Goal: Task Accomplishment & Management: Contribute content

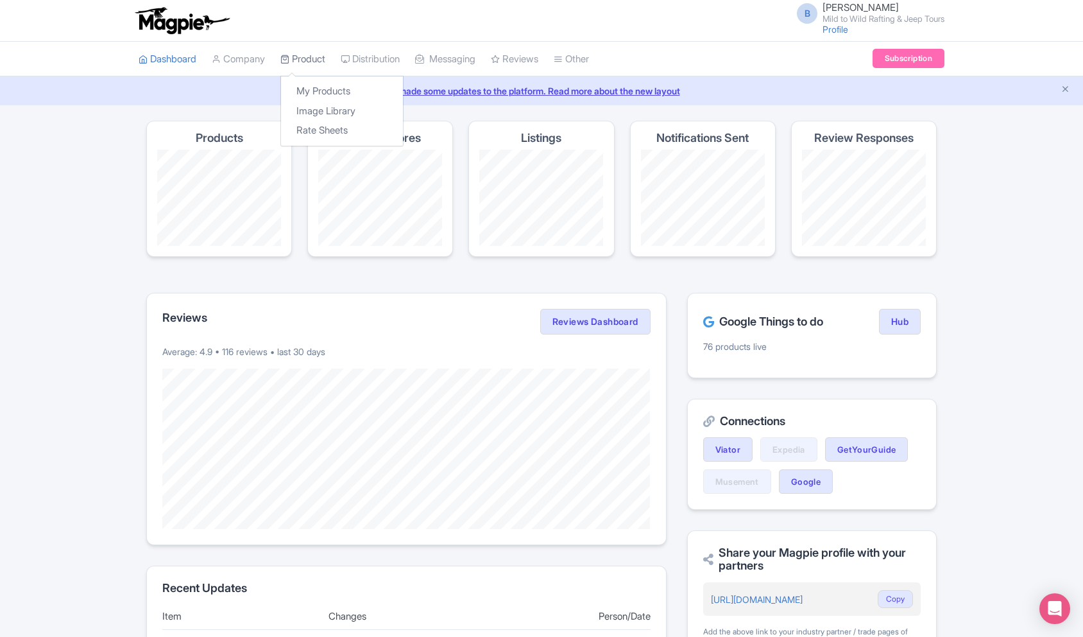
click at [305, 63] on link "Product" at bounding box center [302, 59] width 45 height 35
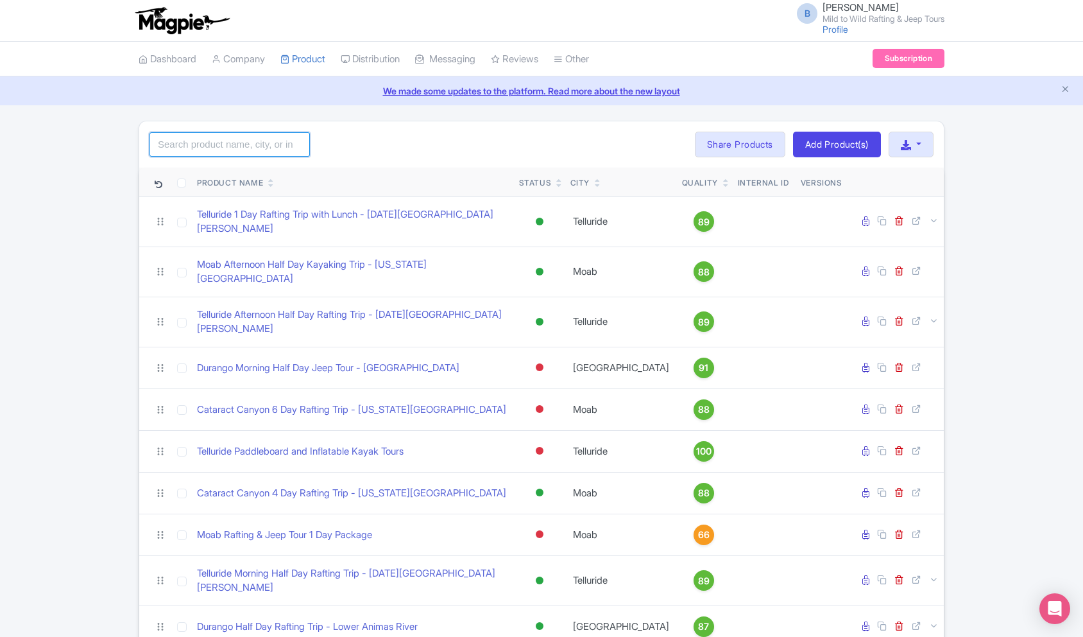
click at [247, 150] on input "search" at bounding box center [230, 144] width 160 height 24
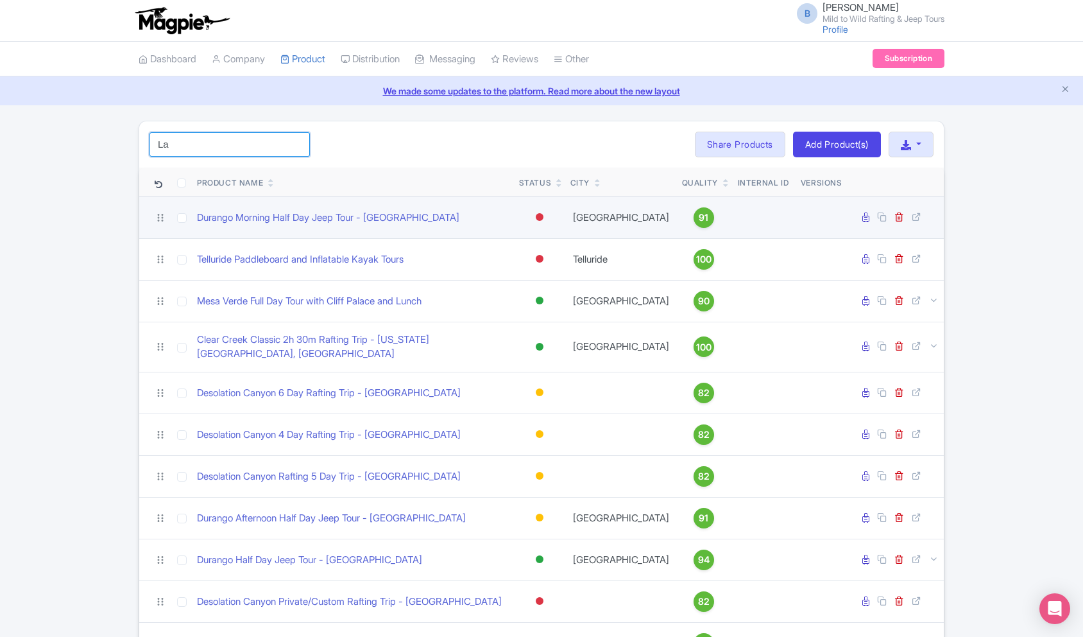
type input "La"
click at [538, 215] on div at bounding box center [540, 217] width 8 height 8
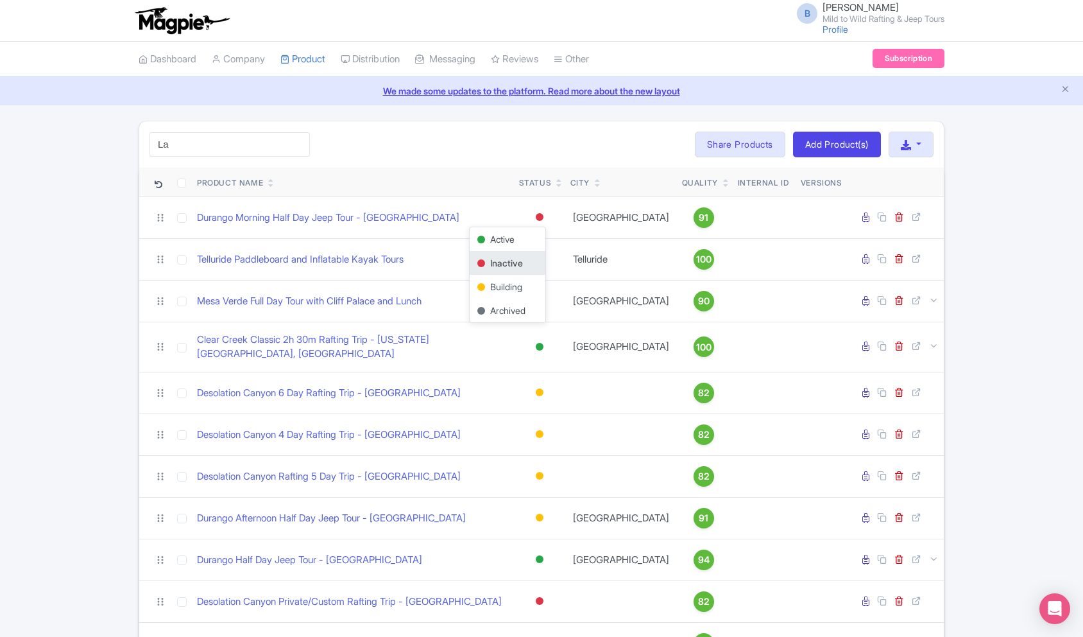
click at [388, 150] on div "La Search Bulk Actions Delete Add to Collection Share Products Add to Collectio…" at bounding box center [541, 144] width 805 height 46
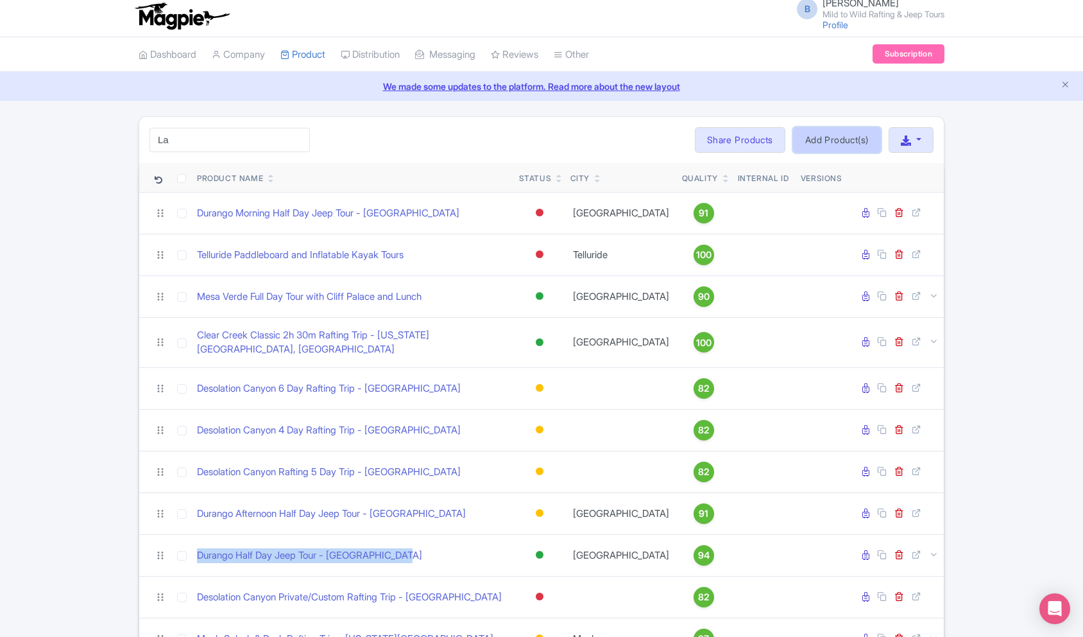
click at [839, 144] on link "Add Product(s)" at bounding box center [837, 140] width 88 height 26
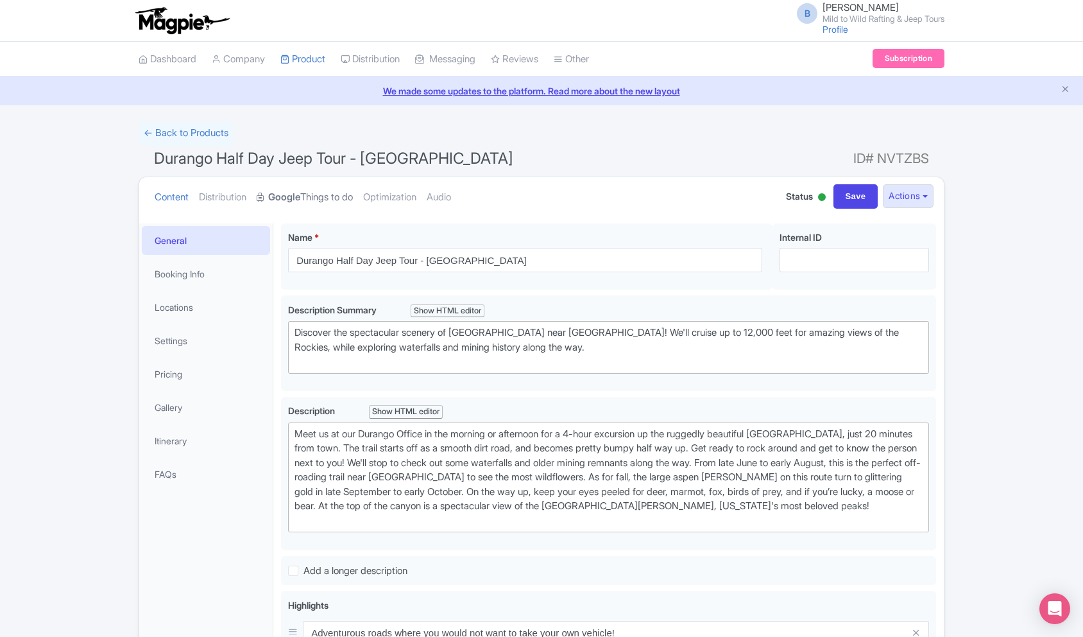
click at [316, 189] on link "Google Things to do" at bounding box center [305, 197] width 96 height 40
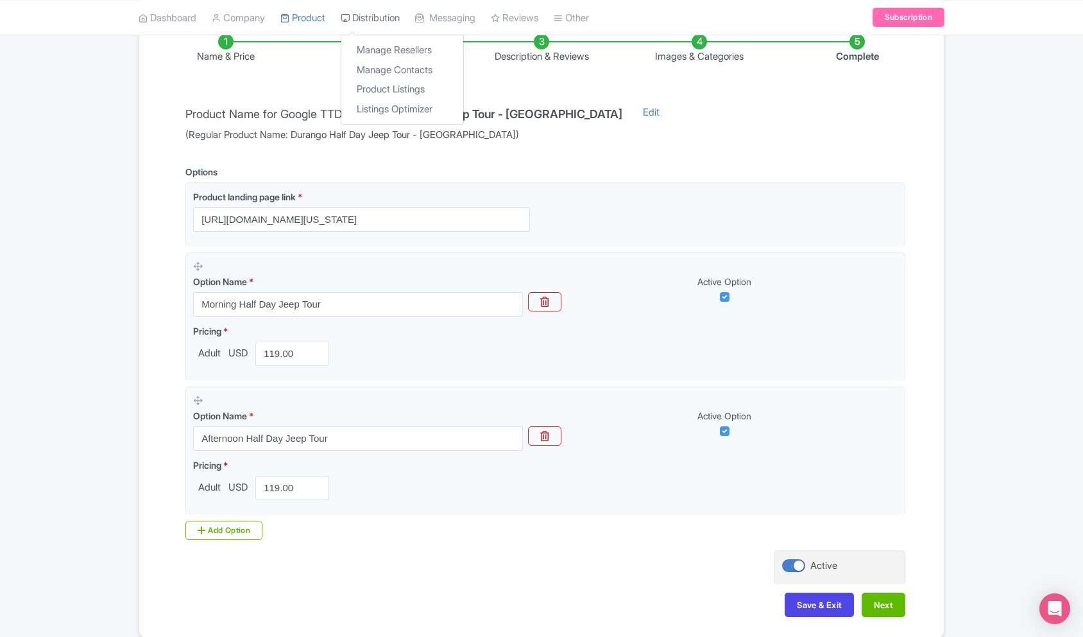
scroll to position [230, 0]
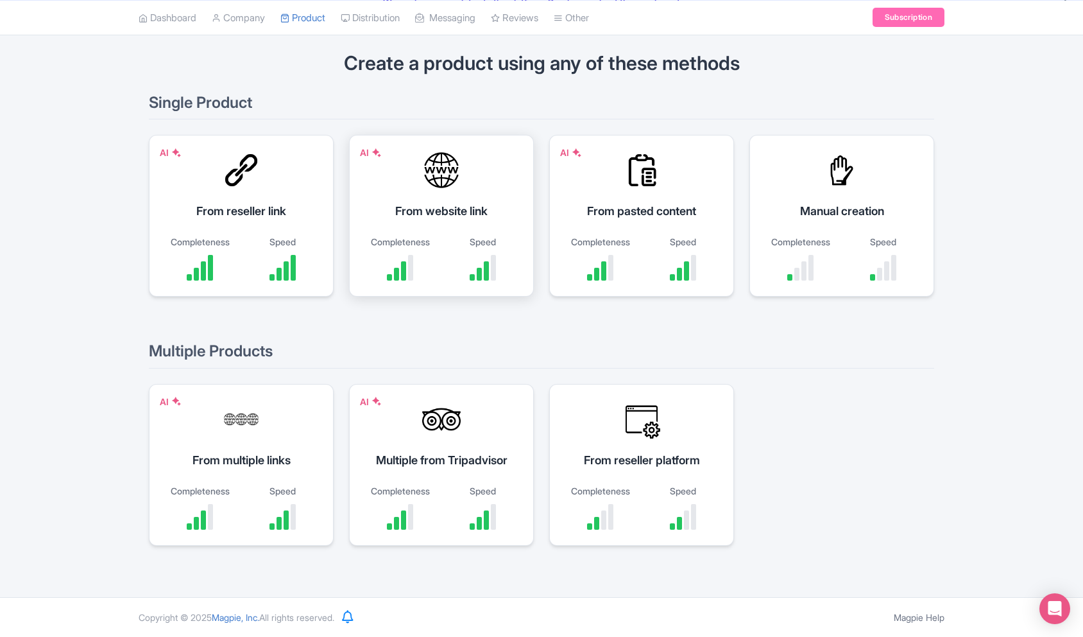
scroll to position [34, 0]
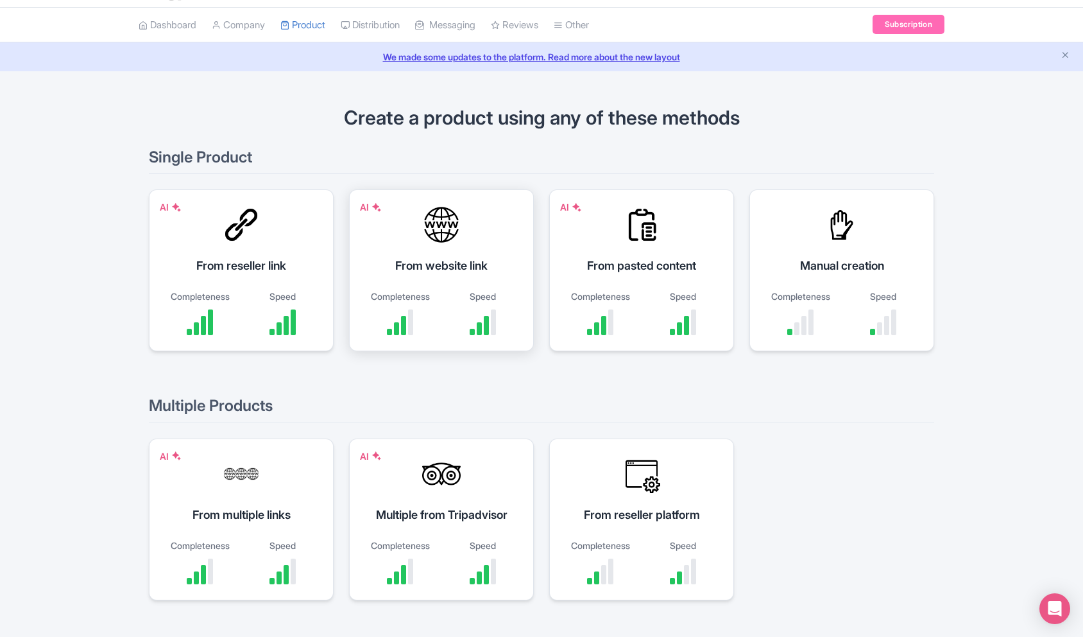
click at [432, 249] on div "AI From website link Completeness Speed" at bounding box center [441, 270] width 185 height 162
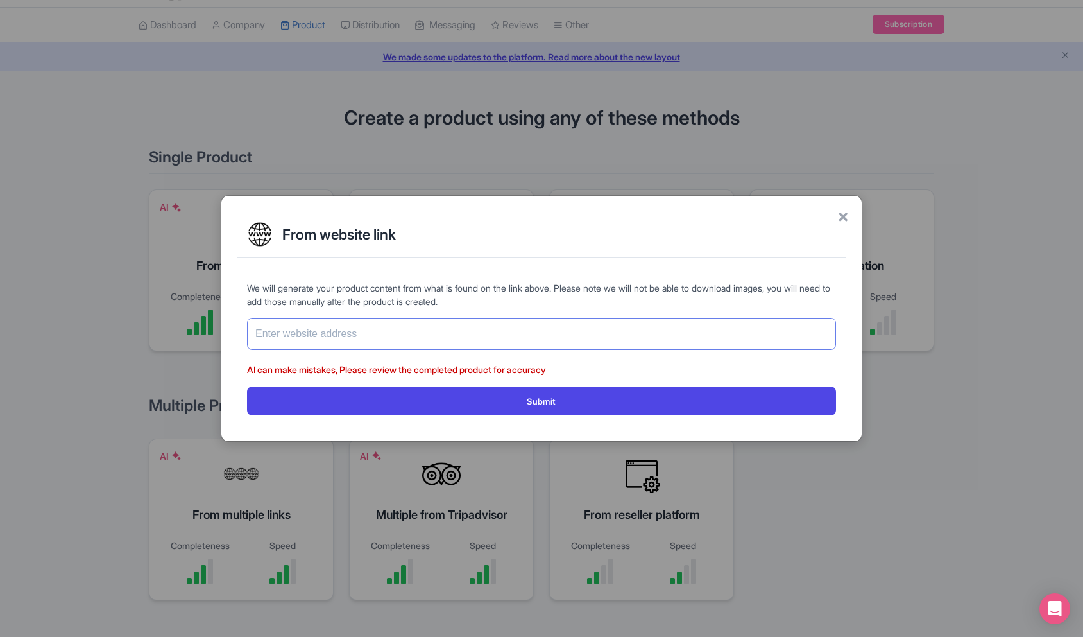
click at [364, 334] on input "text" at bounding box center [541, 334] width 589 height 32
paste input "[URL][DOMAIN_NAME][US_STATE][PERSON_NAME]"
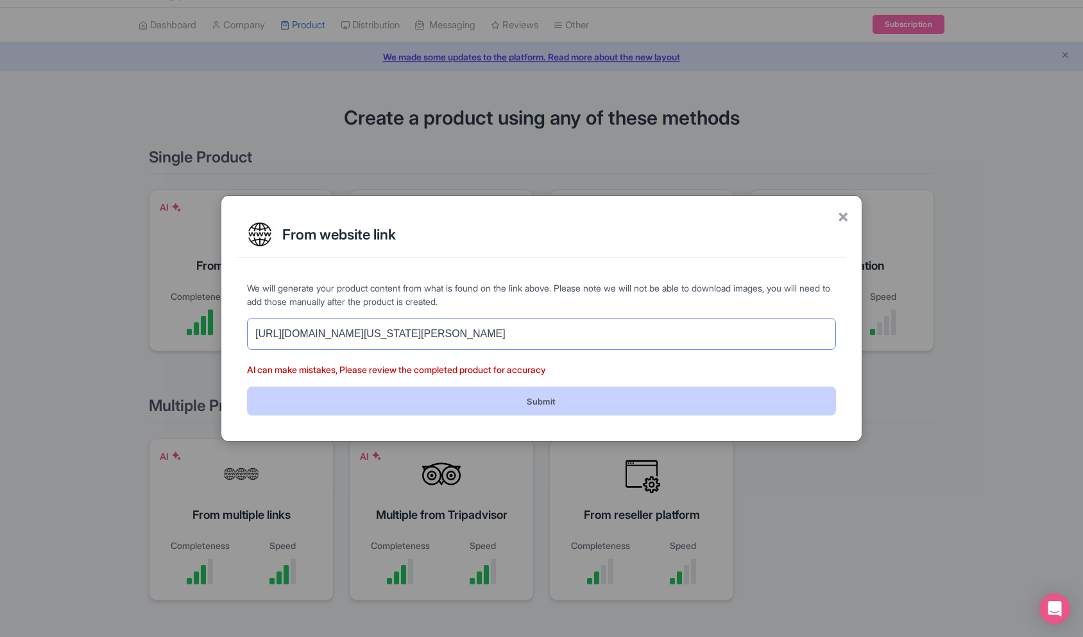
type input "[URL][DOMAIN_NAME][US_STATE][PERSON_NAME]"
click at [348, 398] on button "Submit" at bounding box center [541, 400] width 589 height 29
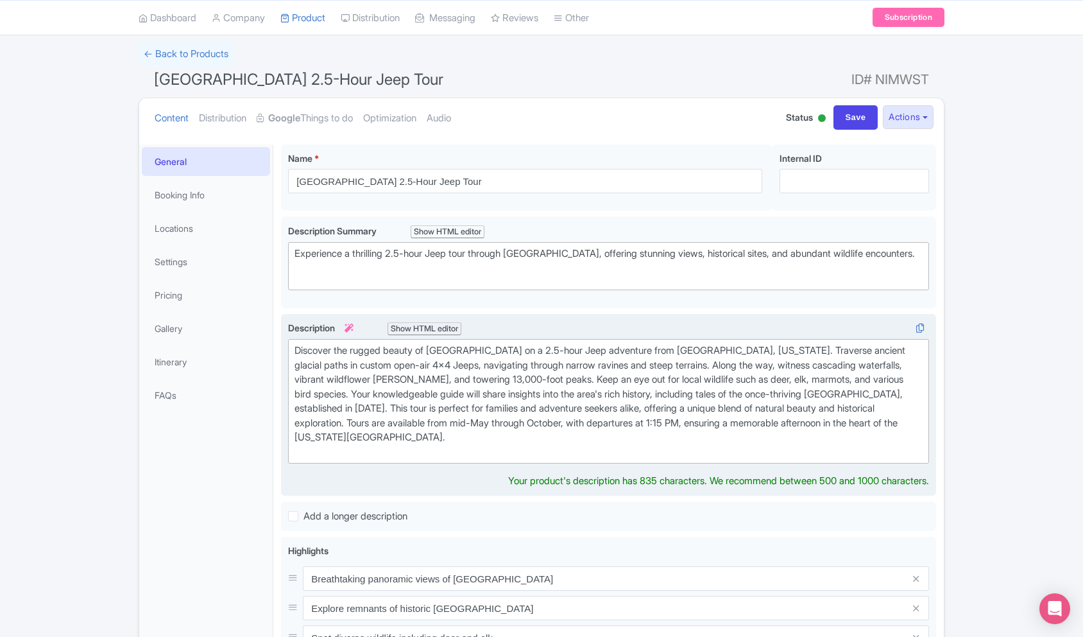
scroll to position [87, 0]
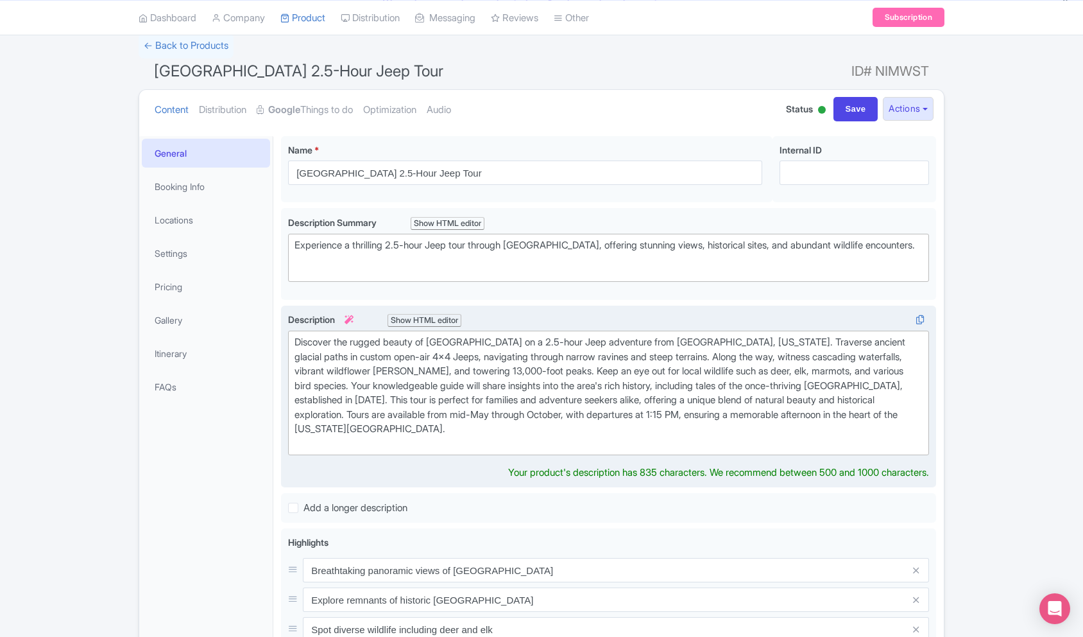
click at [388, 374] on div "Discover the rugged beauty of La Plata Canyon on a 2.5-hour Jeep adventure from…" at bounding box center [609, 393] width 628 height 116
drag, startPoint x: 766, startPoint y: 373, endPoint x: 643, endPoint y: 375, distance: 123.2
click at [643, 375] on div "Discover the rugged beauty of La Plata Canyon on a 2.5-hour Jeep adventure from…" at bounding box center [609, 393] width 628 height 116
copy div "towering 13,000-foot peaks"
click at [877, 357] on div "Discover the rugged beauty of La Plata Canyon on a 2.5-hour Jeep adventure from…" at bounding box center [609, 393] width 628 height 116
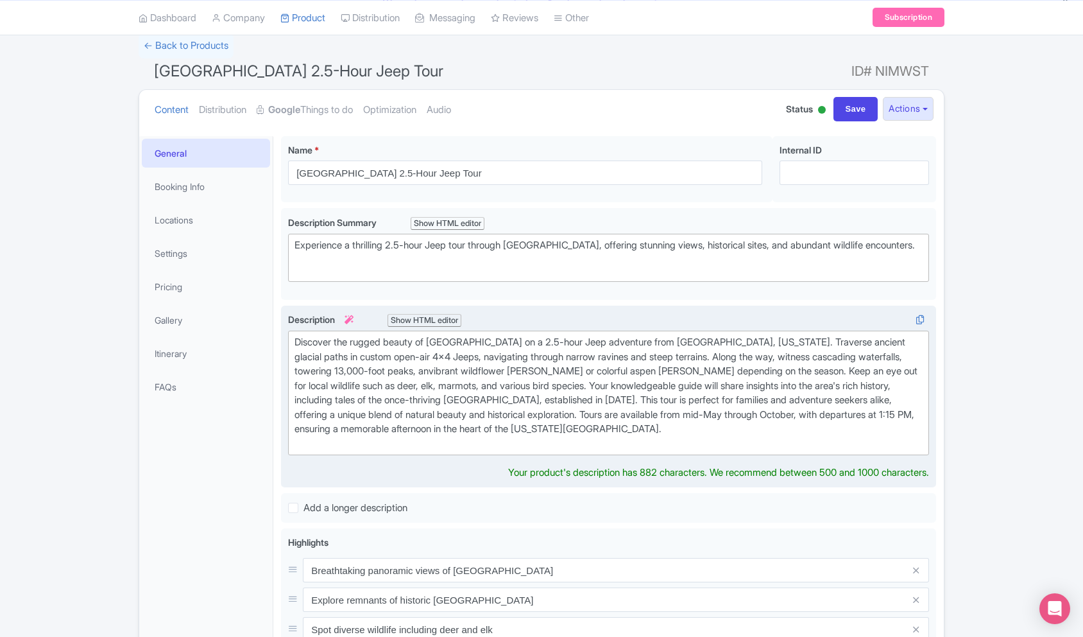
type trix-editor "<div>Discover the rugged beauty of La Plata Canyon on a 2.5-hour Jeep adventure…"
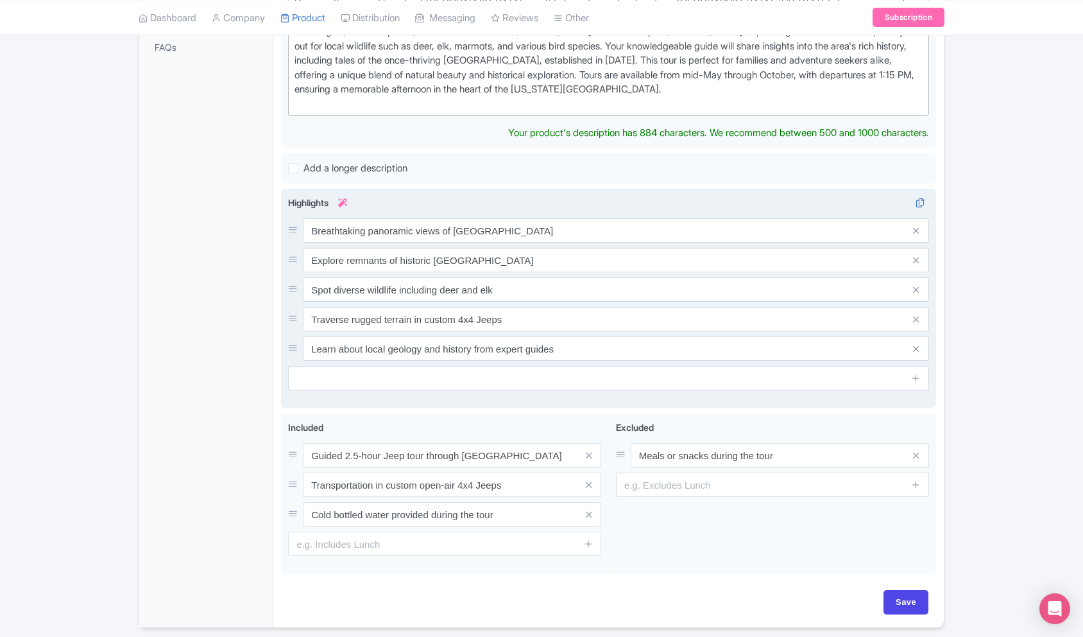
scroll to position [477, 0]
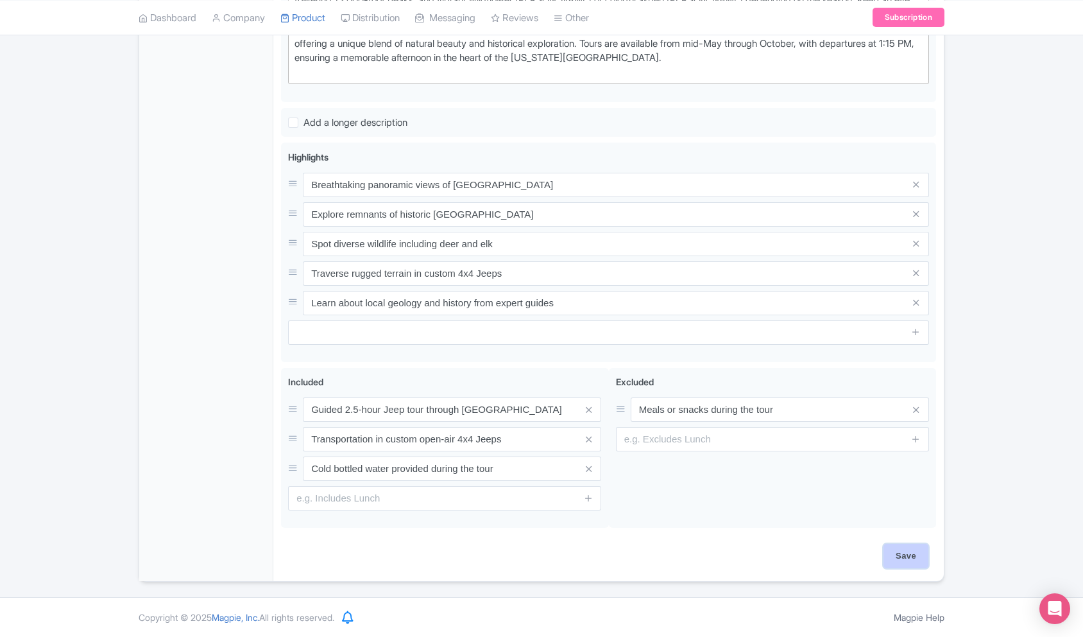
click at [907, 554] on input "Save" at bounding box center [906, 556] width 45 height 24
type input "Saving..."
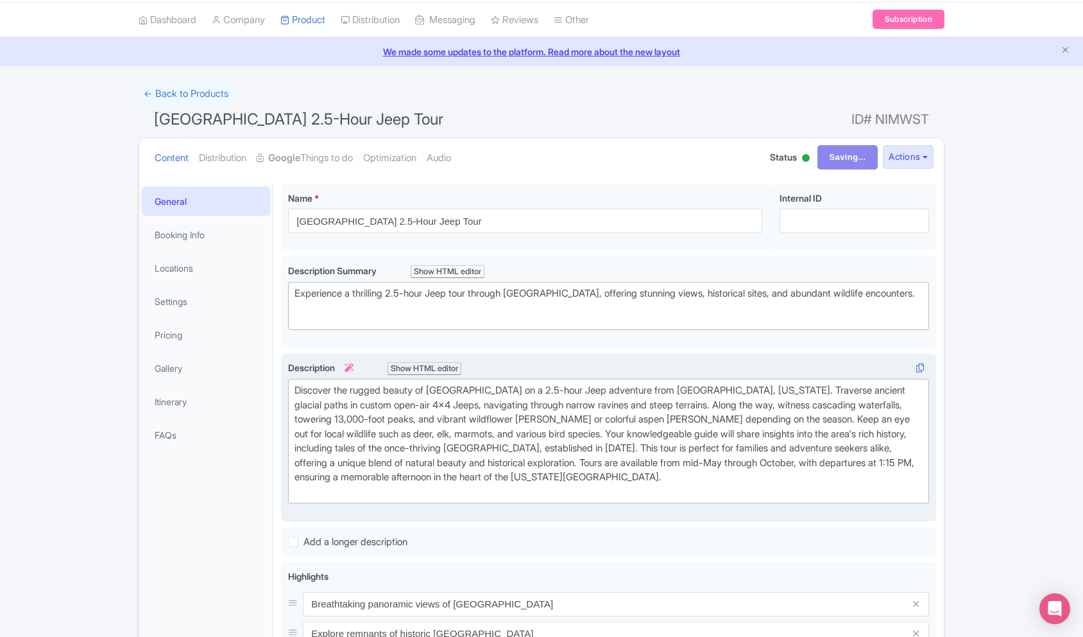
scroll to position [0, 0]
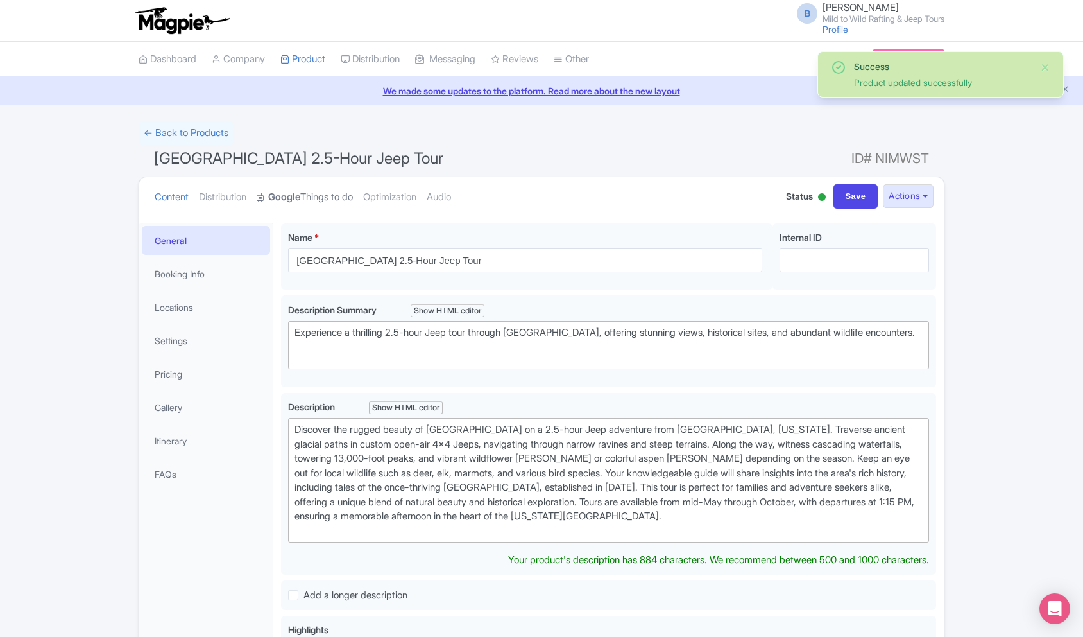
click at [326, 200] on link "Google Things to do" at bounding box center [305, 197] width 96 height 40
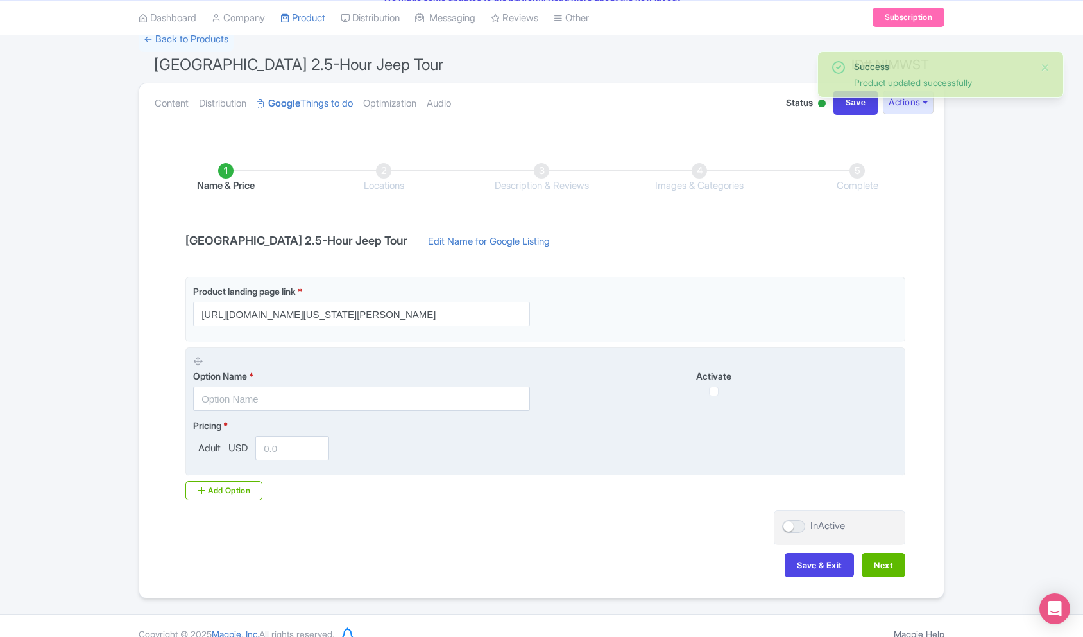
scroll to position [98, 0]
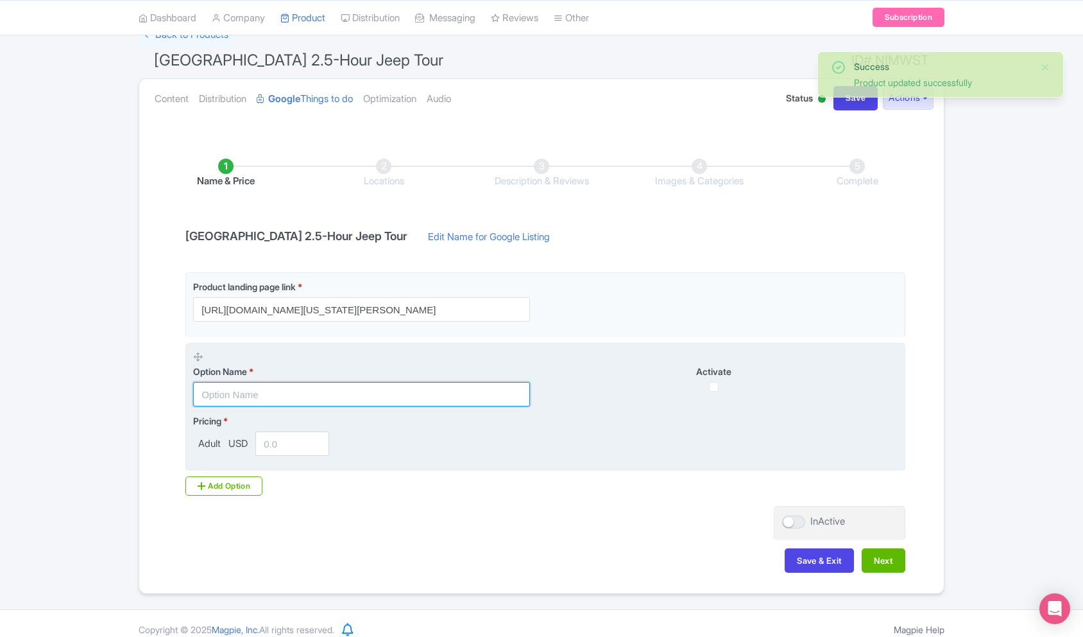
click at [330, 399] on input "text" at bounding box center [361, 394] width 337 height 24
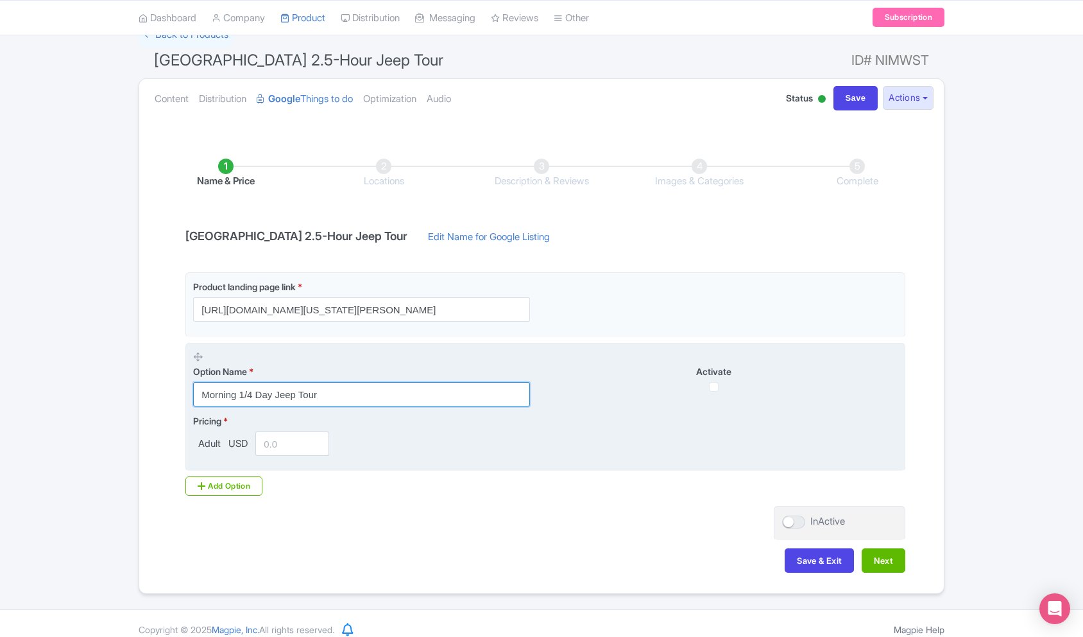
type input "Morning 1/4 Day Jeep Tour"
click at [284, 434] on input "number" at bounding box center [292, 443] width 74 height 24
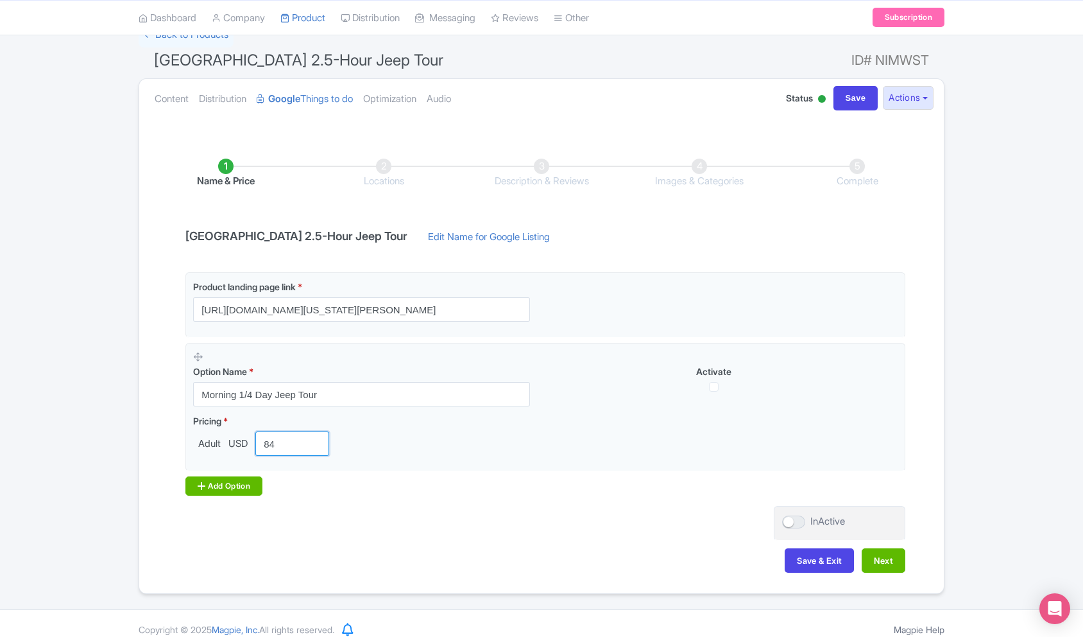
type input "84"
click at [235, 491] on div "Add Option" at bounding box center [223, 485] width 77 height 19
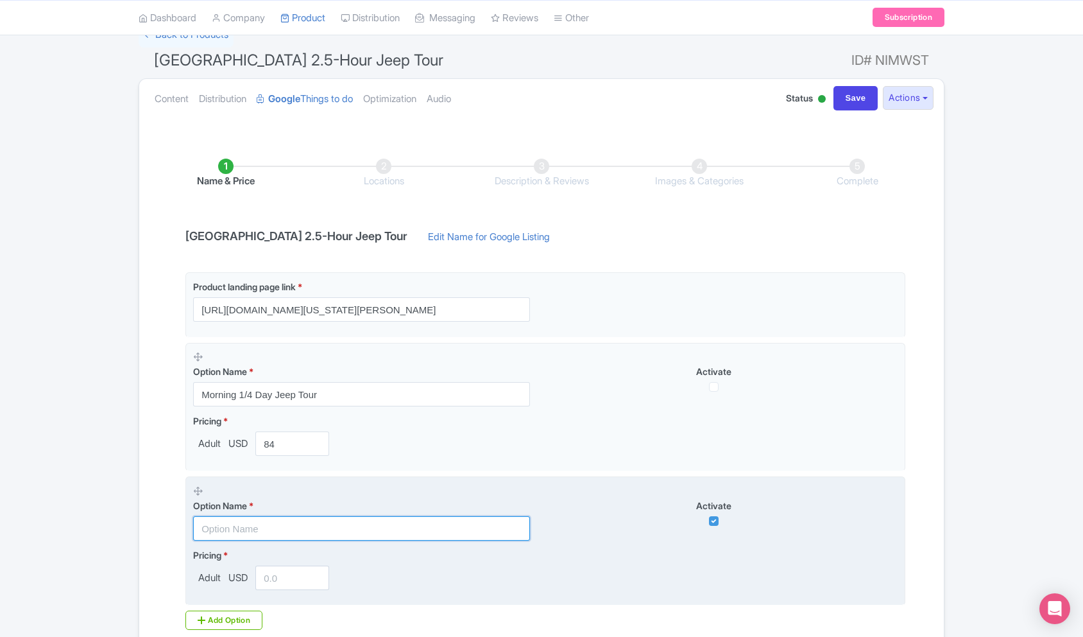
click at [238, 524] on input "text" at bounding box center [361, 528] width 337 height 24
type input "Afternoon 1/4 Day Jeep Tour"
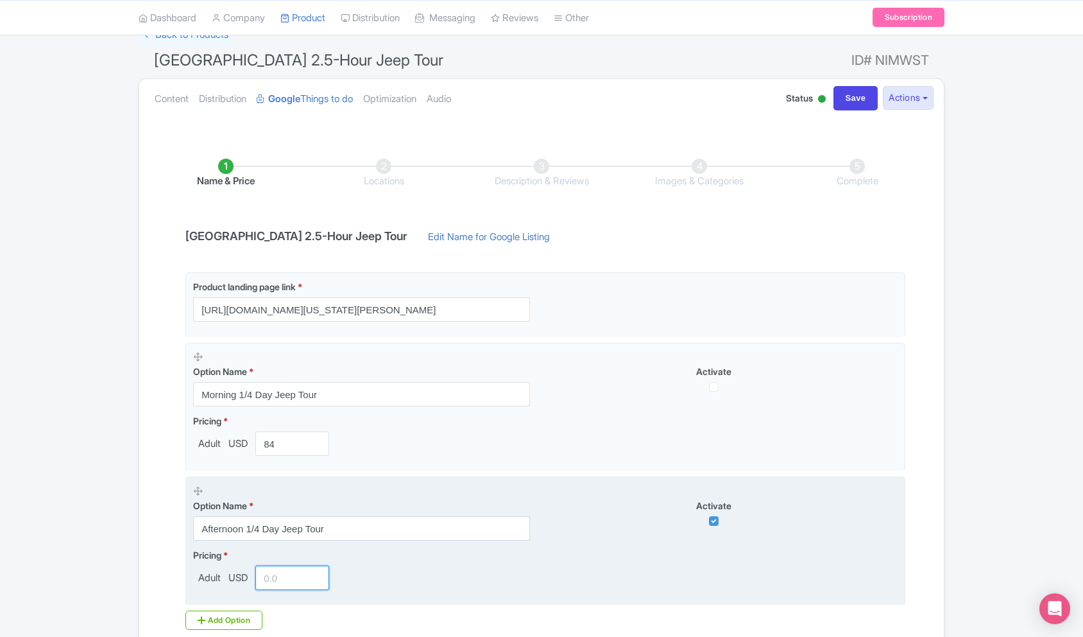
click at [298, 581] on input "number" at bounding box center [292, 577] width 74 height 24
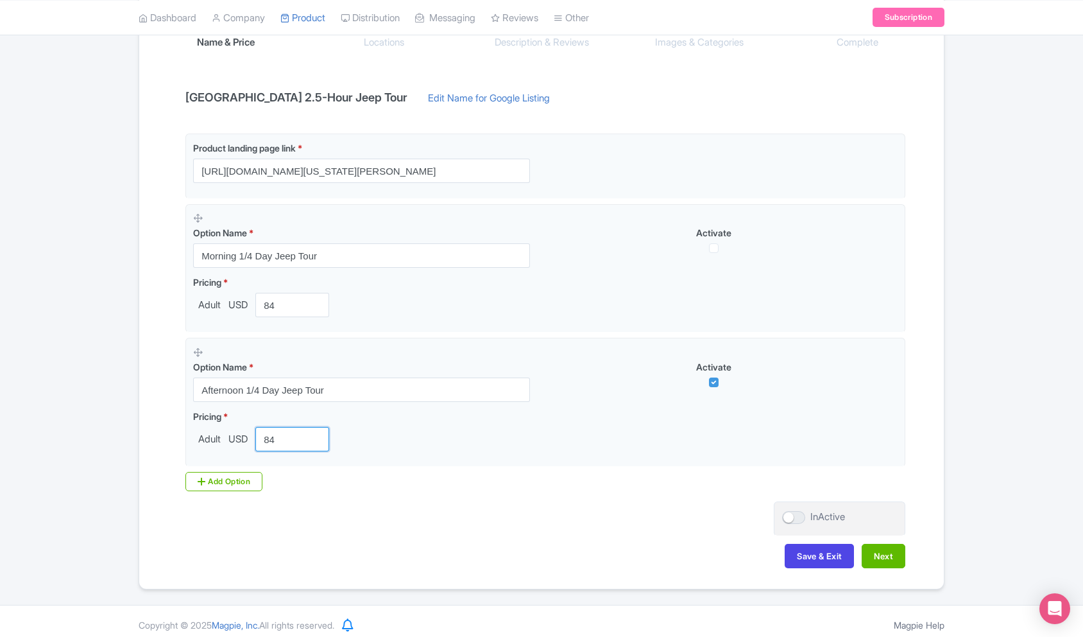
scroll to position [244, 0]
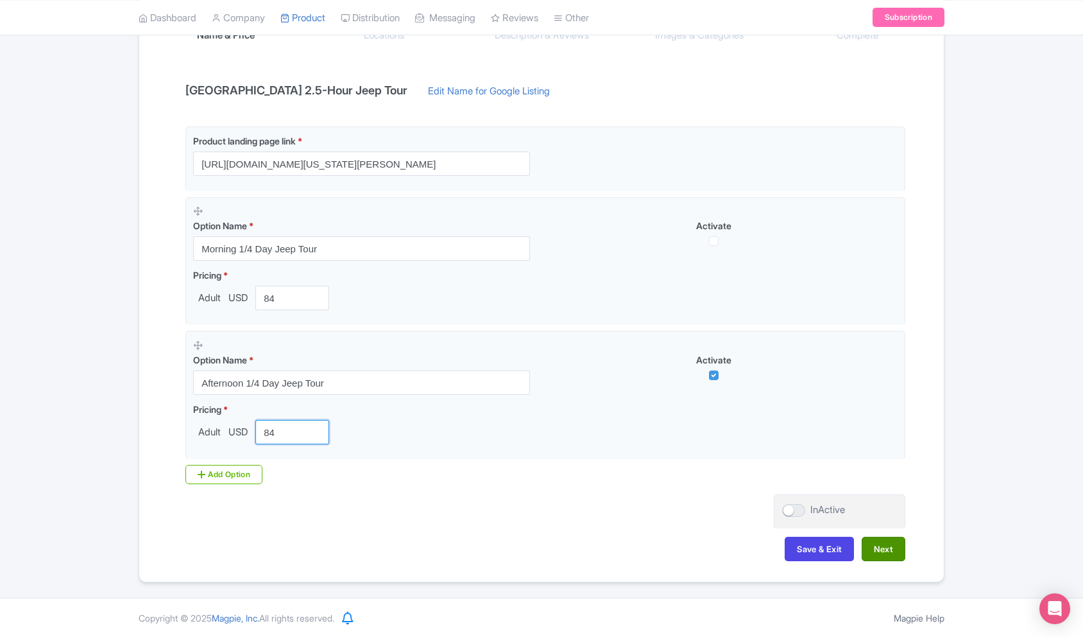
type input "84"
click at [880, 551] on button "Next" at bounding box center [884, 549] width 44 height 24
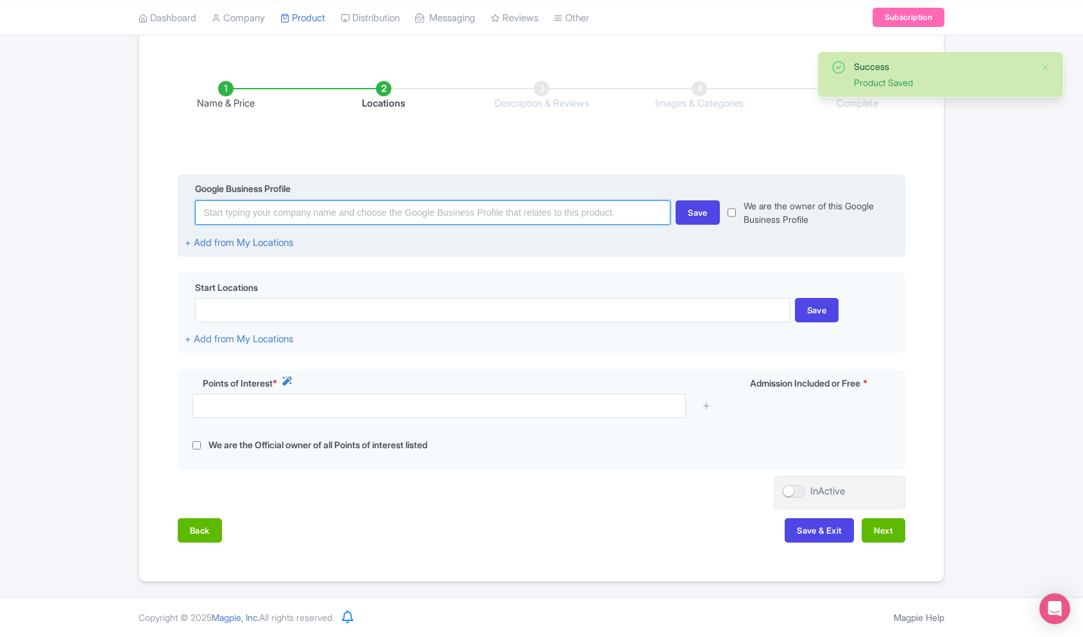
click at [334, 207] on input at bounding box center [433, 212] width 476 height 24
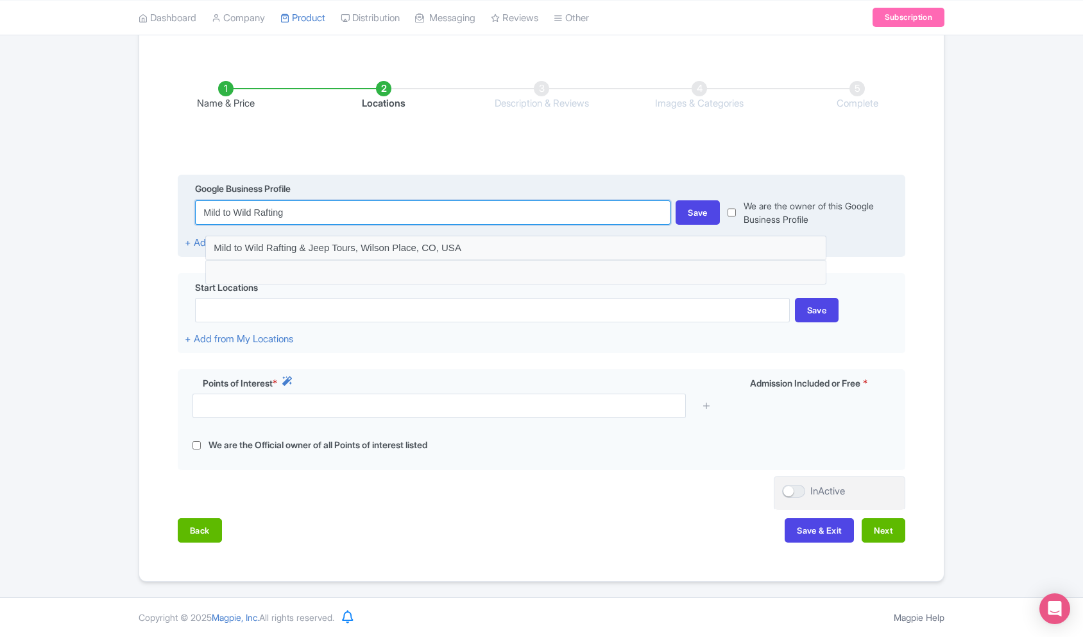
click at [402, 212] on input "Mild to Wild Rafting" at bounding box center [433, 212] width 476 height 24
click at [401, 212] on input "Mild to Wild Rafting" at bounding box center [433, 212] width 476 height 24
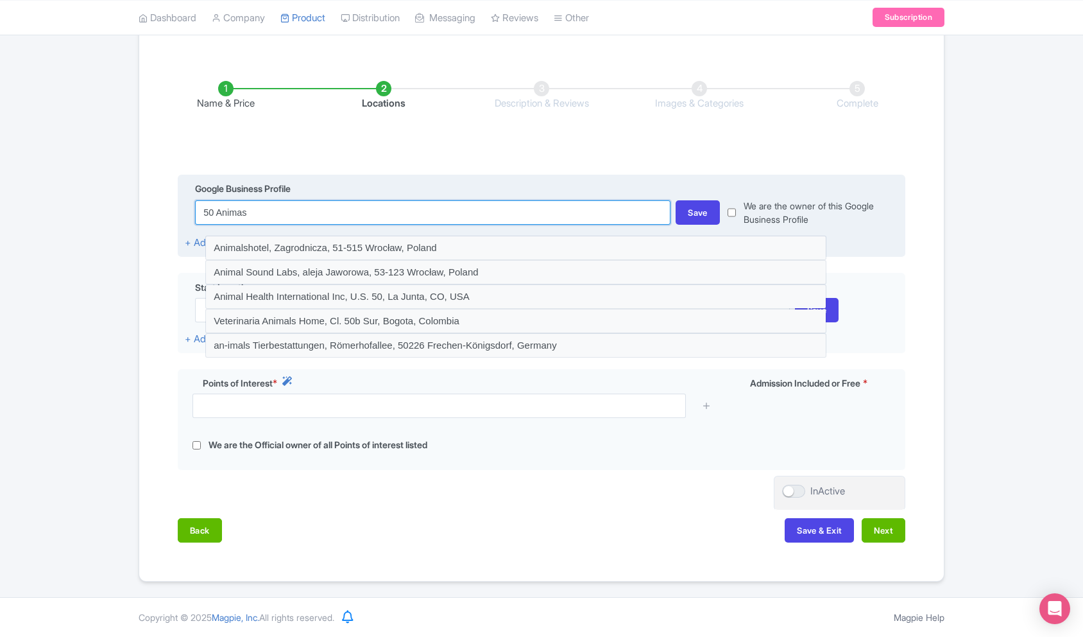
click at [307, 204] on input "50 Animas" at bounding box center [433, 212] width 476 height 24
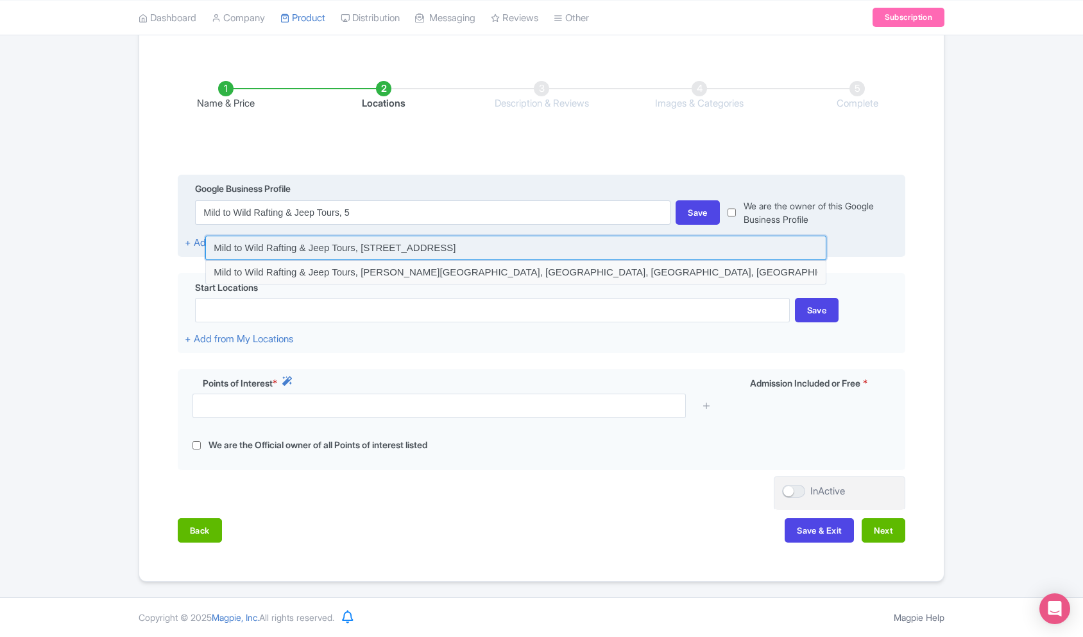
click at [424, 246] on input at bounding box center [515, 248] width 621 height 24
type input "Mild to Wild Rafting & Jeep Tours, 50 Animas View Drive, Durango, CO, USA"
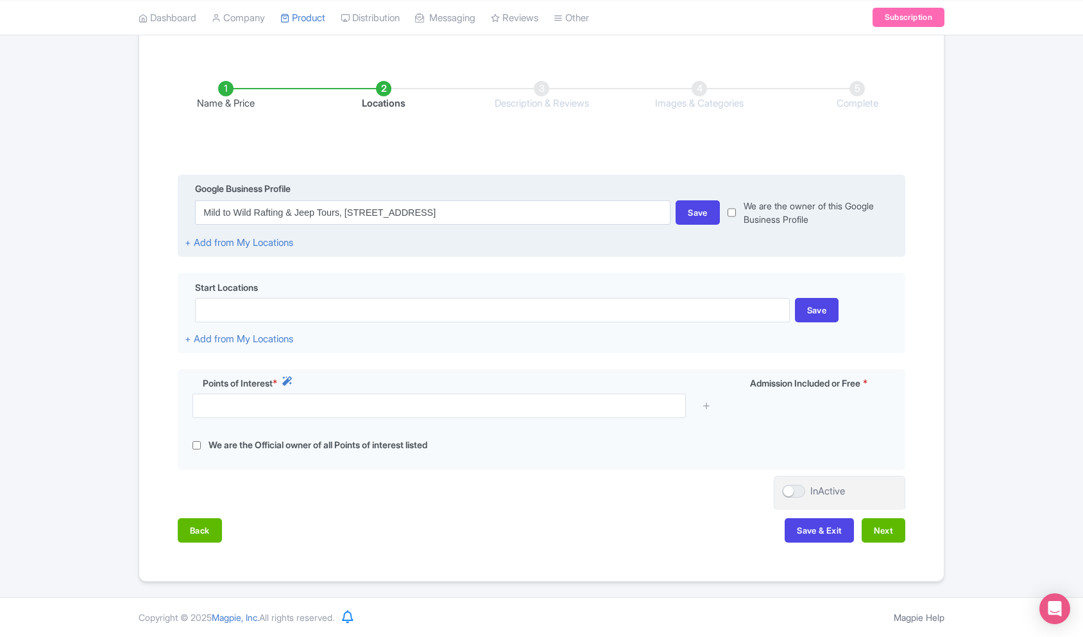
drag, startPoint x: 746, startPoint y: 213, endPoint x: 737, endPoint y: 212, distance: 9.1
click at [746, 213] on label "We are the owner of this Google Business Profile" at bounding box center [821, 212] width 155 height 27
click at [737, 212] on div "We are the owner of this Google Business Profile" at bounding box center [809, 212] width 178 height 27
click at [732, 212] on input "checkbox" at bounding box center [732, 212] width 8 height 27
checkbox input "true"
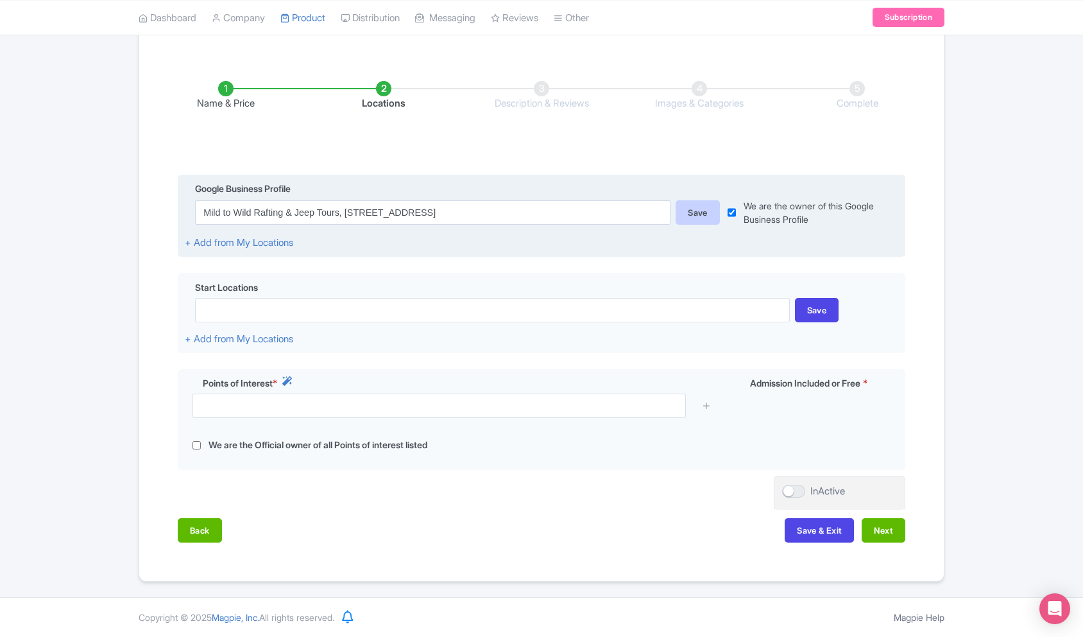
click at [701, 214] on div "Save" at bounding box center [698, 212] width 44 height 24
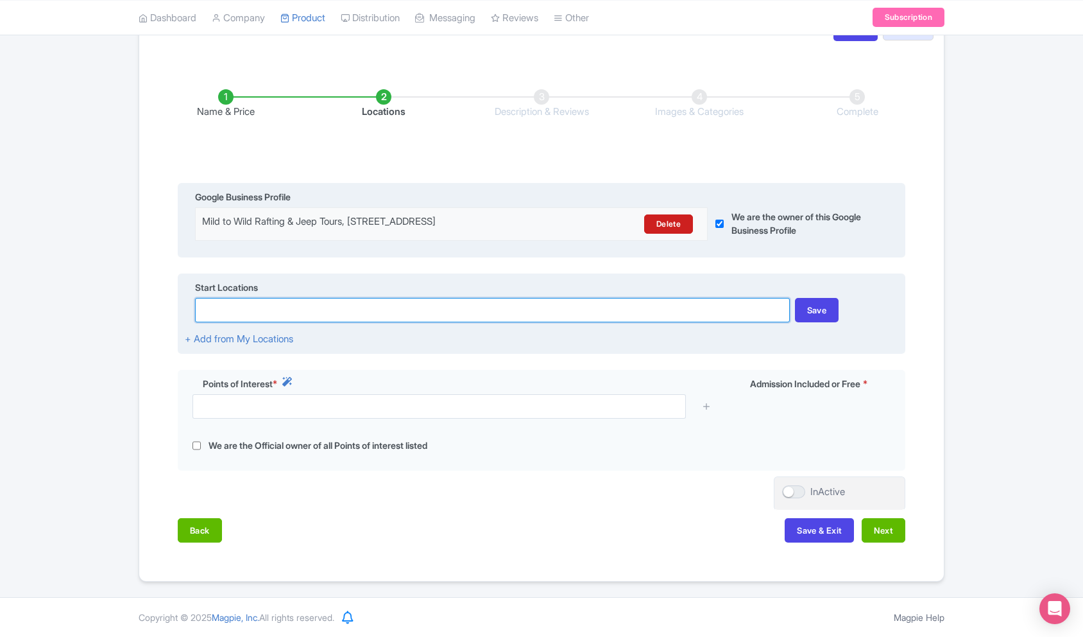
click at [693, 308] on input at bounding box center [492, 310] width 594 height 24
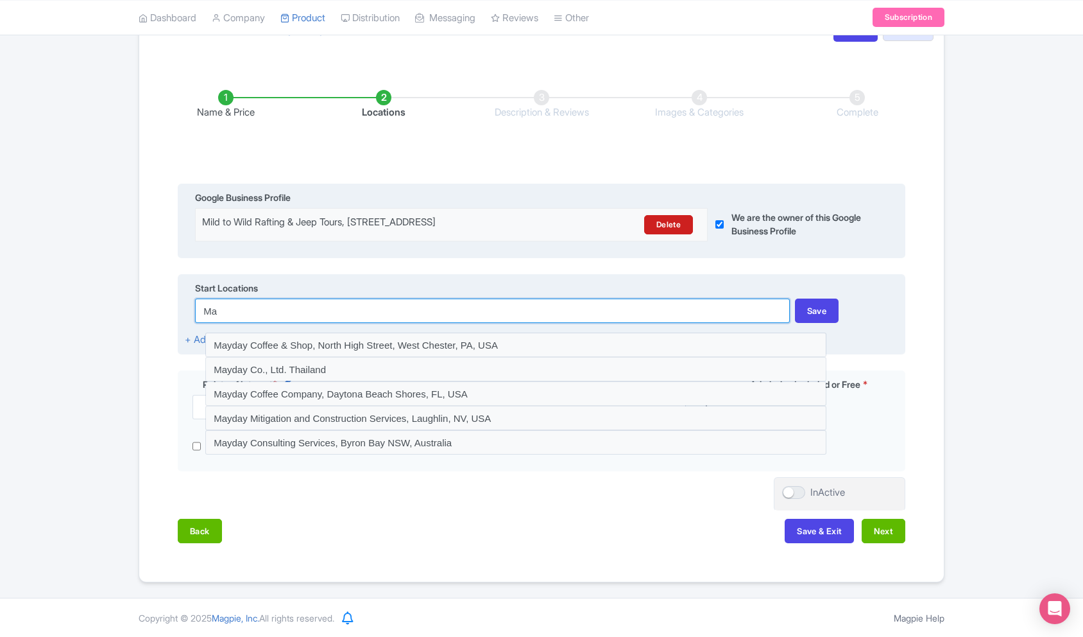
type input "M"
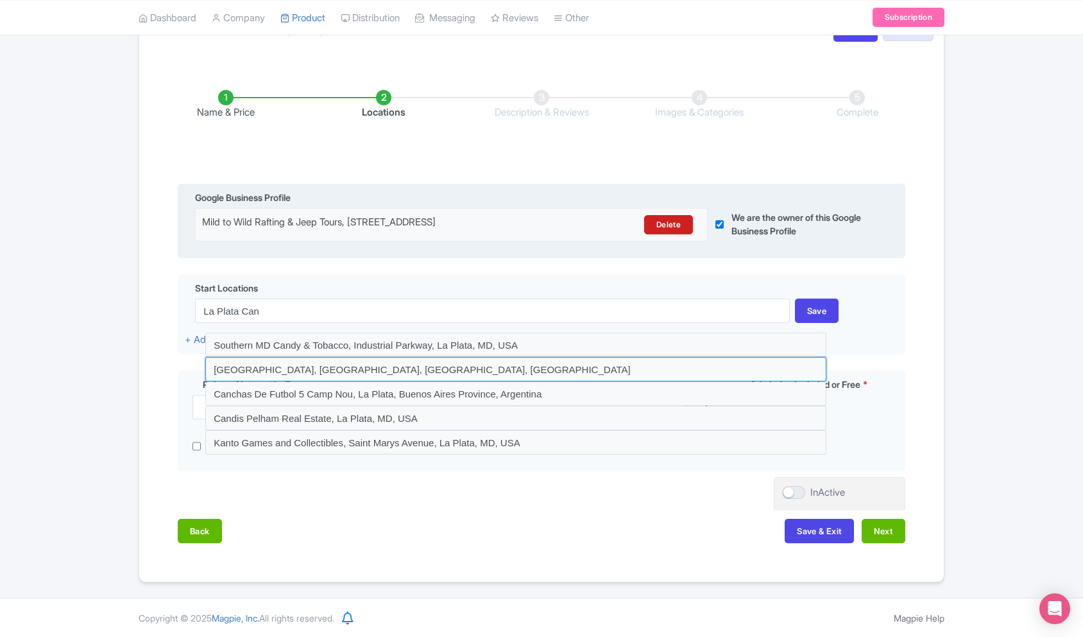
click at [548, 367] on input at bounding box center [515, 369] width 621 height 24
type input "La Plata Canyon, County Road 124, Hesperus, CO, USA"
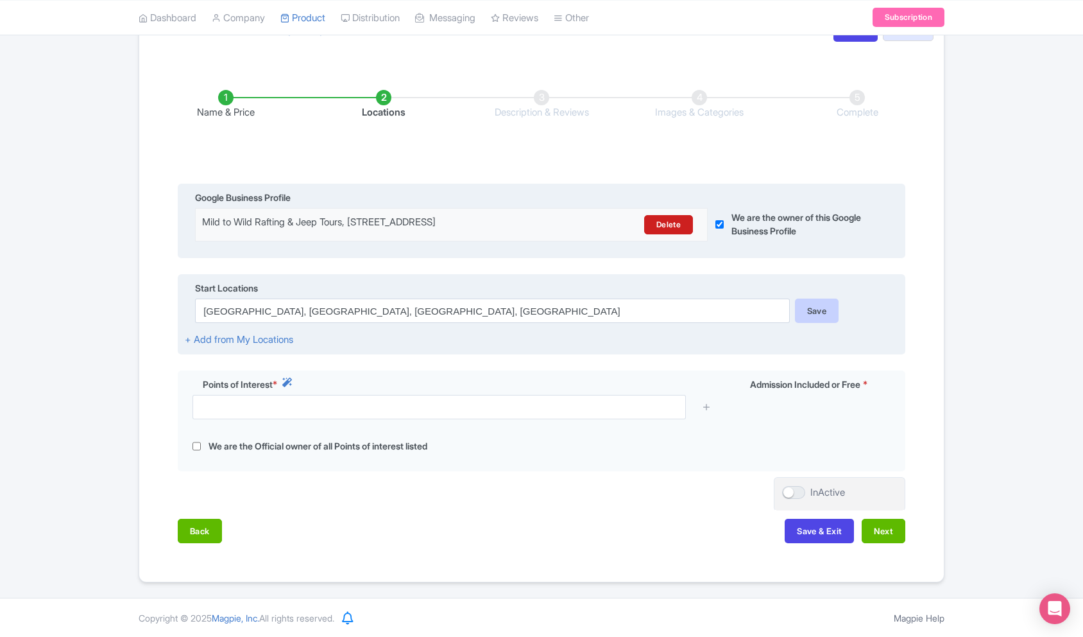
click at [837, 313] on div "Save" at bounding box center [817, 310] width 44 height 24
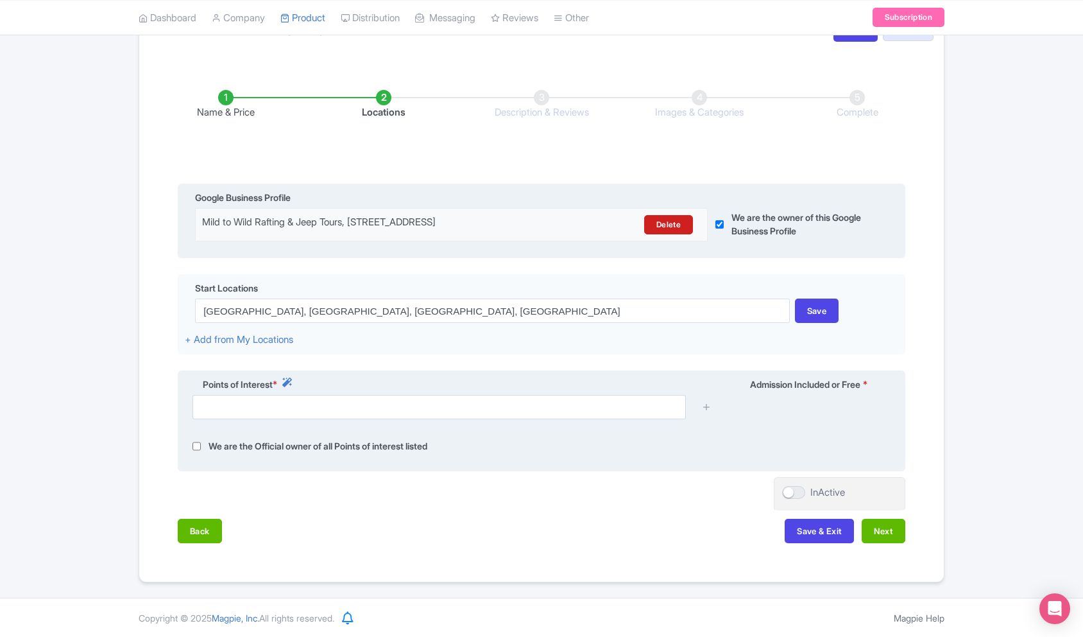
scroll to position [164, 0]
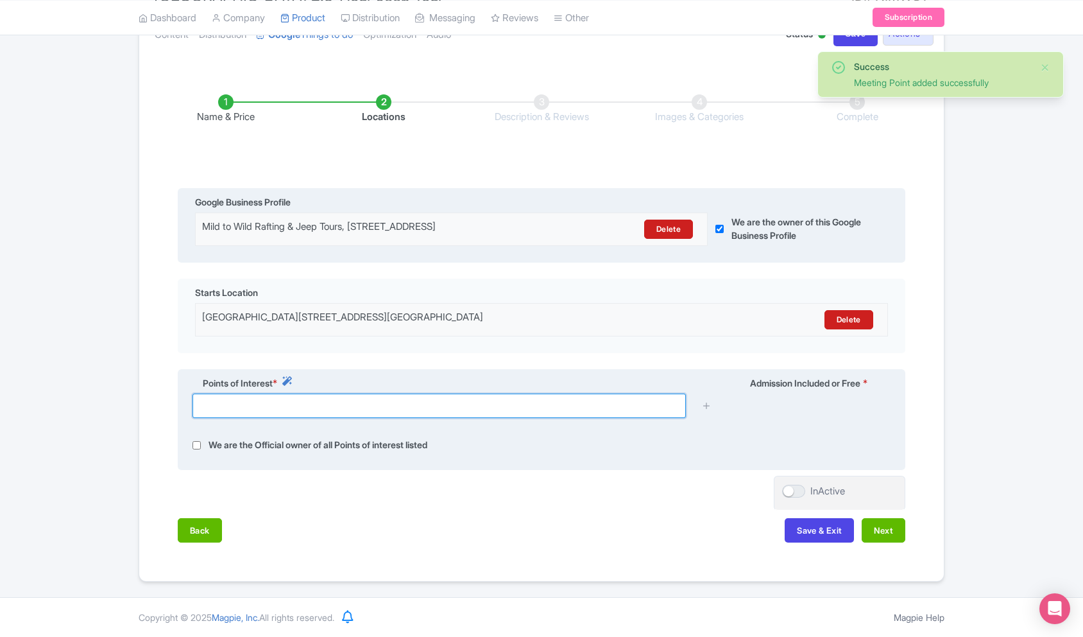
click at [599, 406] on input "text" at bounding box center [440, 405] width 494 height 24
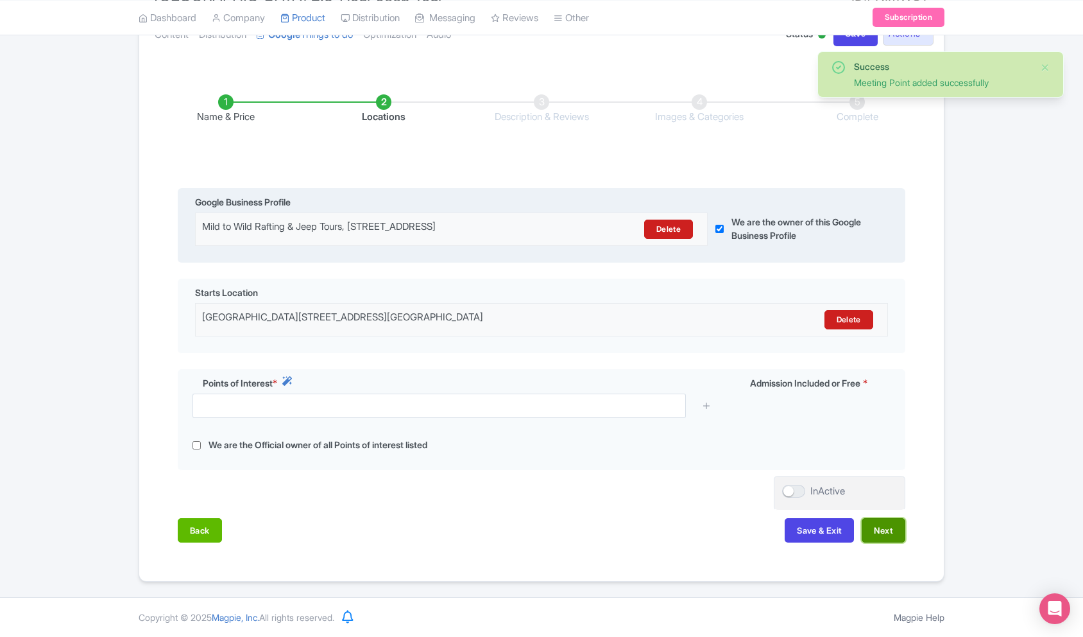
click at [870, 533] on button "Next" at bounding box center [884, 530] width 44 height 24
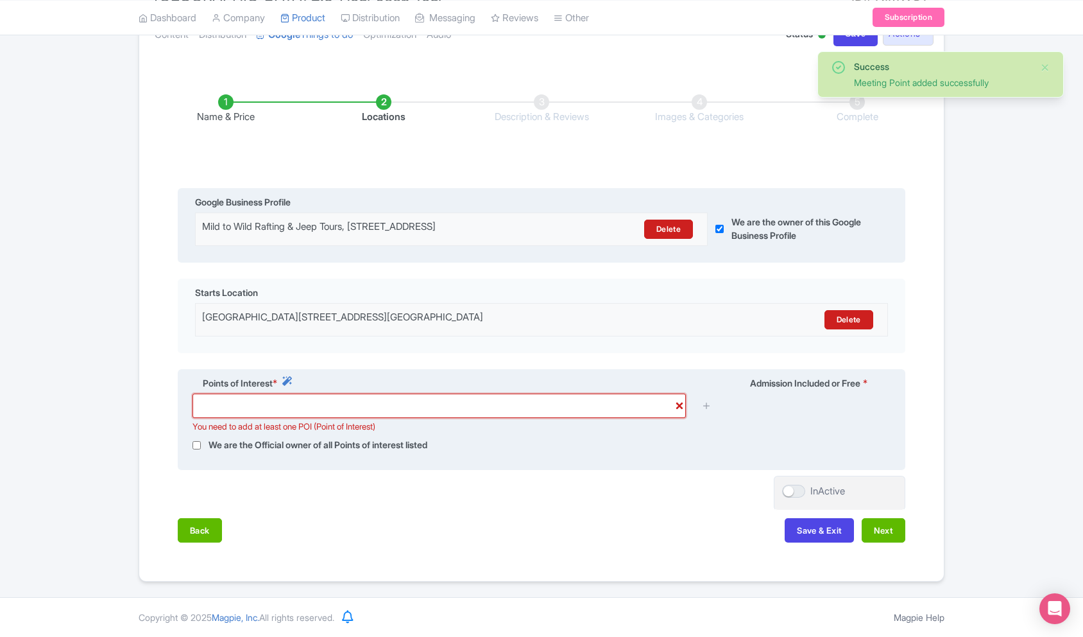
click at [296, 400] on input "text" at bounding box center [440, 405] width 494 height 24
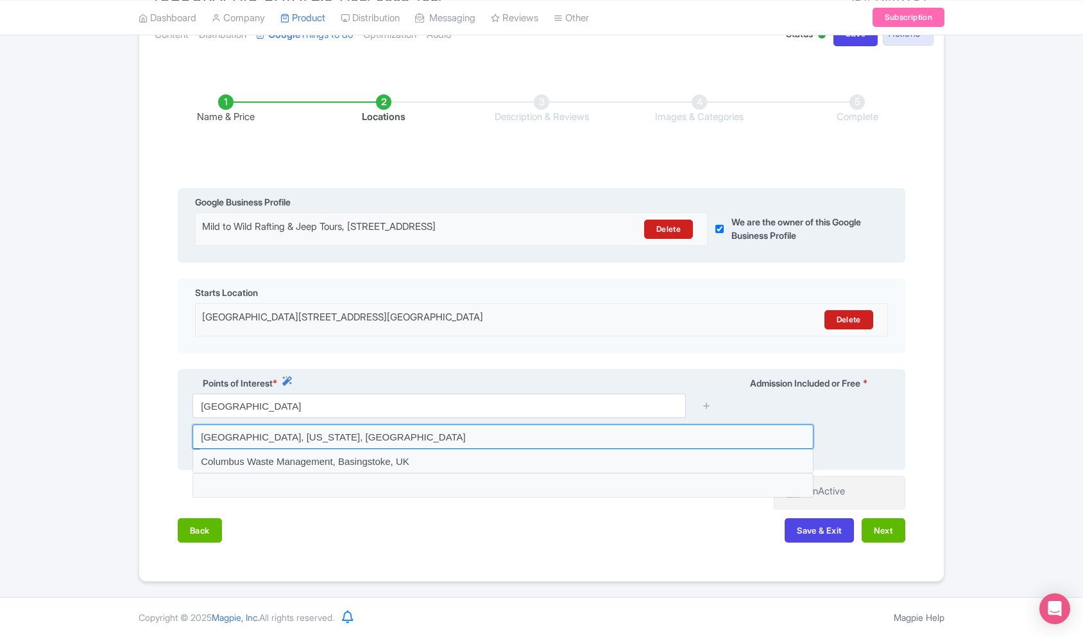
click at [316, 436] on input at bounding box center [503, 436] width 621 height 24
type input "Columbus Basin, Colorado, USA"
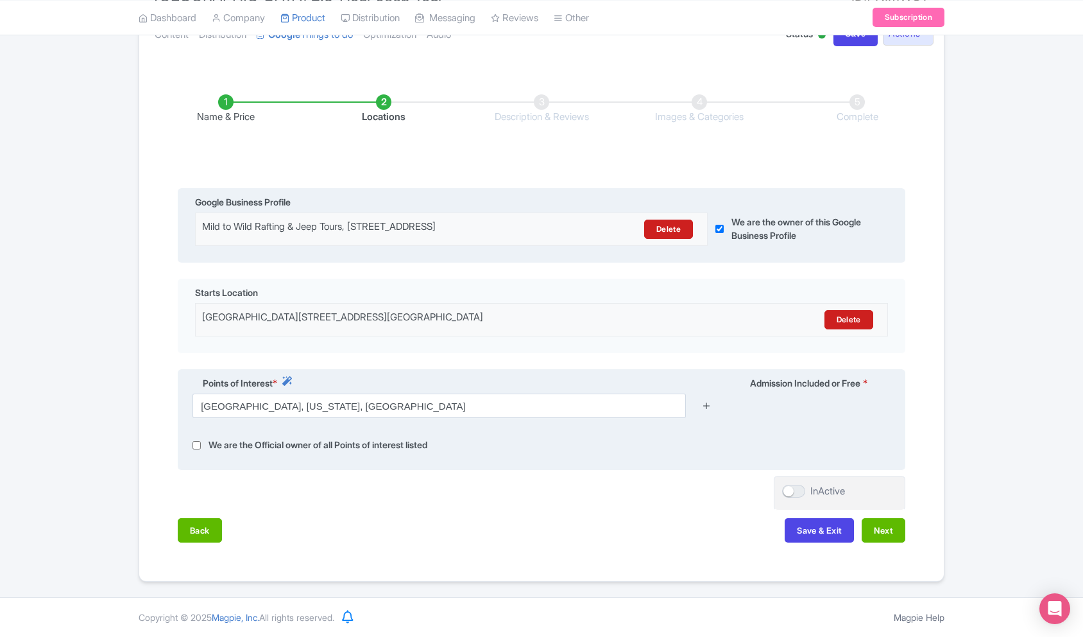
click at [705, 407] on icon at bounding box center [707, 405] width 10 height 10
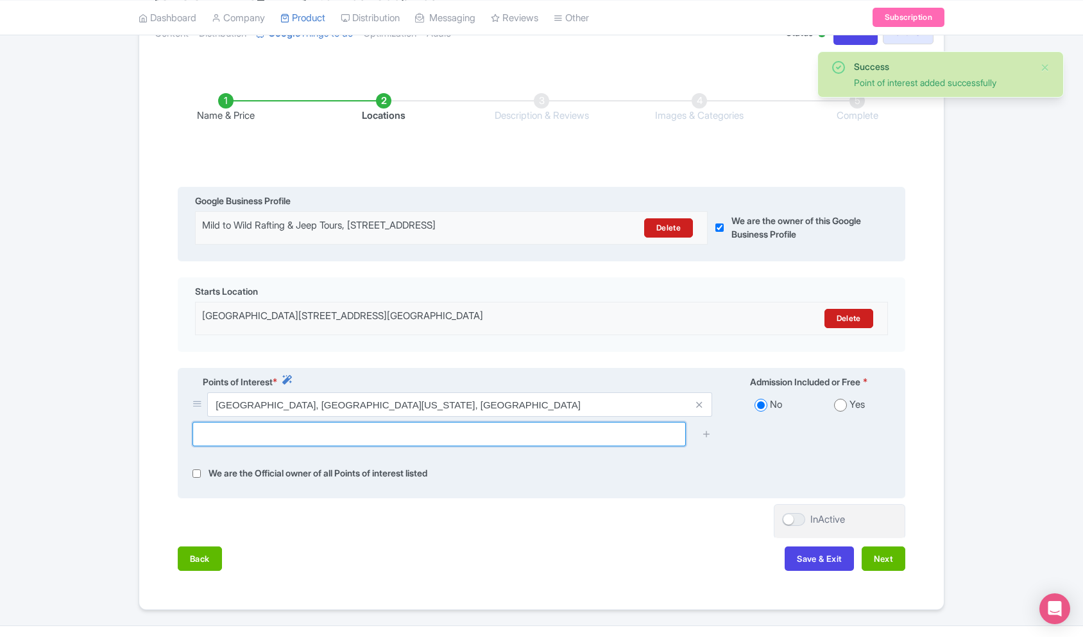
click at [440, 442] on input "text" at bounding box center [440, 434] width 494 height 24
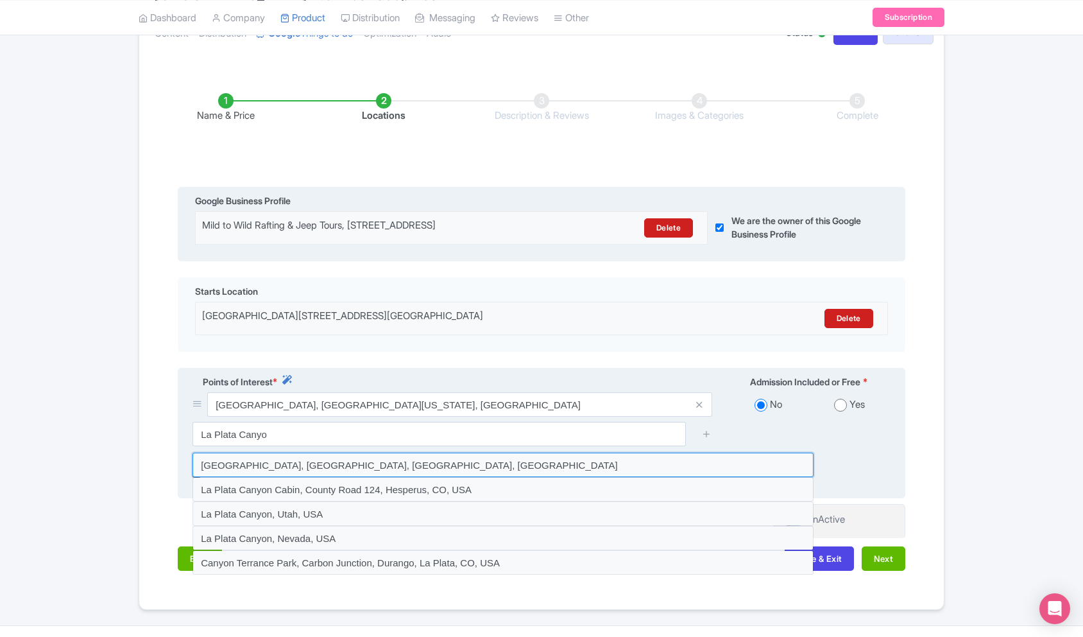
click at [399, 465] on input at bounding box center [503, 464] width 621 height 24
type input "La Plata Canyon, County Road 124, Hesperus, CO, USA"
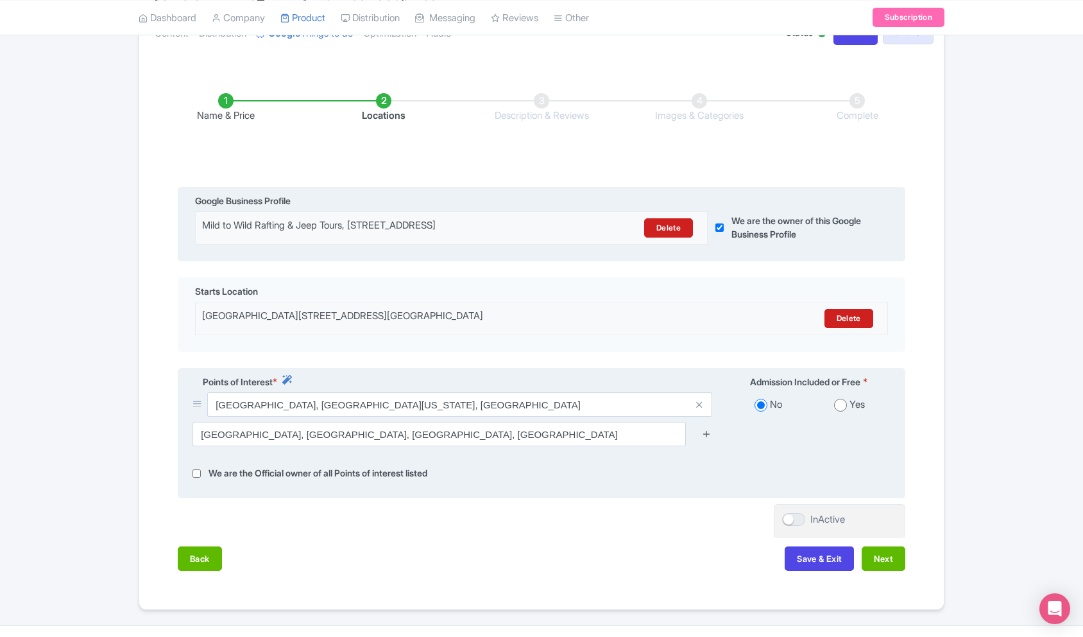
click at [707, 436] on icon at bounding box center [707, 434] width 10 height 10
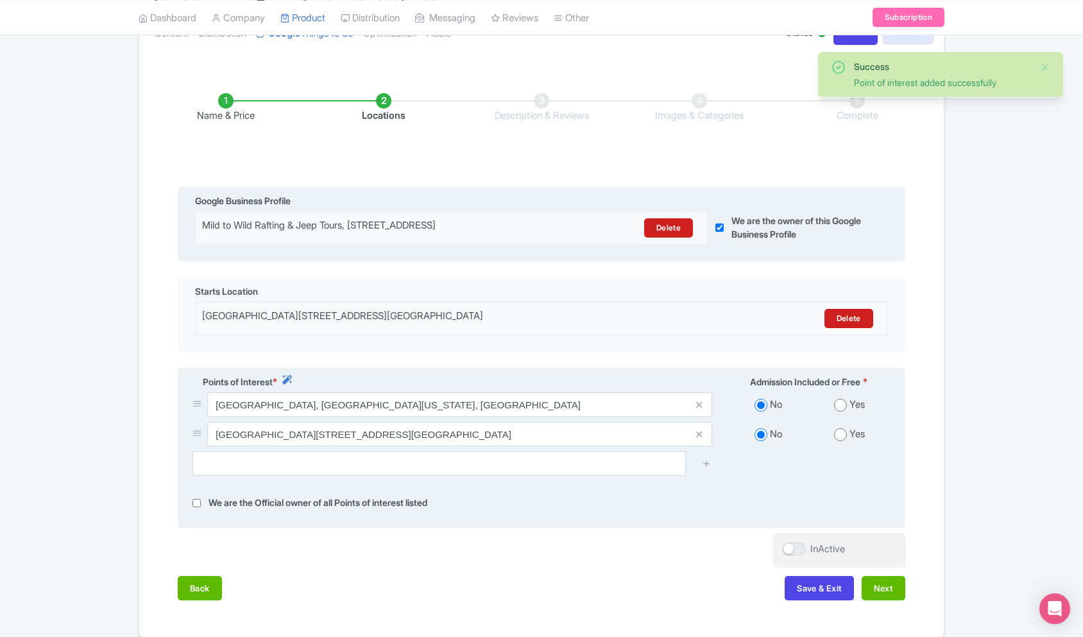
click at [843, 406] on input "radio" at bounding box center [840, 405] width 13 height 13
radio input "true"
click at [845, 441] on input "radio" at bounding box center [840, 434] width 13 height 13
radio input "true"
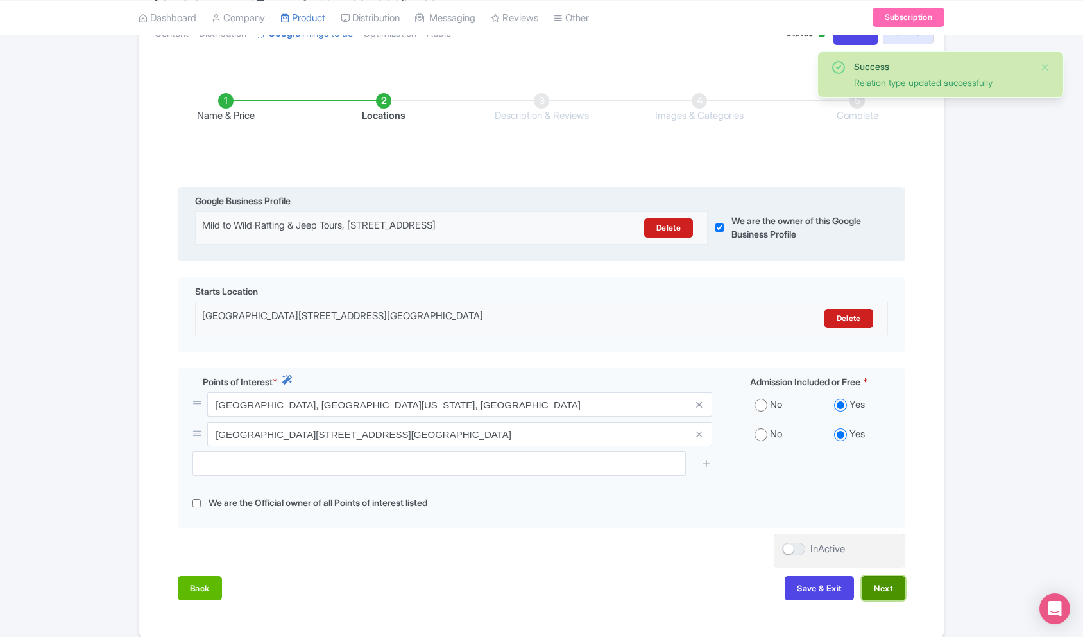
click at [882, 589] on button "Next" at bounding box center [884, 588] width 44 height 24
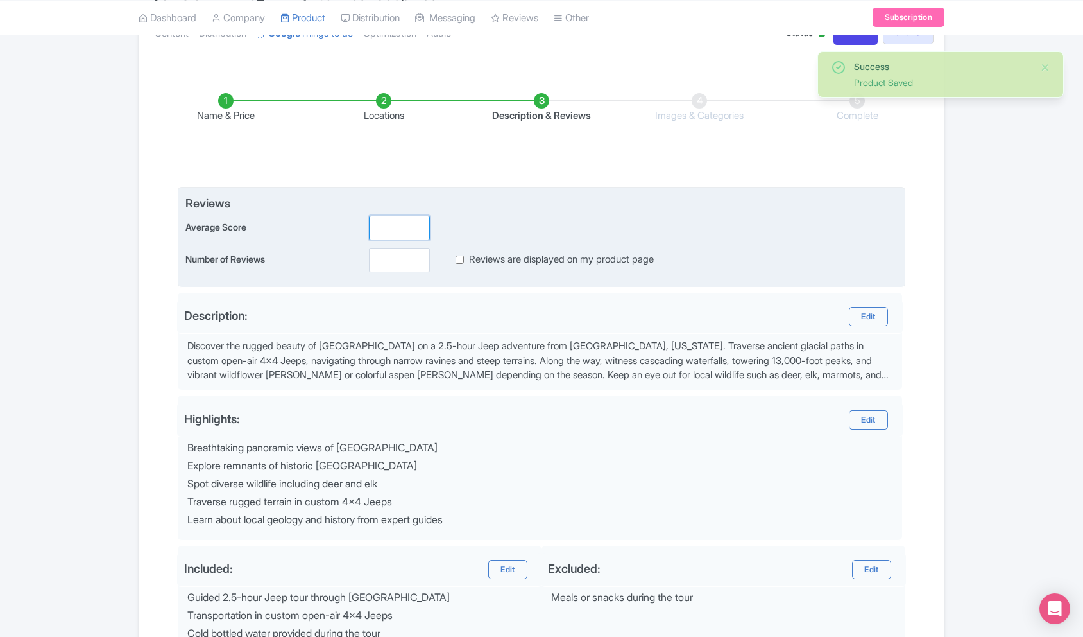
click at [399, 225] on input "number" at bounding box center [399, 228] width 61 height 24
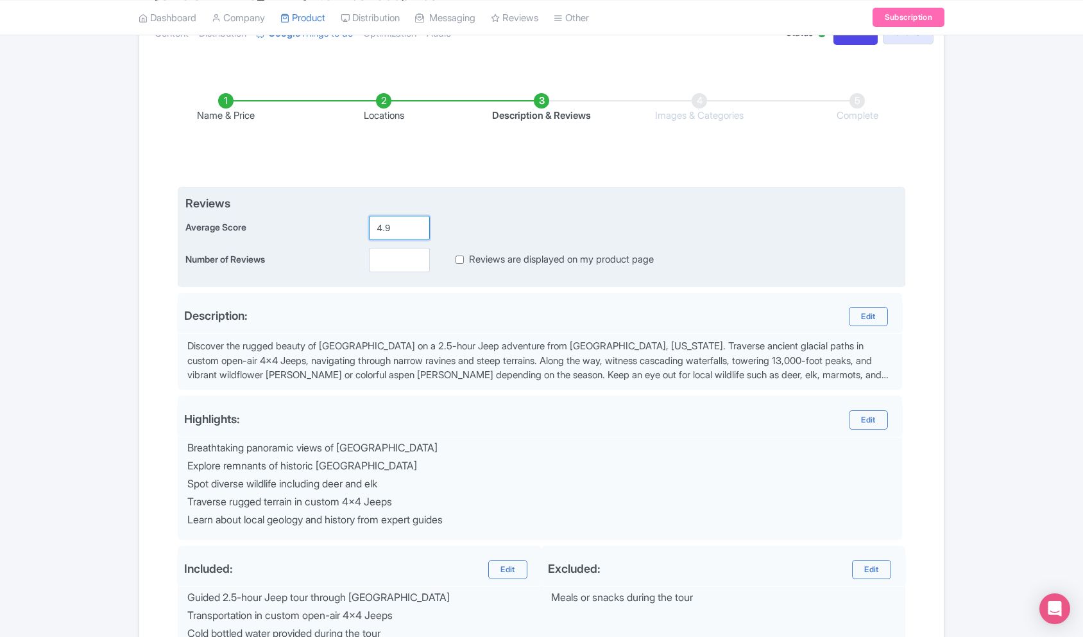
type input "4.9"
click at [391, 253] on input "number" at bounding box center [399, 260] width 61 height 24
type input "1000"
click at [460, 262] on input "Reviews are displayed on my product page" at bounding box center [460, 259] width 8 height 15
checkbox input "true"
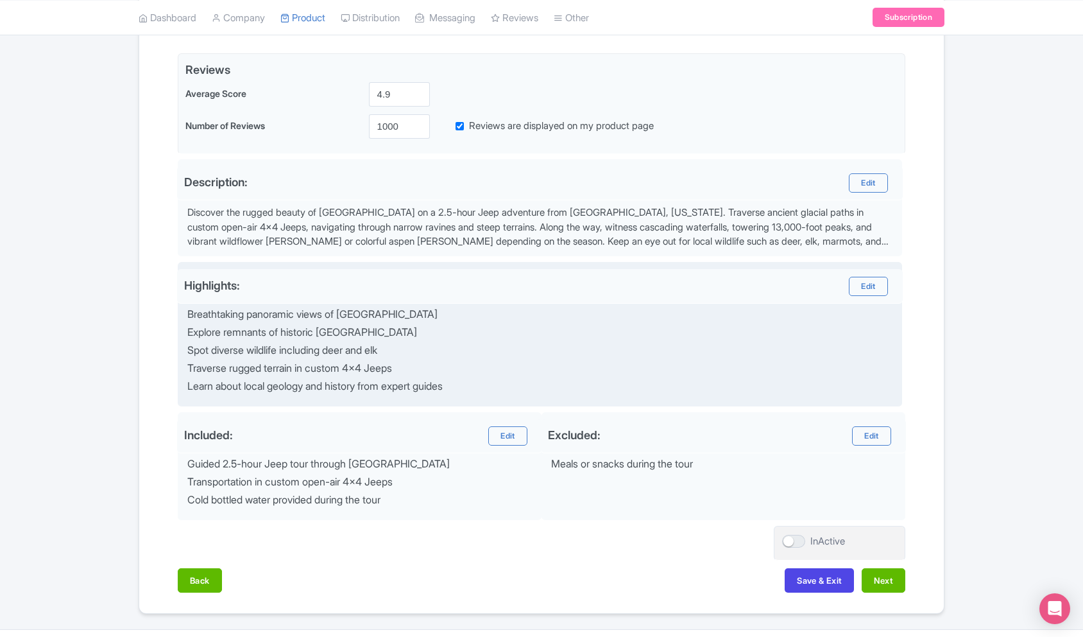
scroll to position [300, 0]
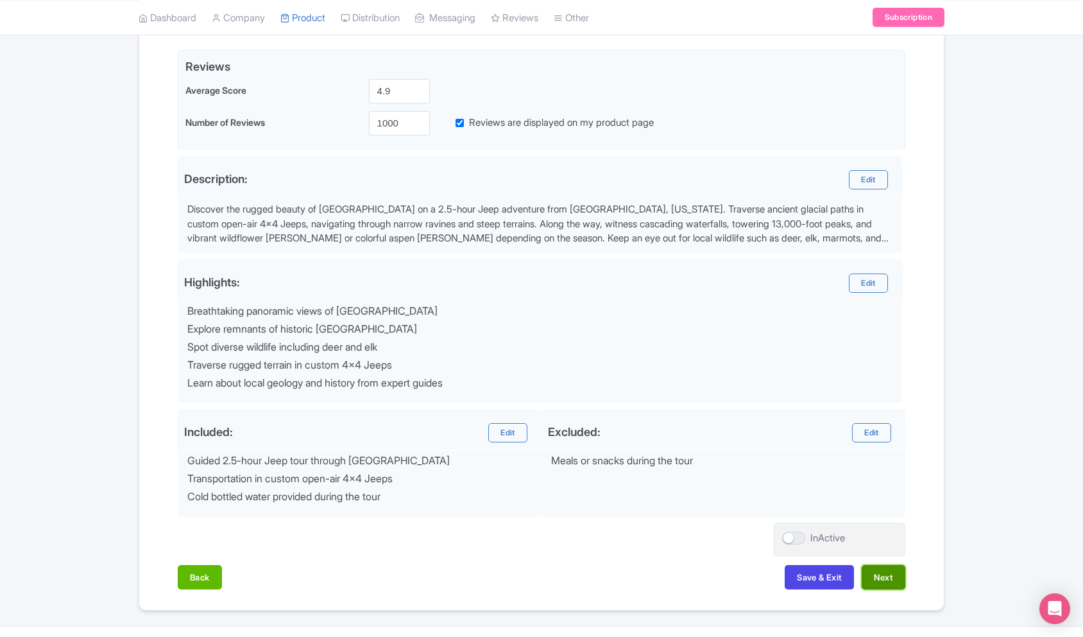
click at [889, 575] on button "Next" at bounding box center [884, 577] width 44 height 24
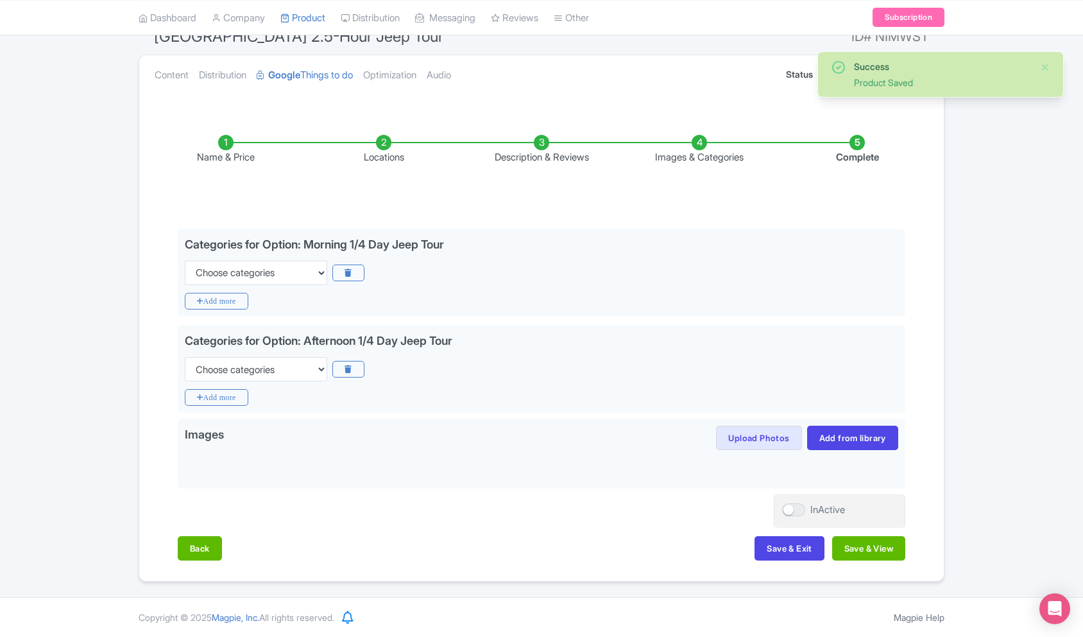
scroll to position [122, 0]
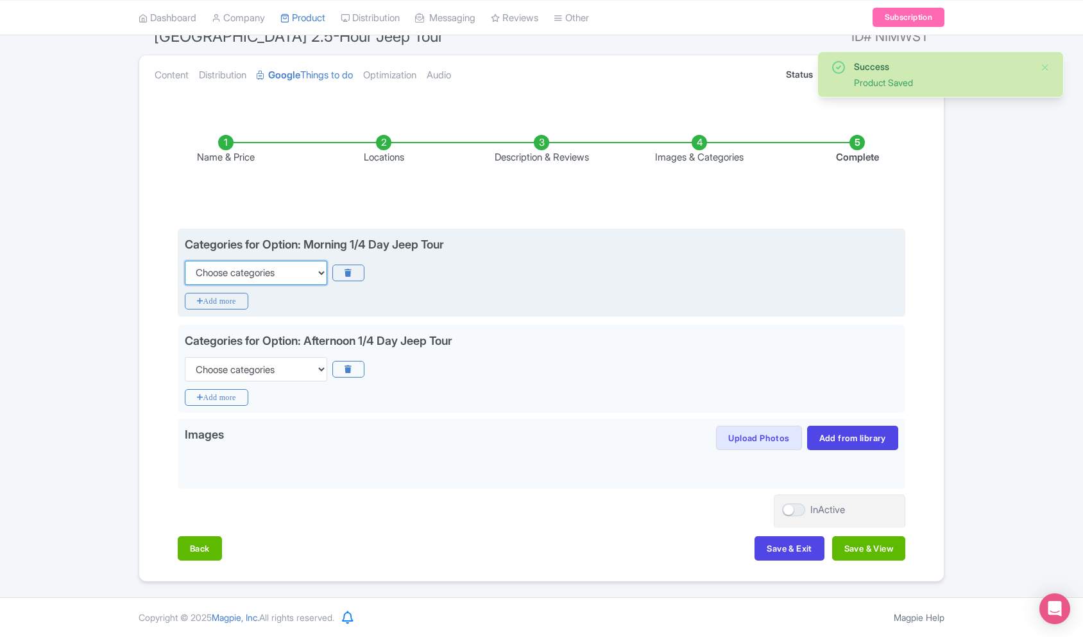
click at [257, 280] on select "Choose categories Adults Only Animals Audio Guide Beaches Bike Tours Boat Tours…" at bounding box center [256, 273] width 142 height 24
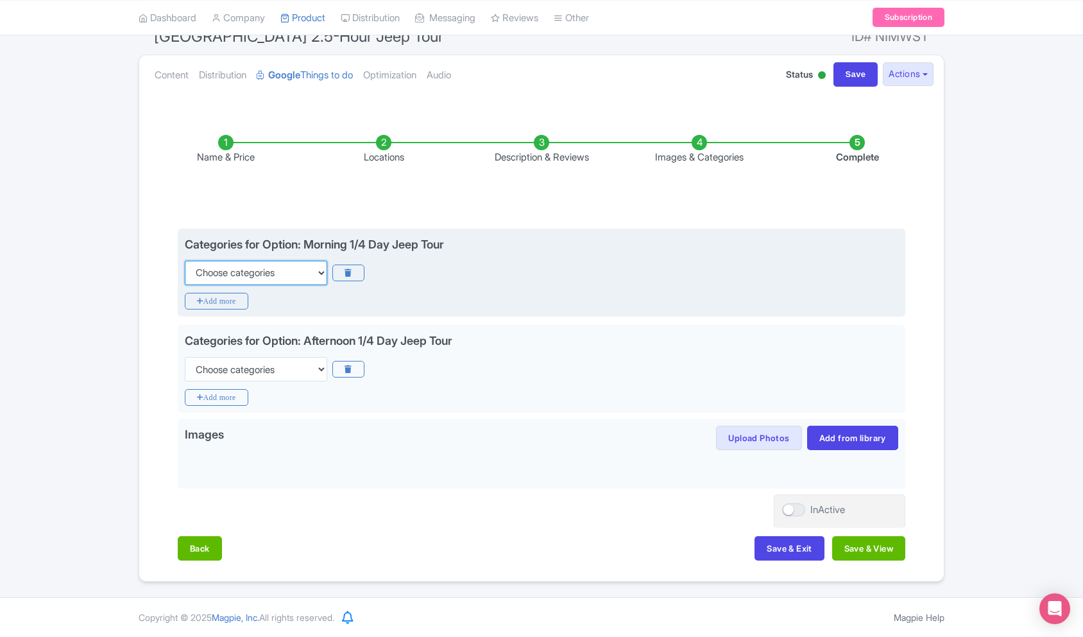
select select "day-trips"
click at [185, 261] on select "Choose categories Adults Only Animals Audio Guide Beaches Bike Tours Boat Tours…" at bounding box center [256, 273] width 142 height 24
click at [223, 304] on icon "Add more" at bounding box center [217, 301] width 64 height 17
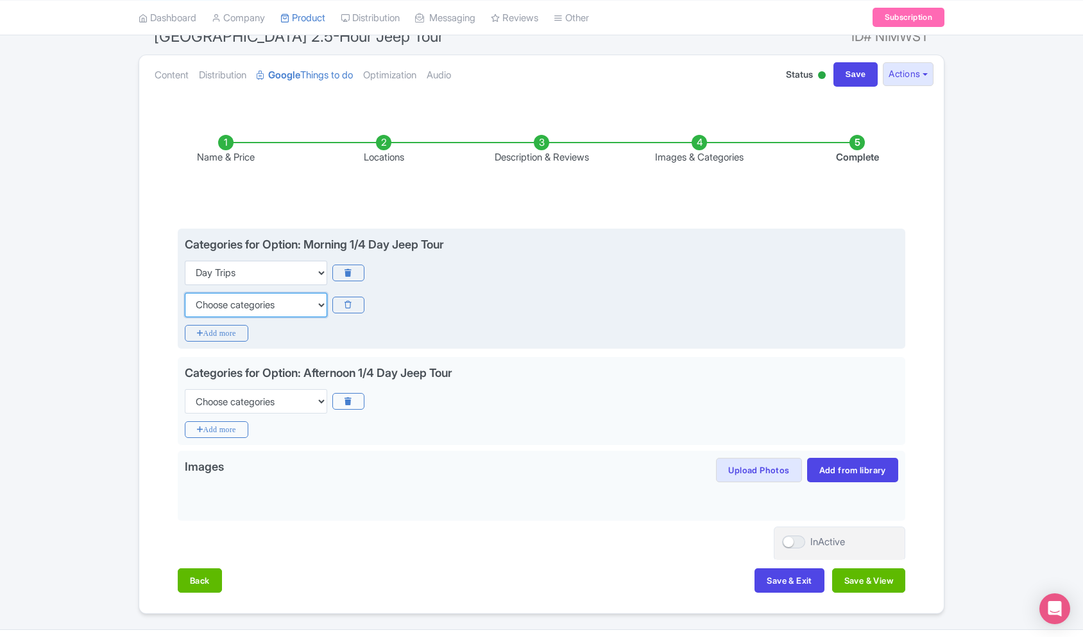
click at [238, 304] on select "Choose categories Adults Only Animals Audio Guide Beaches Bike Tours Boat Tours…" at bounding box center [256, 305] width 142 height 24
select select "family-friendly"
click at [185, 293] on select "Choose categories Adults Only Animals Audio Guide Beaches Bike Tours Boat Tours…" at bounding box center [256, 305] width 142 height 24
click at [214, 338] on icon "Add more" at bounding box center [217, 333] width 64 height 17
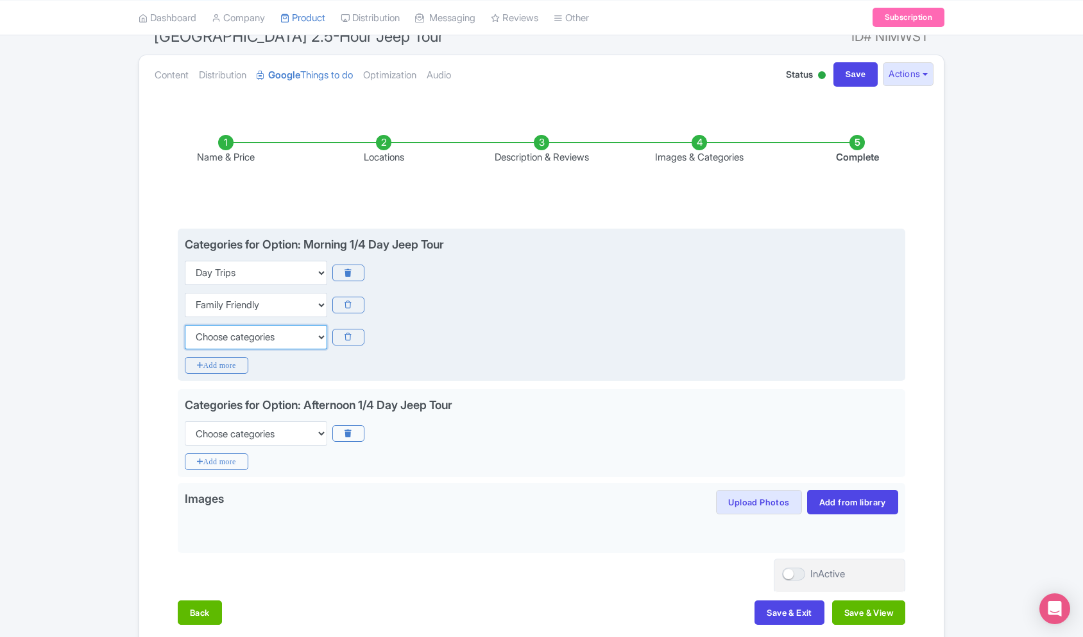
click at [224, 336] on select "Choose categories Adults Only Animals Audio Guide Beaches Bike Tours Boat Tours…" at bounding box center [256, 337] width 142 height 24
select select "history"
click at [185, 325] on select "Choose categories Adults Only Animals Audio Guide Beaches Bike Tours Boat Tours…" at bounding box center [256, 337] width 142 height 24
click at [227, 359] on icon "Add more" at bounding box center [217, 365] width 64 height 17
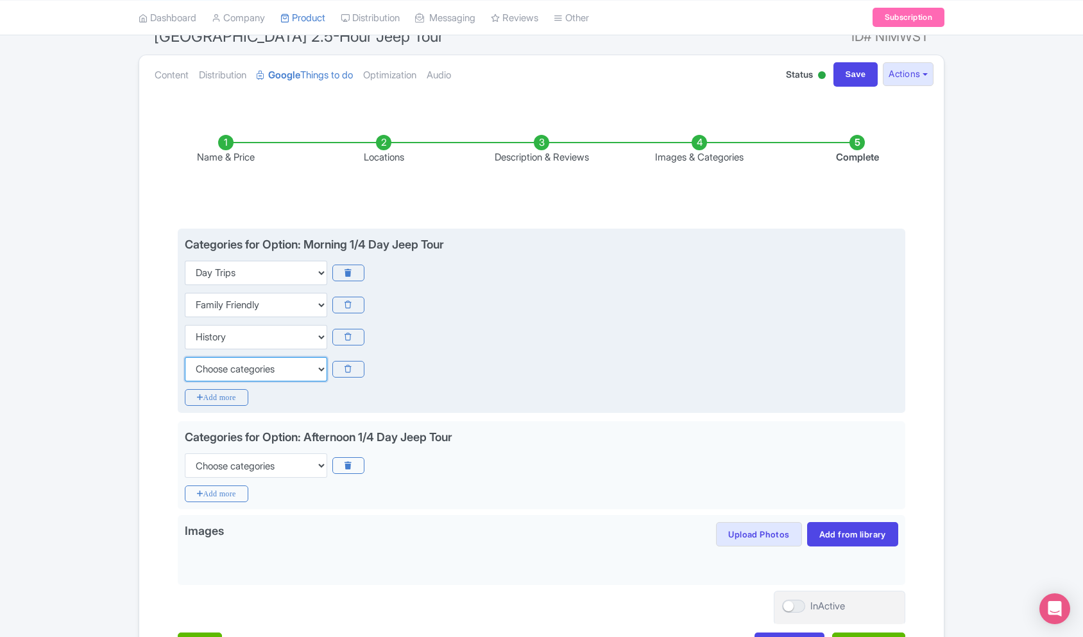
click at [236, 367] on select "Choose categories Adults Only Animals Audio Guide Beaches Bike Tours Boat Tours…" at bounding box center [256, 369] width 142 height 24
select select "guided-tours"
click at [185, 357] on select "Choose categories Adults Only Animals Audio Guide Beaches Bike Tours Boat Tours…" at bounding box center [256, 369] width 142 height 24
click at [227, 395] on icon "Add more" at bounding box center [217, 397] width 64 height 17
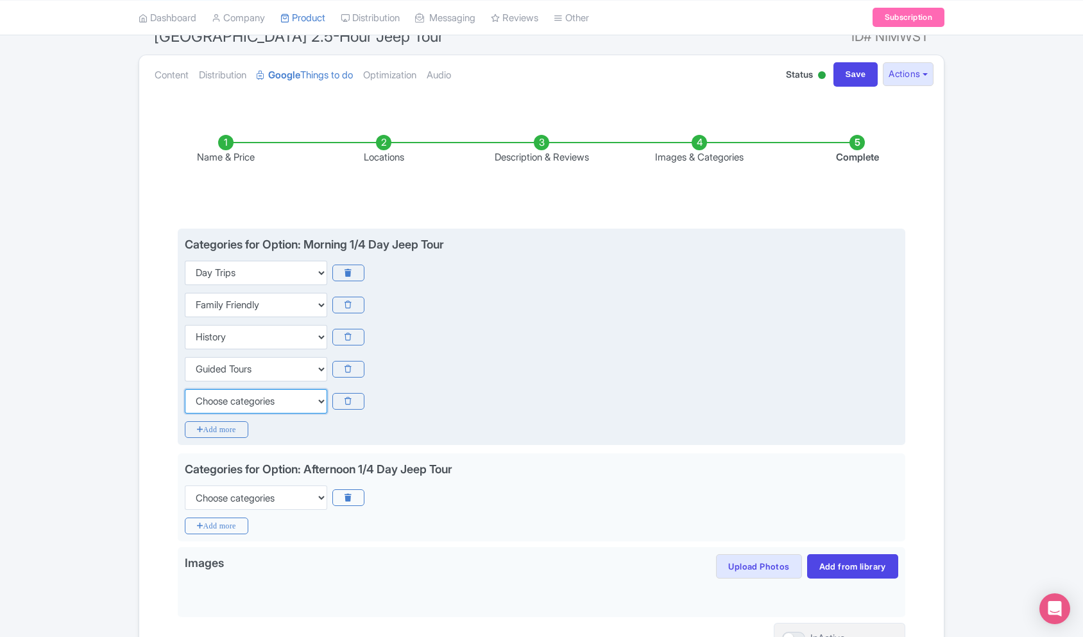
click at [234, 397] on select "Choose categories Adults Only Animals Audio Guide Beaches Bike Tours Boat Tours…" at bounding box center [256, 401] width 142 height 24
select select "outdoors"
click at [185, 389] on select "Choose categories Adults Only Animals Audio Guide Beaches Bike Tours Boat Tours…" at bounding box center [256, 401] width 142 height 24
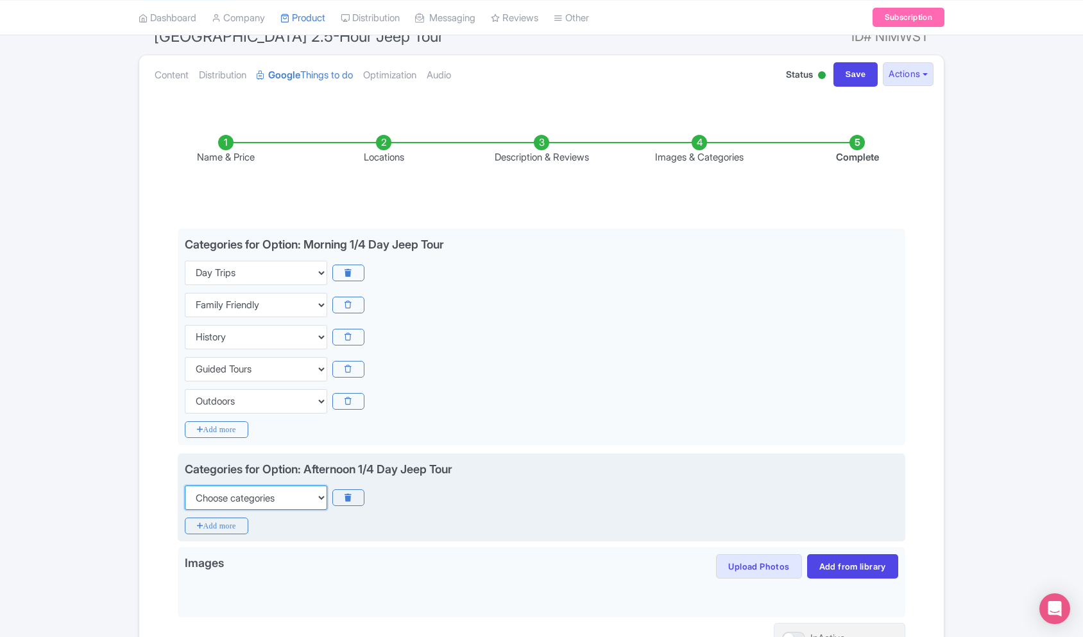
click at [243, 504] on select "Choose categories Adults Only Animals Audio Guide Beaches Bike Tours Boat Tours…" at bounding box center [256, 497] width 142 height 24
select select "day-trips"
click at [185, 485] on select "Choose categories Adults Only Animals Audio Guide Beaches Bike Tours Boat Tours…" at bounding box center [256, 497] width 142 height 24
click at [217, 526] on icon "Add more" at bounding box center [217, 525] width 64 height 17
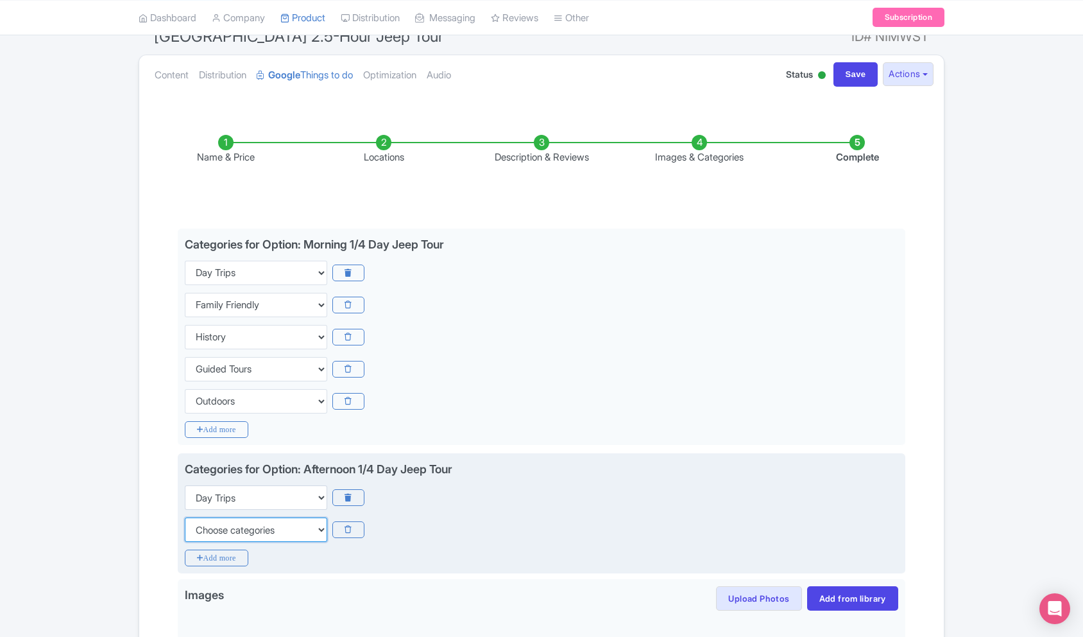
click at [224, 531] on select "Choose categories Adults Only Animals Audio Guide Beaches Bike Tours Boat Tours…" at bounding box center [256, 529] width 142 height 24
select select "family-friendly"
click at [185, 517] on select "Choose categories Adults Only Animals Audio Guide Beaches Bike Tours Boat Tours…" at bounding box center [256, 529] width 142 height 24
click at [225, 559] on icon "Add more" at bounding box center [217, 557] width 64 height 17
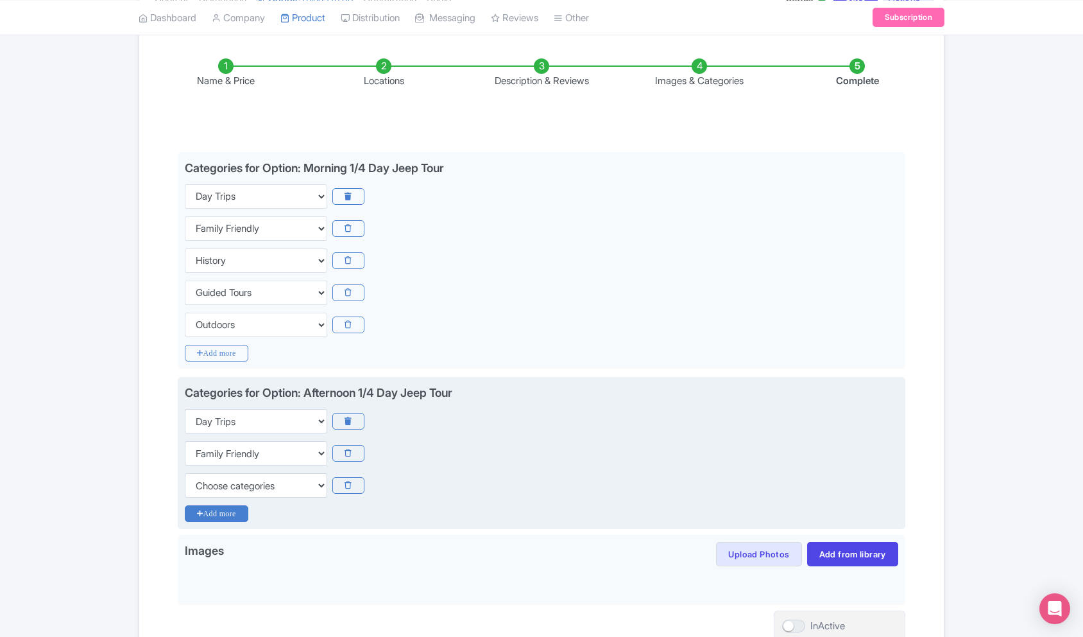
scroll to position [213, 0]
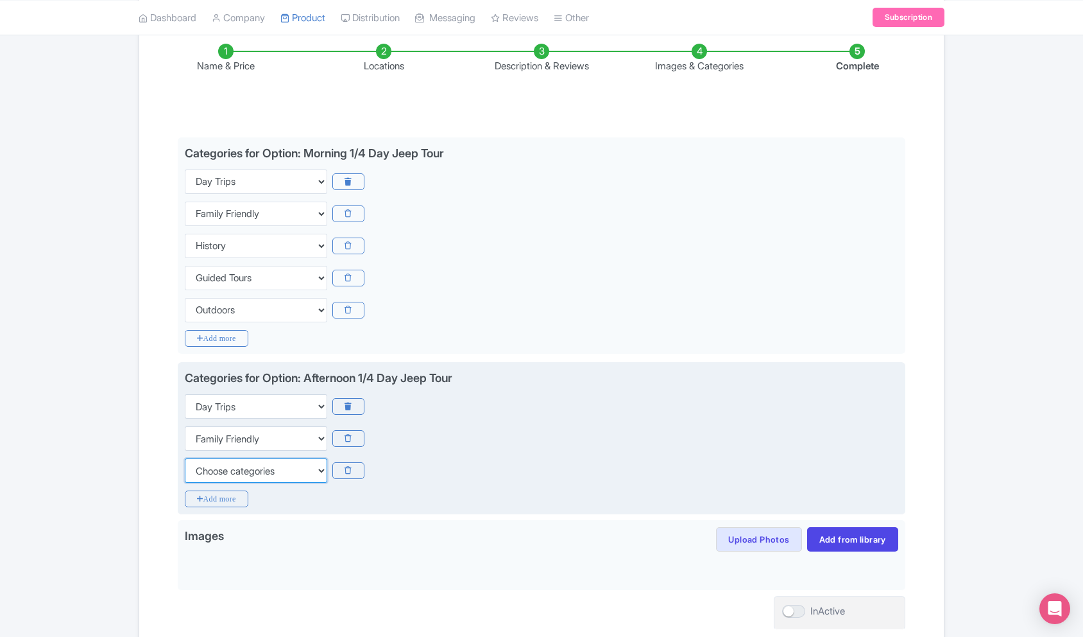
click at [240, 465] on select "Choose categories Adults Only Animals Audio Guide Beaches Bike Tours Boat Tours…" at bounding box center [256, 470] width 142 height 24
select select "guided-tours"
click at [185, 458] on select "Choose categories Adults Only Animals Audio Guide Beaches Bike Tours Boat Tours…" at bounding box center [256, 470] width 142 height 24
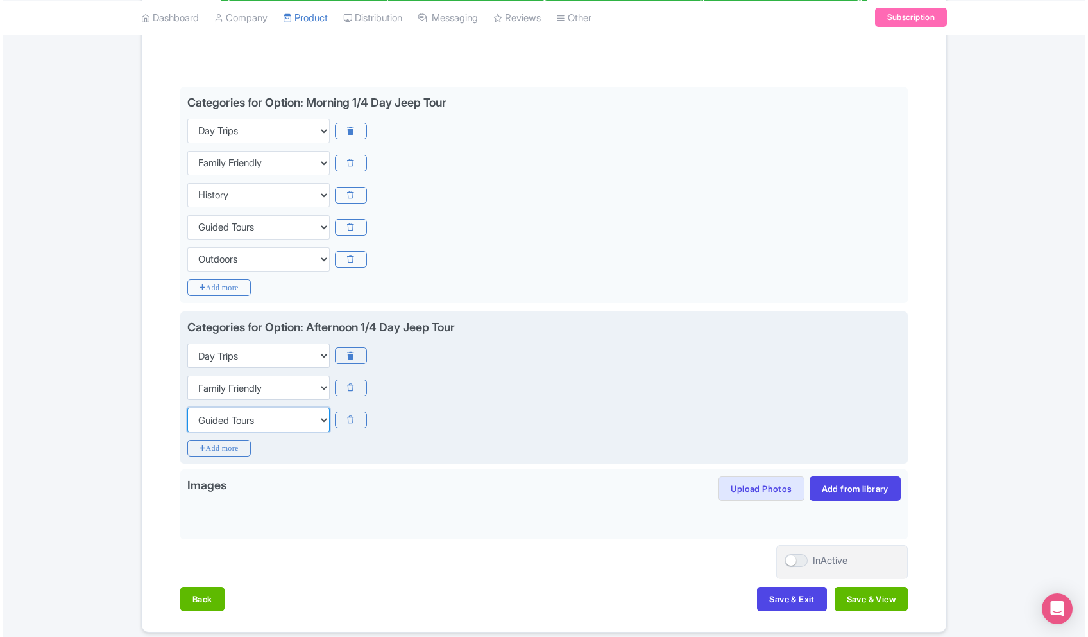
scroll to position [265, 0]
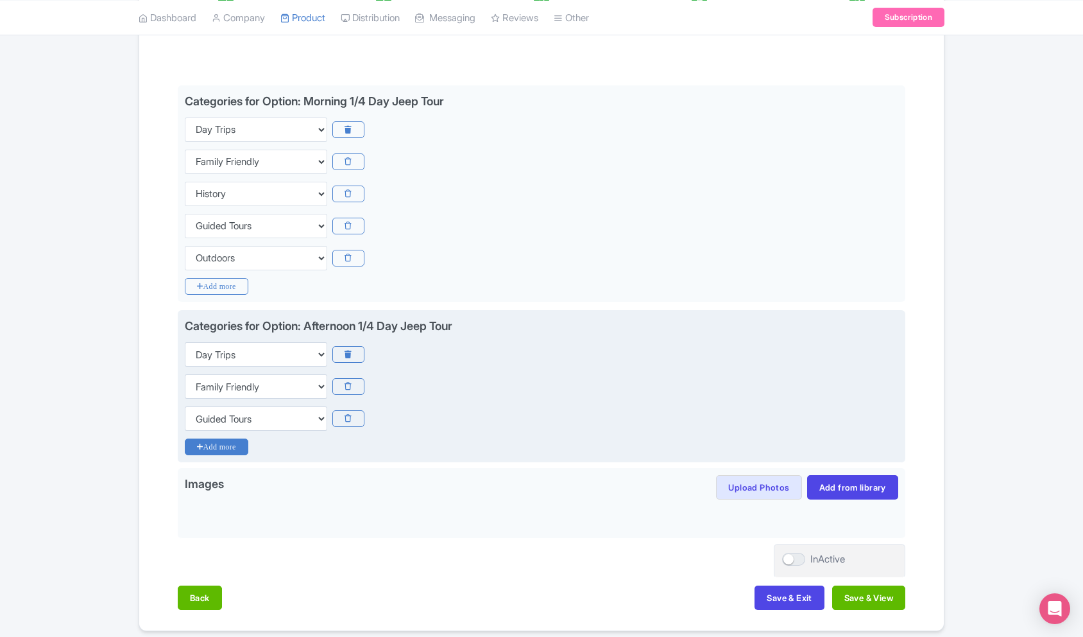
click at [223, 444] on icon "Add more" at bounding box center [217, 446] width 64 height 17
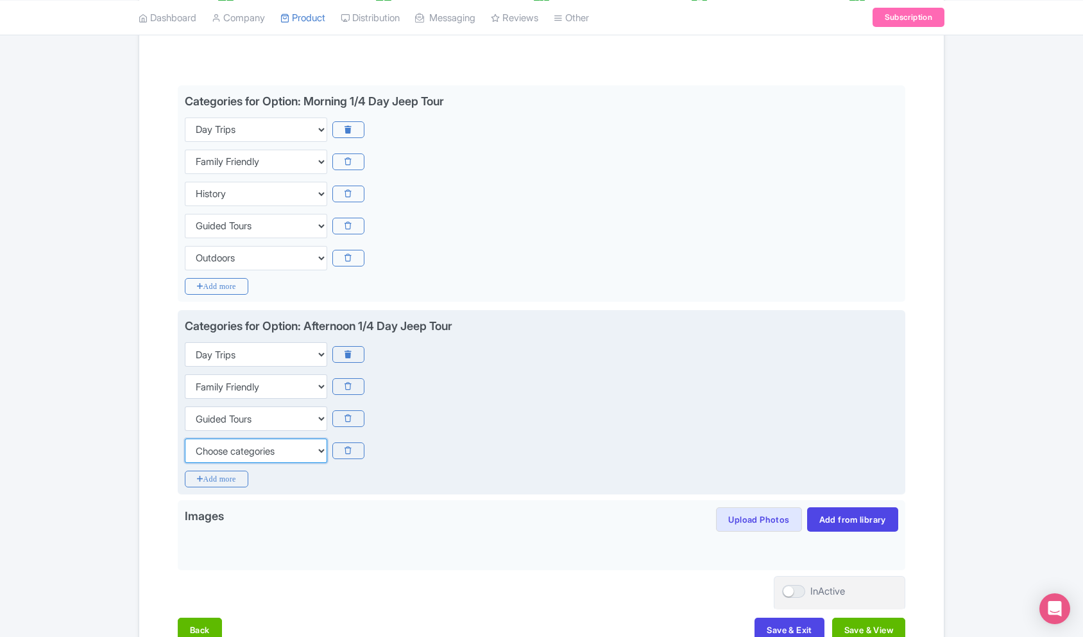
click at [237, 454] on select "Choose categories Adults Only Animals Audio Guide Beaches Bike Tours Boat Tours…" at bounding box center [256, 450] width 142 height 24
select select "outdoors"
click at [185, 438] on select "Choose categories Adults Only Animals Audio Guide Beaches Bike Tours Boat Tours…" at bounding box center [256, 450] width 142 height 24
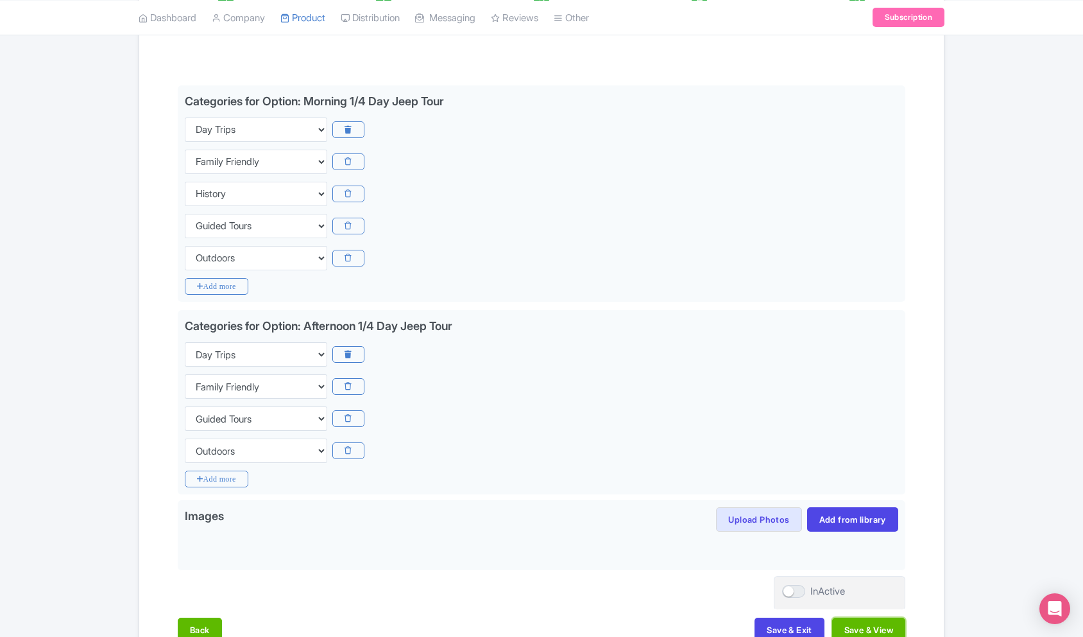
click at [872, 628] on button "Save & View" at bounding box center [868, 629] width 73 height 24
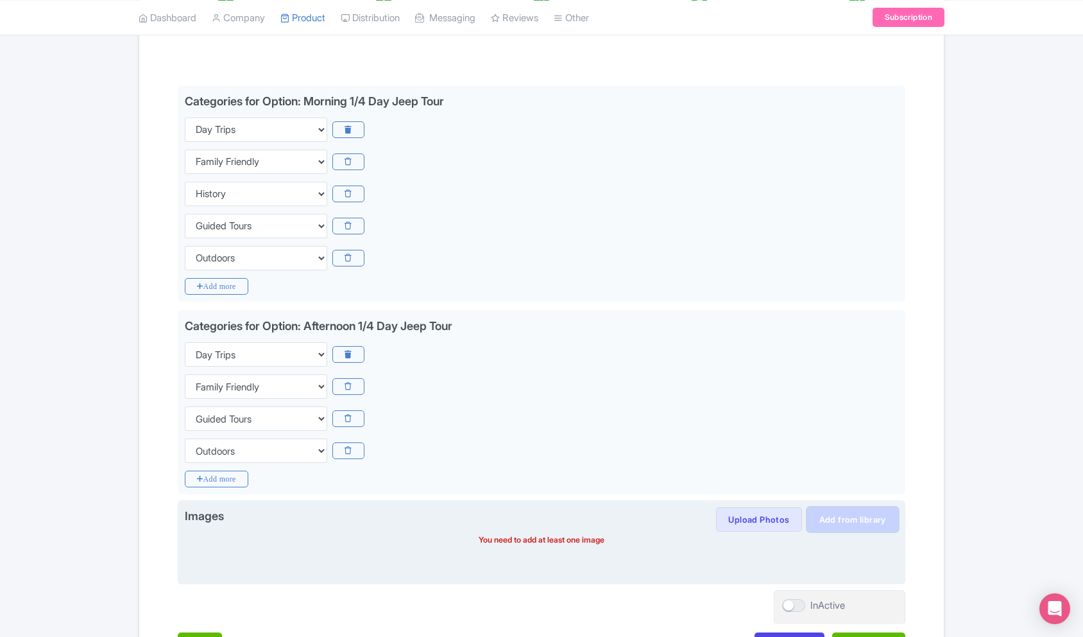
click at [836, 519] on link "Add from library" at bounding box center [852, 519] width 91 height 24
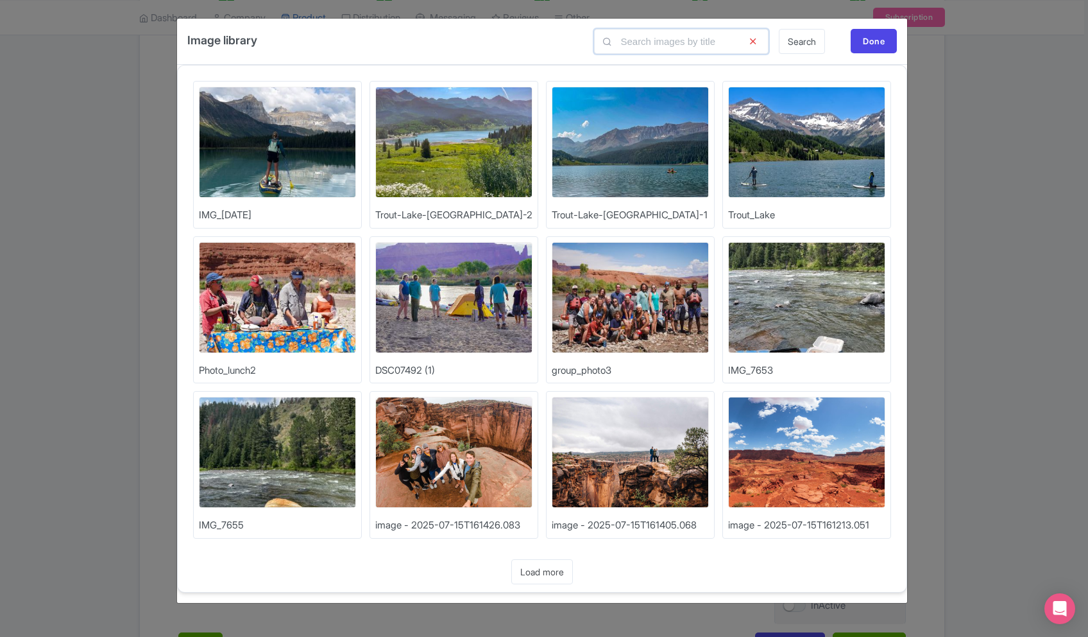
click at [667, 30] on input "text" at bounding box center [681, 41] width 175 height 25
type input "jeep"
click at [789, 37] on link "Search" at bounding box center [802, 41] width 46 height 25
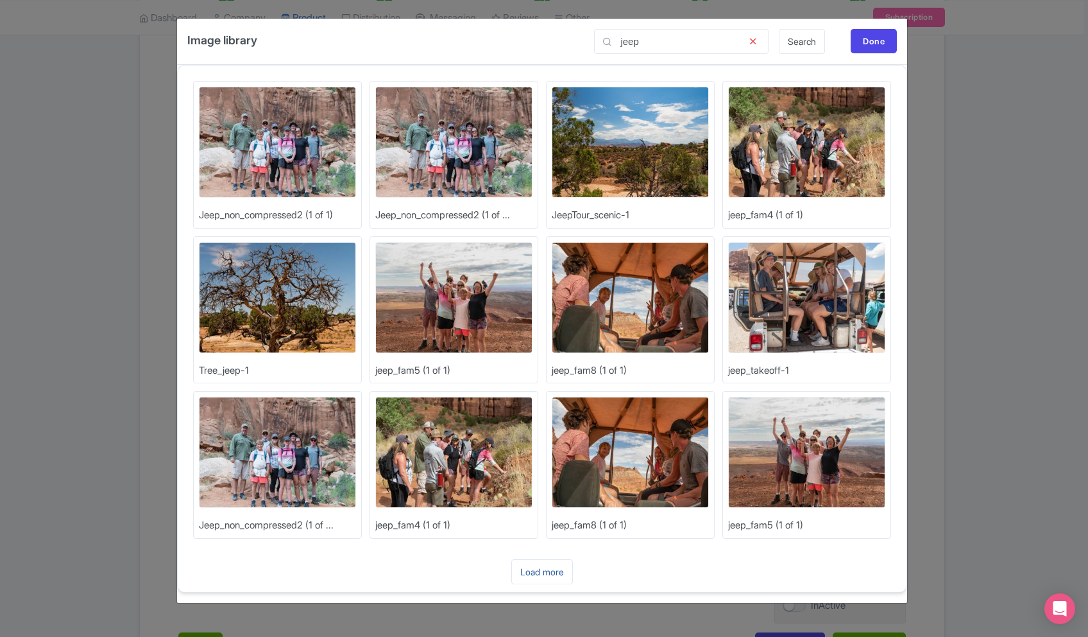
click at [540, 568] on link "Load more" at bounding box center [542, 571] width 62 height 25
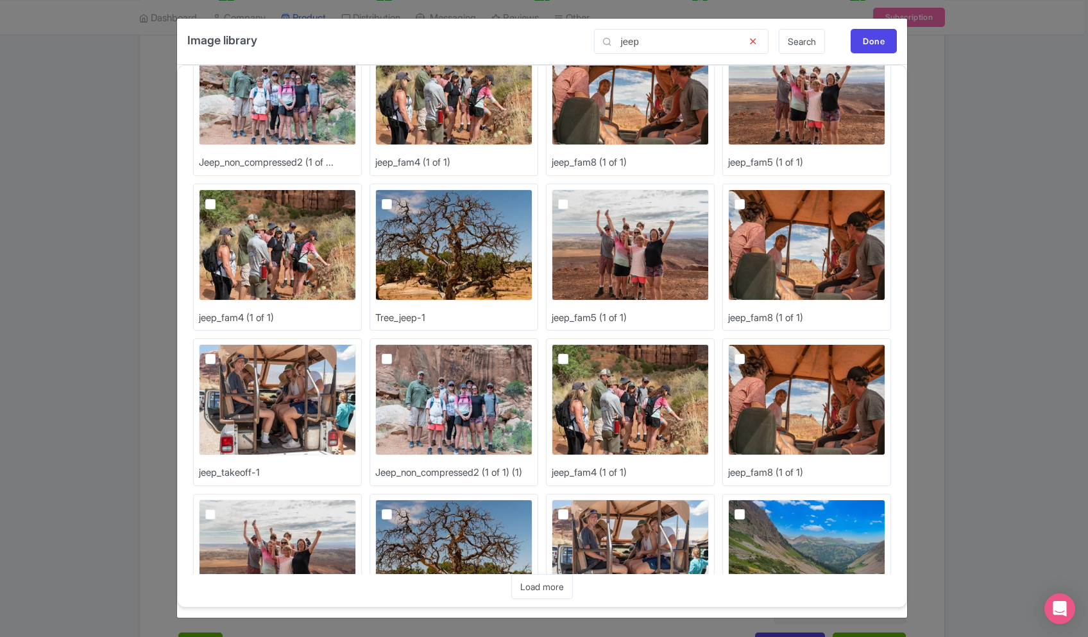
scroll to position [450, 0]
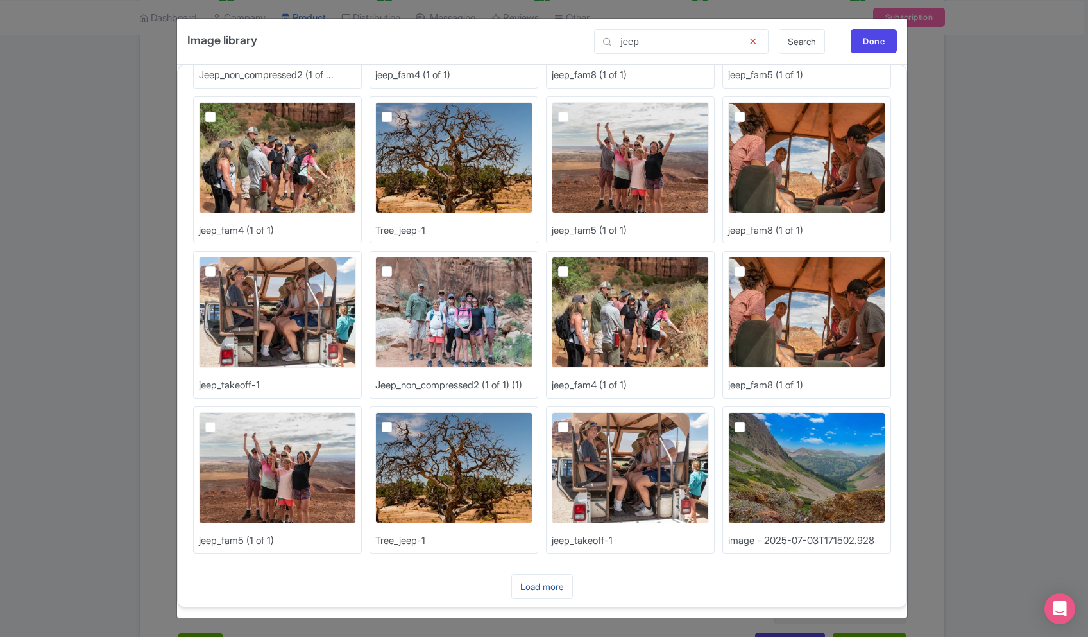
click at [537, 585] on link "Load more" at bounding box center [542, 586] width 62 height 25
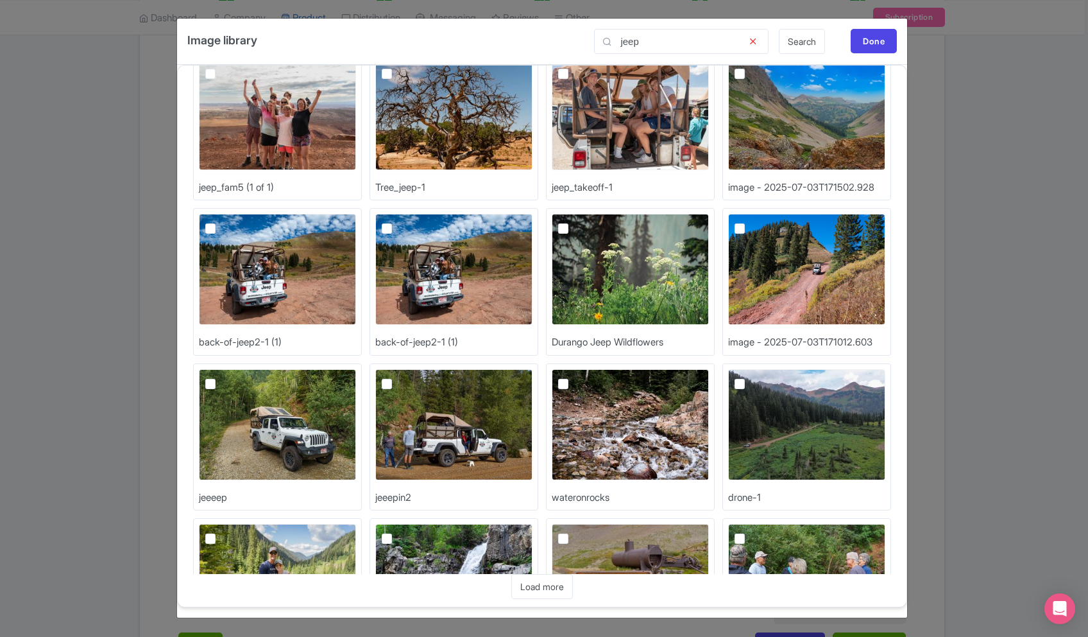
scroll to position [905, 0]
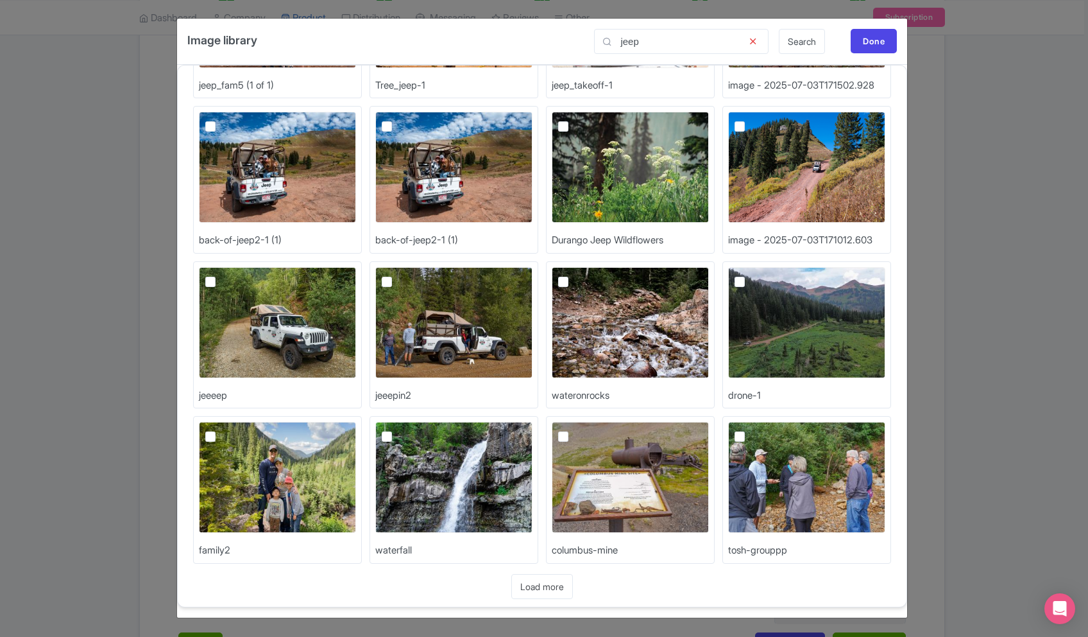
click at [750, 119] on label at bounding box center [750, 119] width 0 height 0
click at [750, 120] on input "checkbox" at bounding box center [754, 116] width 8 height 8
checkbox input "true"
click at [750, 275] on label at bounding box center [750, 275] width 0 height 0
click at [750, 275] on input "checkbox" at bounding box center [754, 271] width 8 height 8
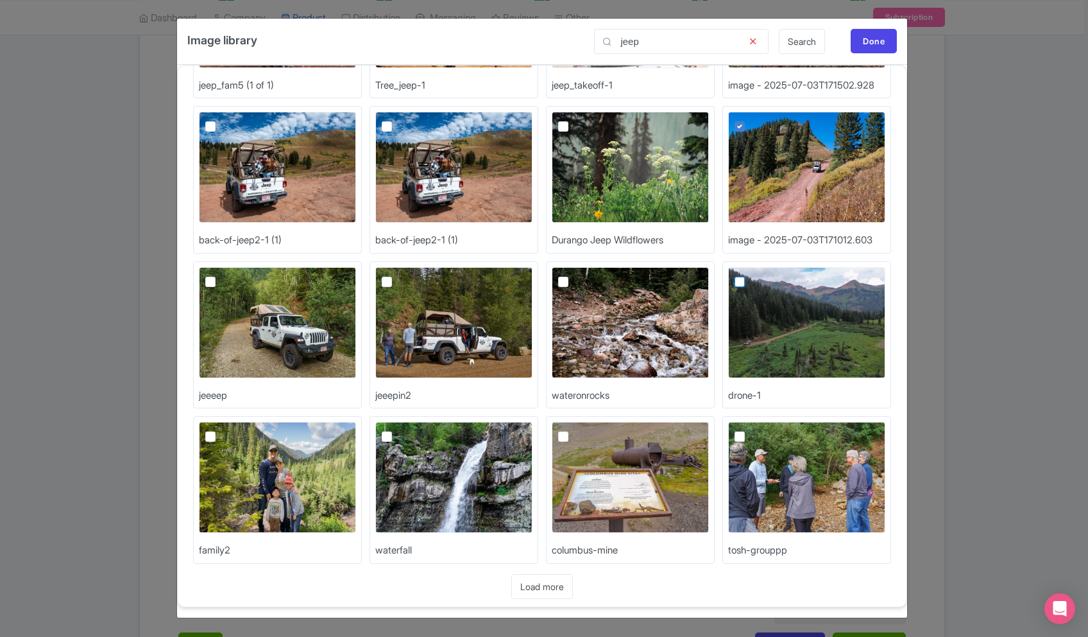
checkbox input "true"
click at [574, 275] on label at bounding box center [574, 275] width 0 height 0
click at [574, 275] on input "checkbox" at bounding box center [578, 271] width 8 height 8
checkbox input "true"
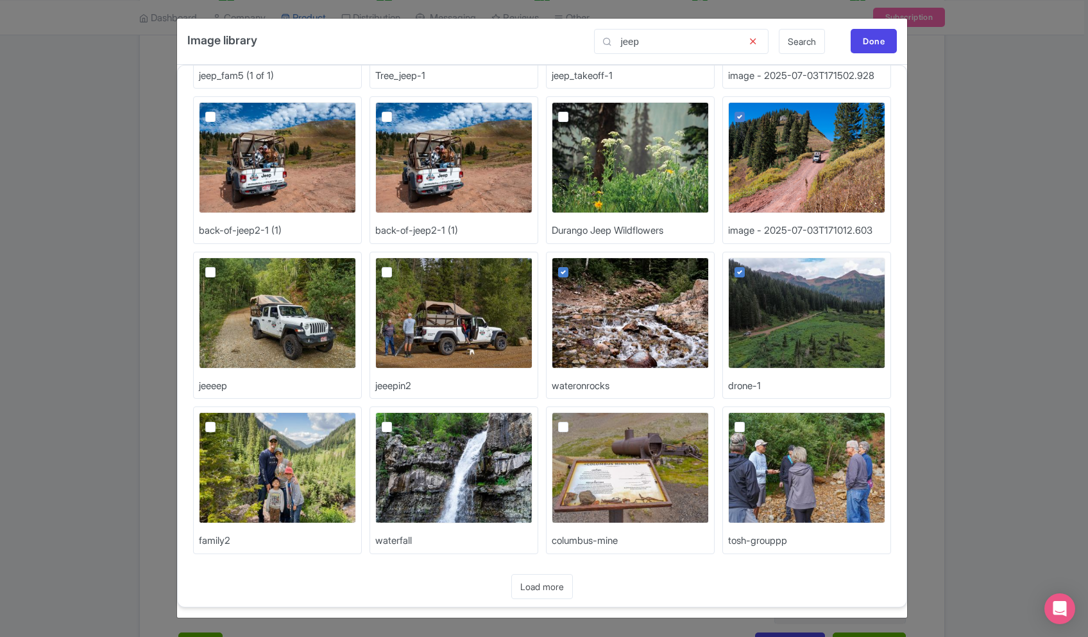
click at [556, 583] on link "Load more" at bounding box center [542, 586] width 62 height 25
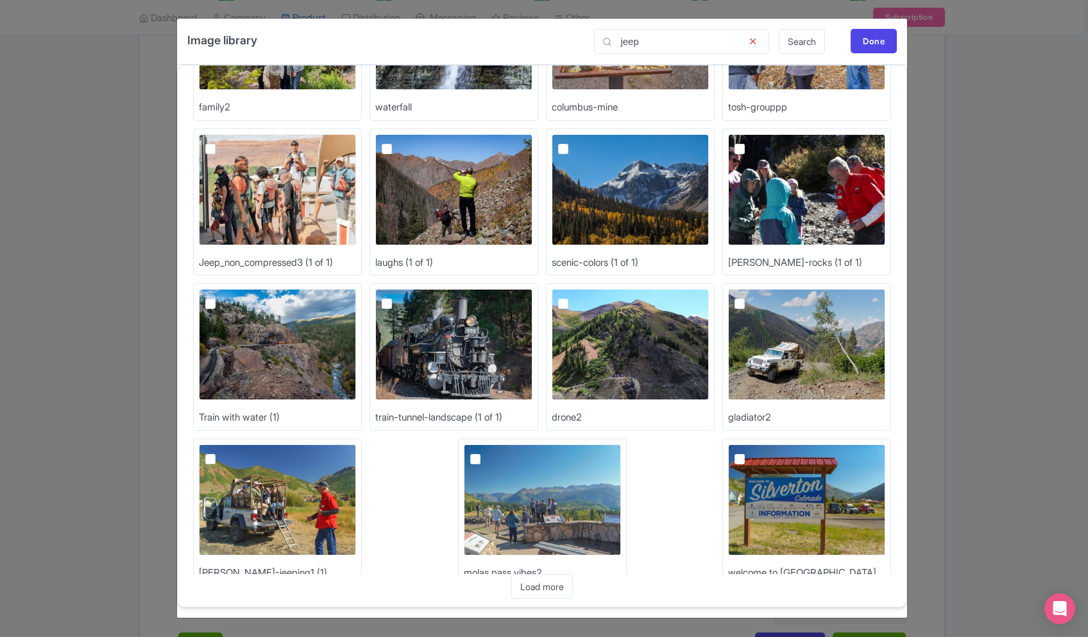
scroll to position [1373, 0]
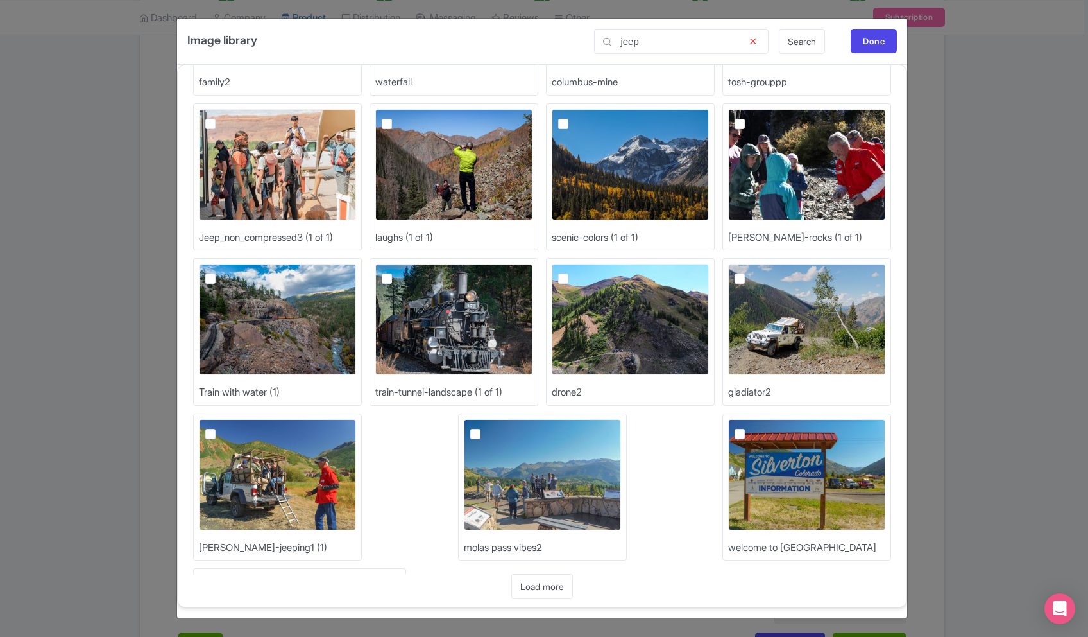
click at [750, 271] on label at bounding box center [750, 271] width 0 height 0
click at [750, 272] on input "checkbox" at bounding box center [754, 268] width 8 height 8
checkbox input "true"
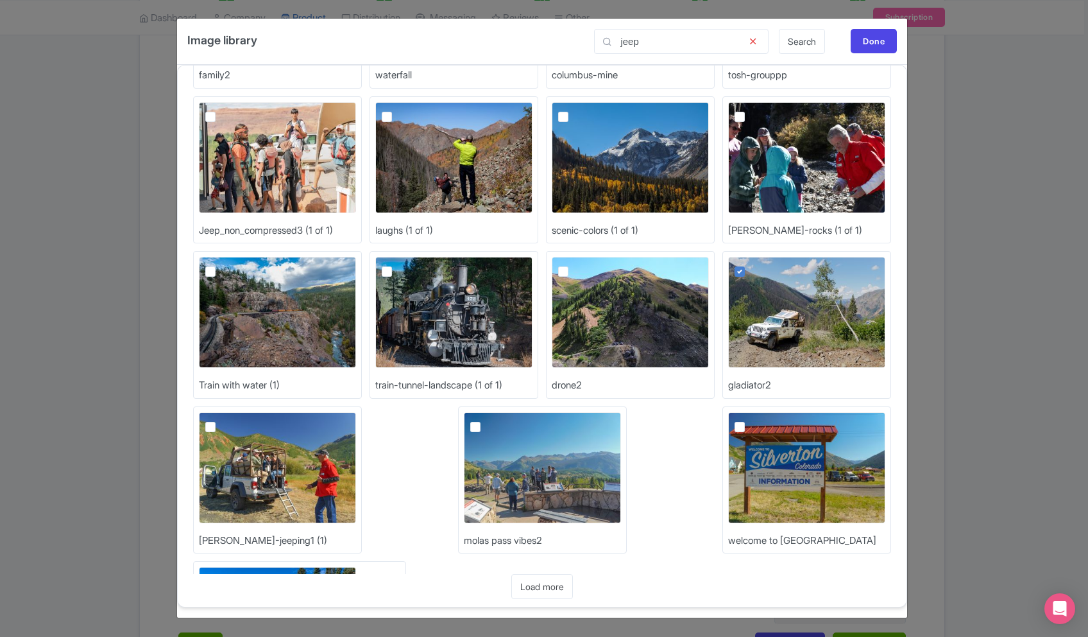
drag, startPoint x: 549, startPoint y: 590, endPoint x: 472, endPoint y: 561, distance: 82.5
click at [549, 590] on link "Load more" at bounding box center [542, 586] width 62 height 25
click at [221, 420] on label at bounding box center [221, 420] width 0 height 0
click at [221, 420] on input "checkbox" at bounding box center [225, 416] width 8 height 8
checkbox input "true"
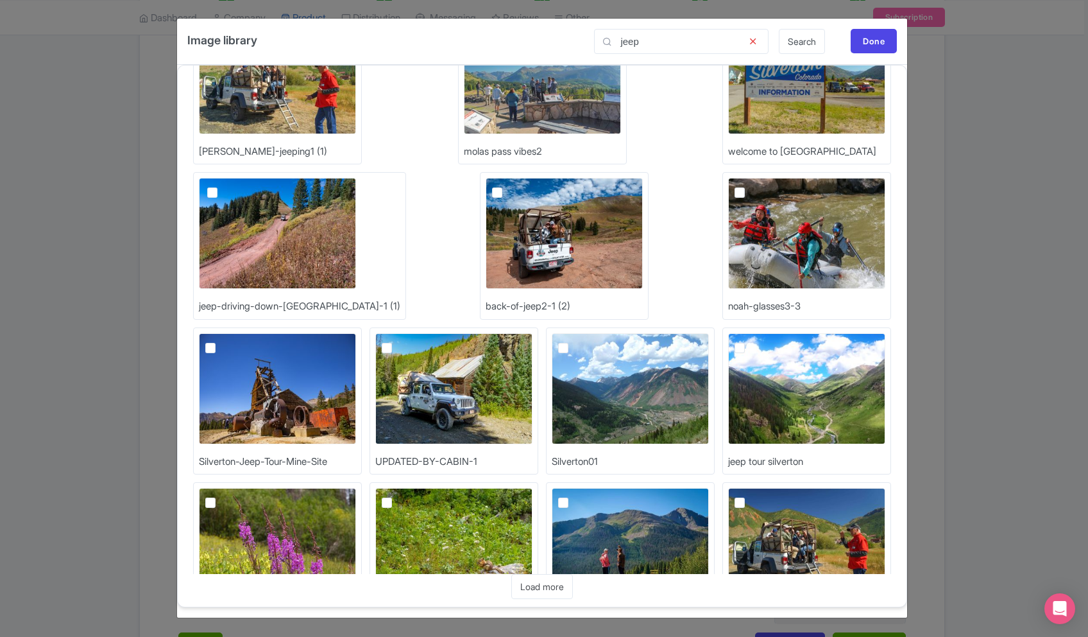
scroll to position [1830, 0]
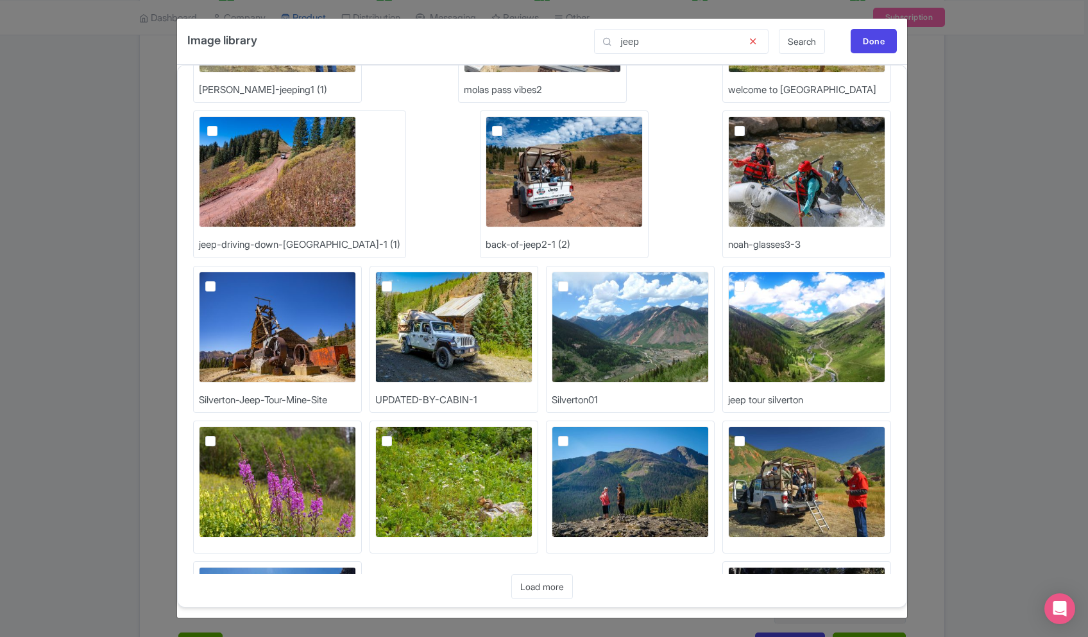
click at [221, 434] on label at bounding box center [221, 434] width 0 height 0
click at [229, 426] on input "checkbox" at bounding box center [225, 430] width 8 height 8
checkbox input "true"
click at [548, 594] on link "Load more" at bounding box center [542, 586] width 62 height 25
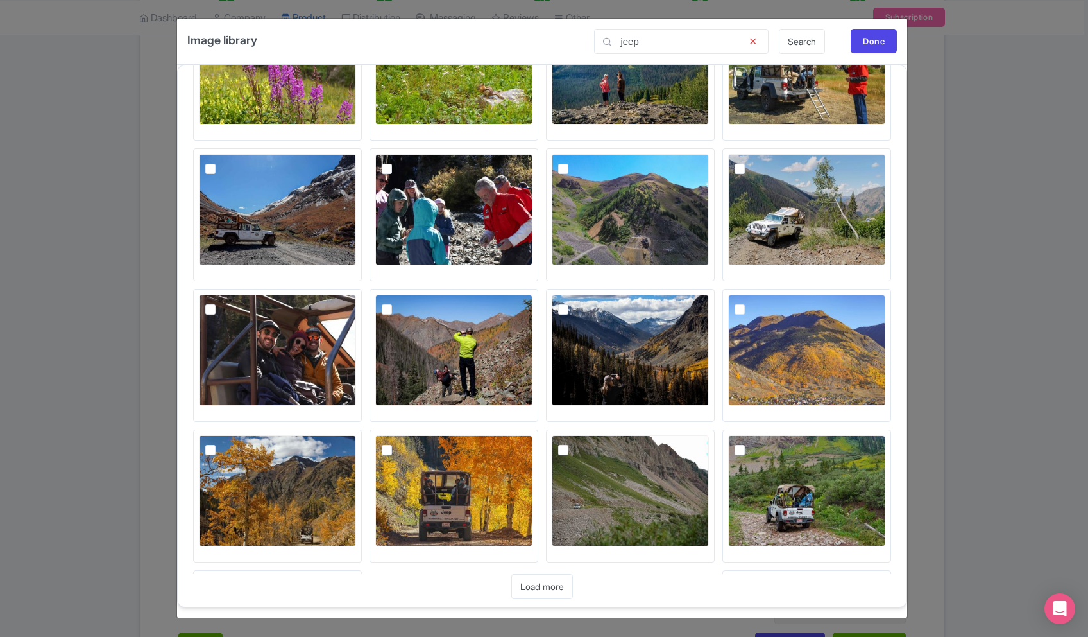
scroll to position [2252, 0]
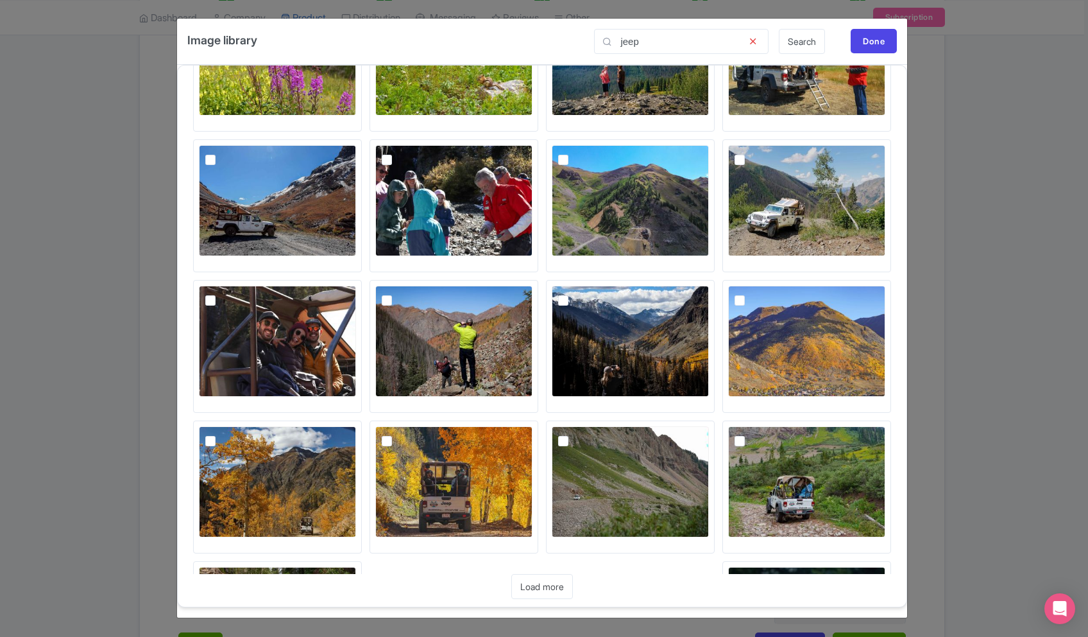
click at [557, 583] on link "Load more" at bounding box center [542, 586] width 62 height 25
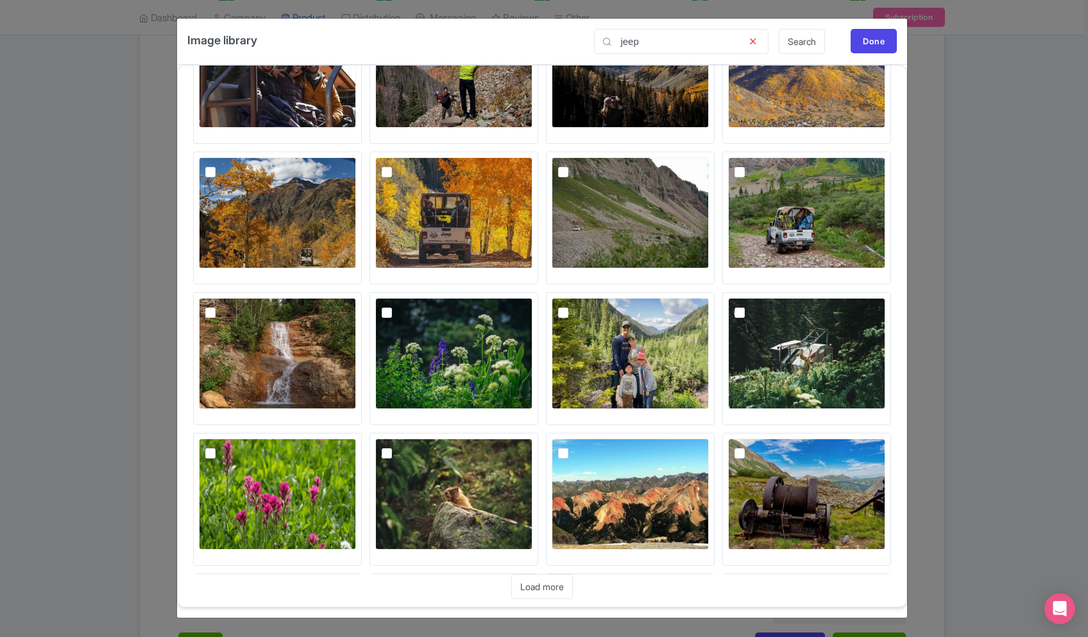
scroll to position [2522, 0]
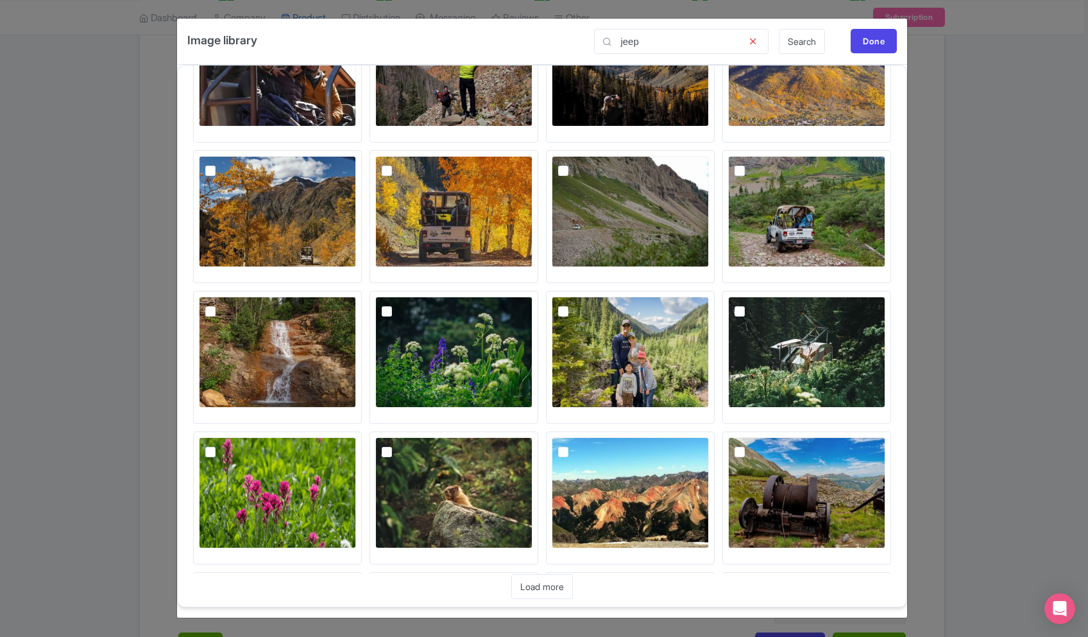
click at [750, 304] on label at bounding box center [750, 304] width 0 height 0
click at [750, 305] on input "checkbox" at bounding box center [754, 300] width 8 height 8
checkbox input "true"
click at [533, 578] on img at bounding box center [453, 633] width 157 height 111
click at [406, 578] on input "checkbox" at bounding box center [401, 582] width 8 height 8
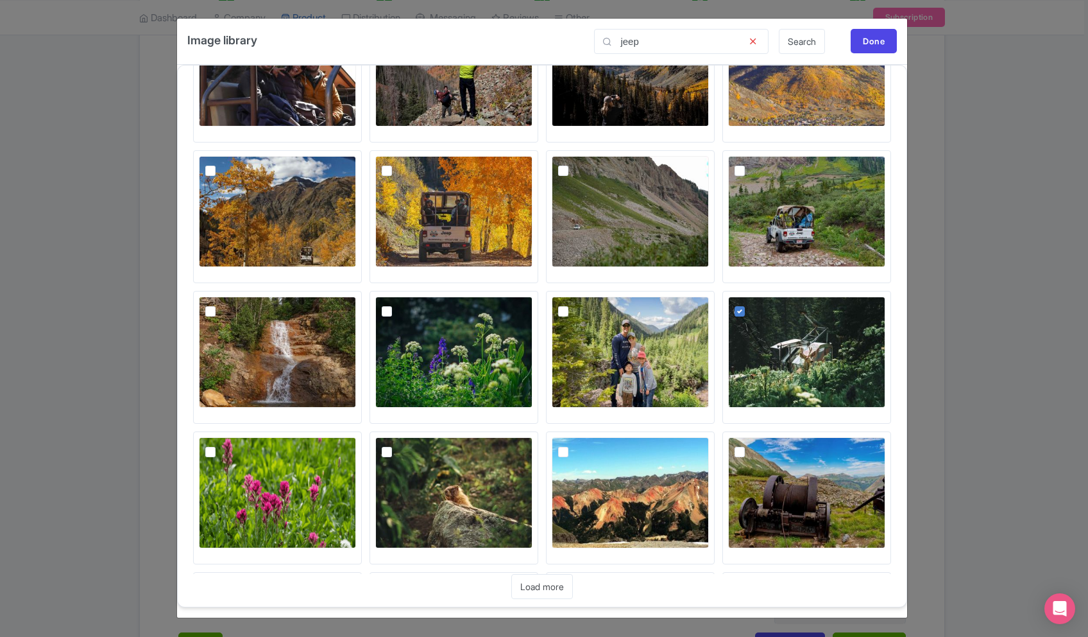
checkbox input "true"
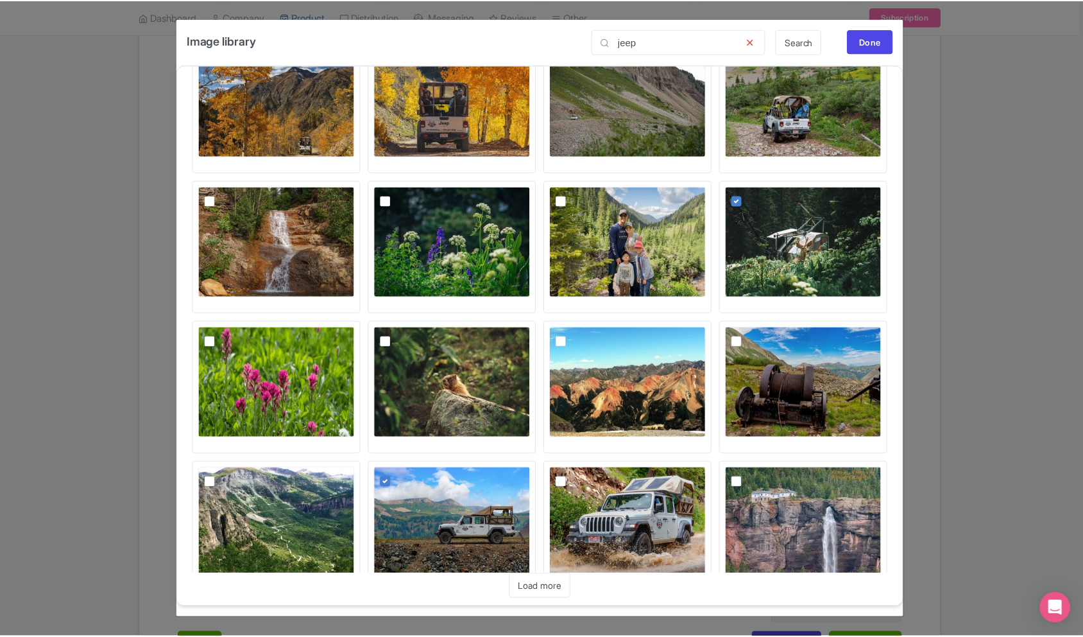
scroll to position [2640, 0]
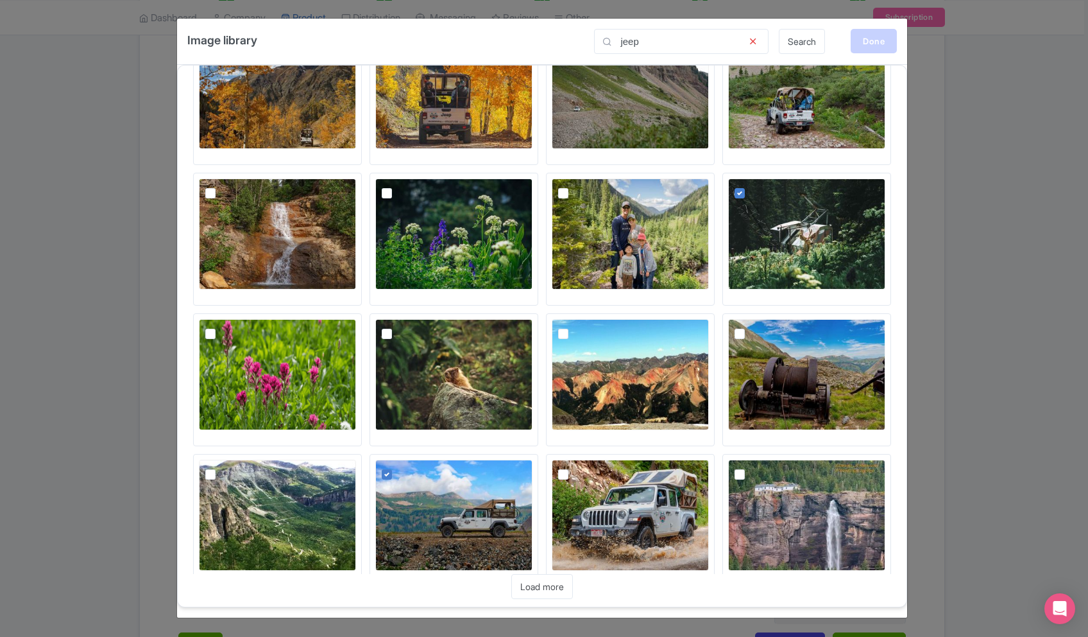
click at [882, 40] on div "Done" at bounding box center [874, 41] width 46 height 24
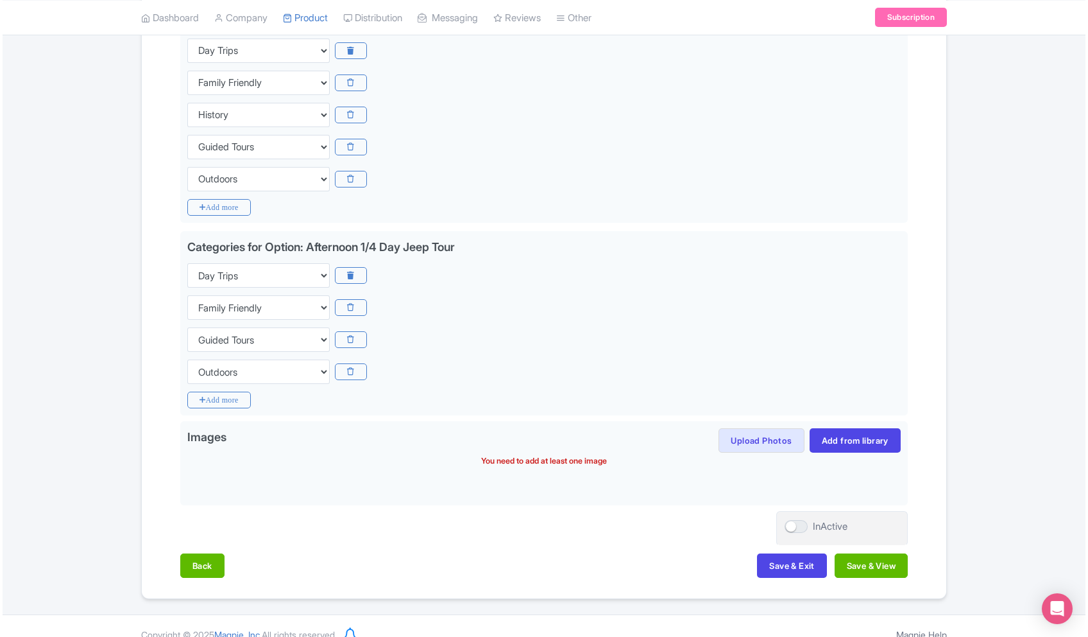
scroll to position [361, 0]
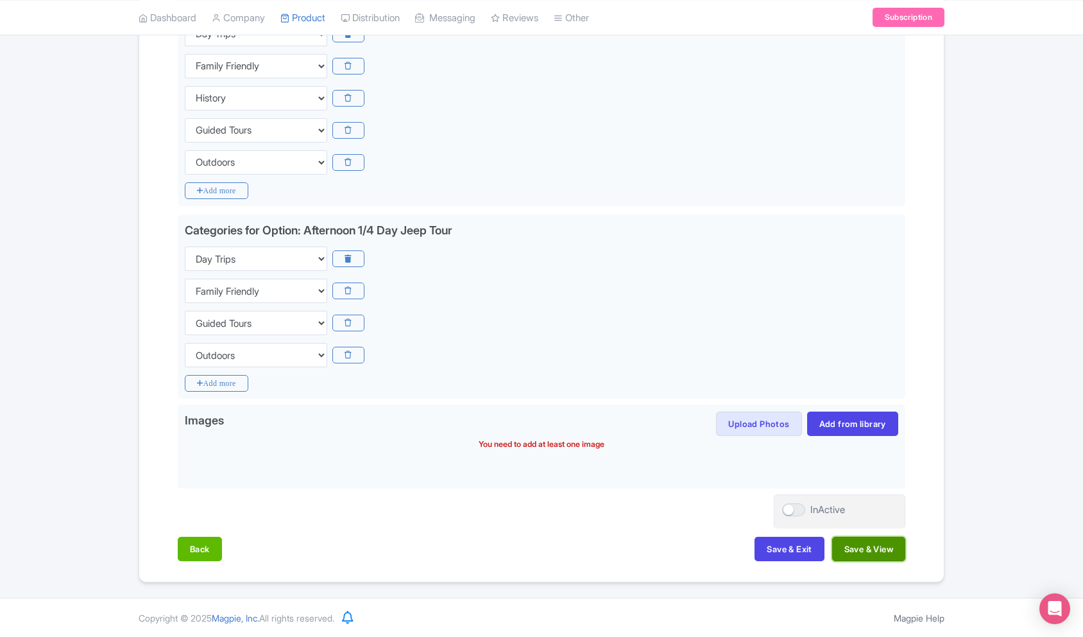
click at [857, 544] on button "Save & View" at bounding box center [868, 549] width 73 height 24
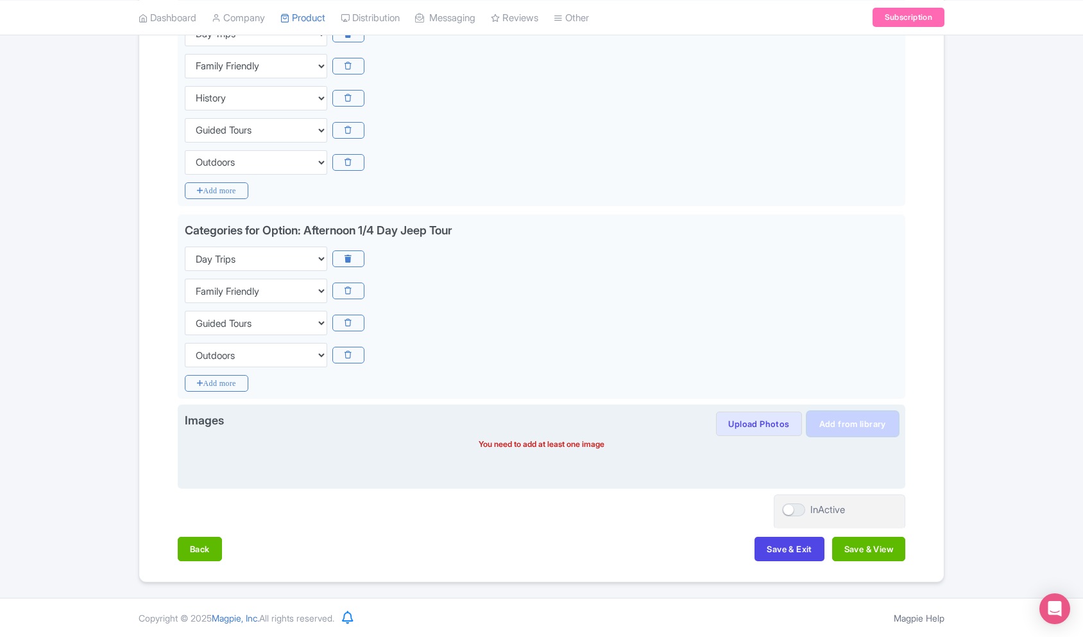
click at [858, 422] on link "Add from library" at bounding box center [852, 423] width 91 height 24
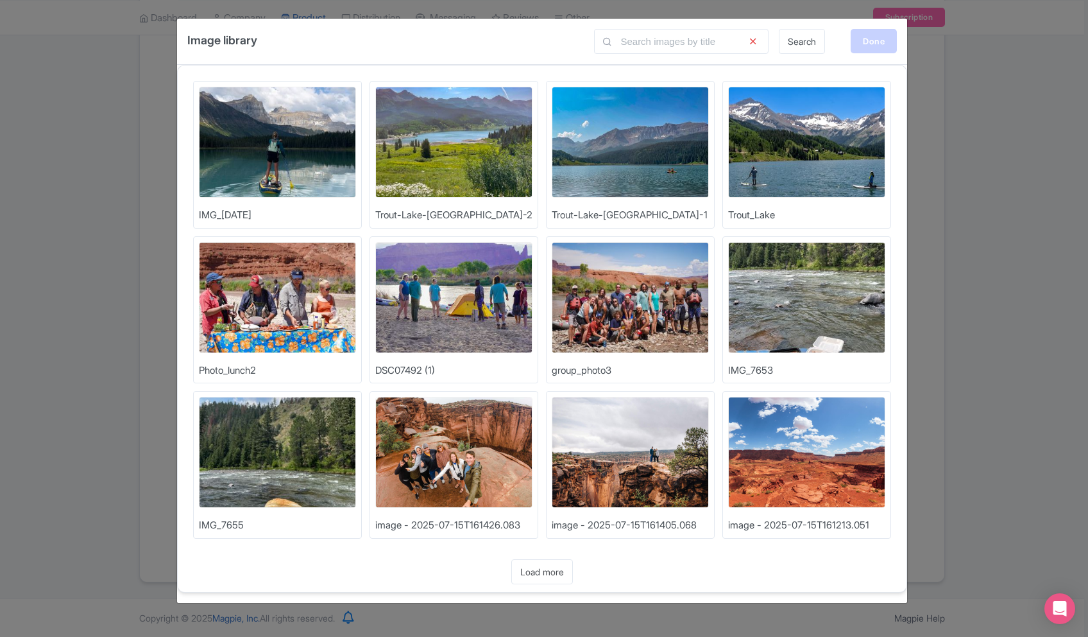
click at [866, 44] on div "Done" at bounding box center [874, 41] width 46 height 24
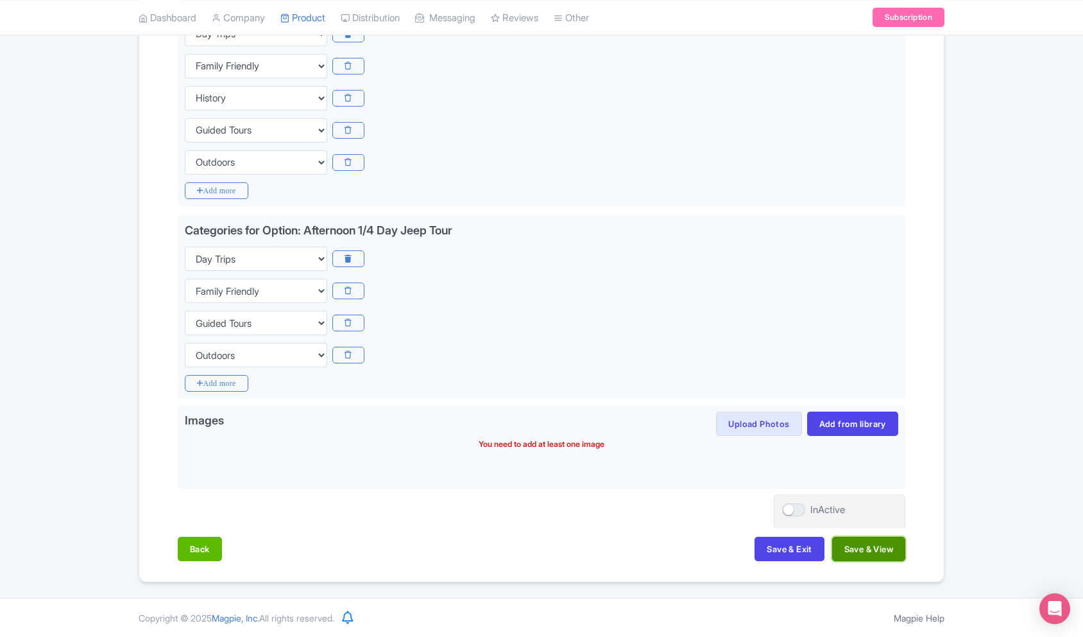
click at [859, 550] on button "Save & View" at bounding box center [868, 549] width 73 height 24
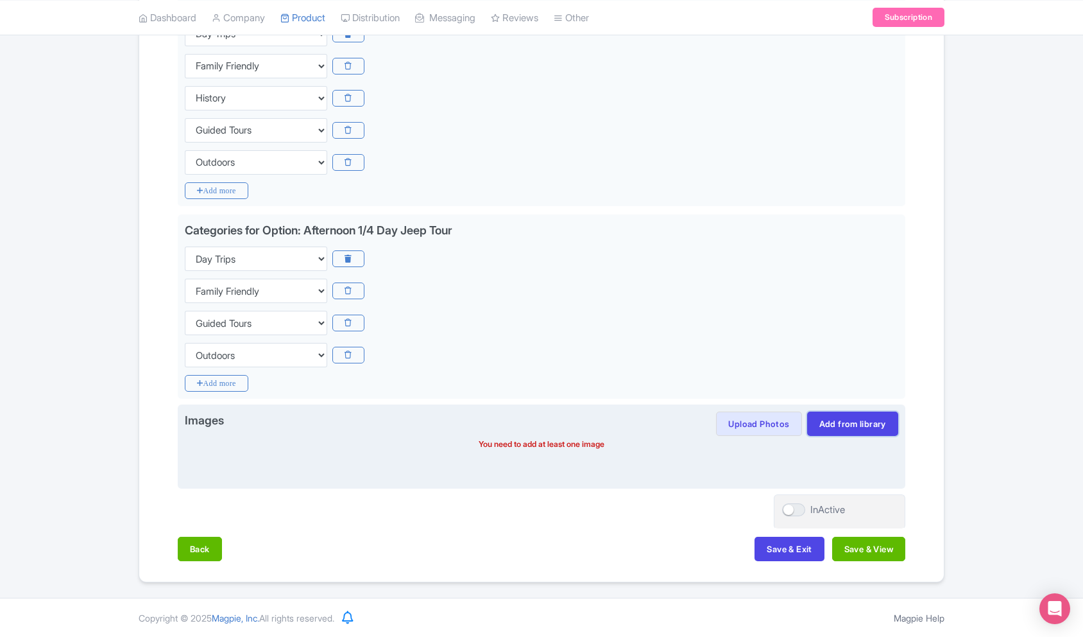
click at [836, 426] on link "Add from library" at bounding box center [852, 423] width 91 height 24
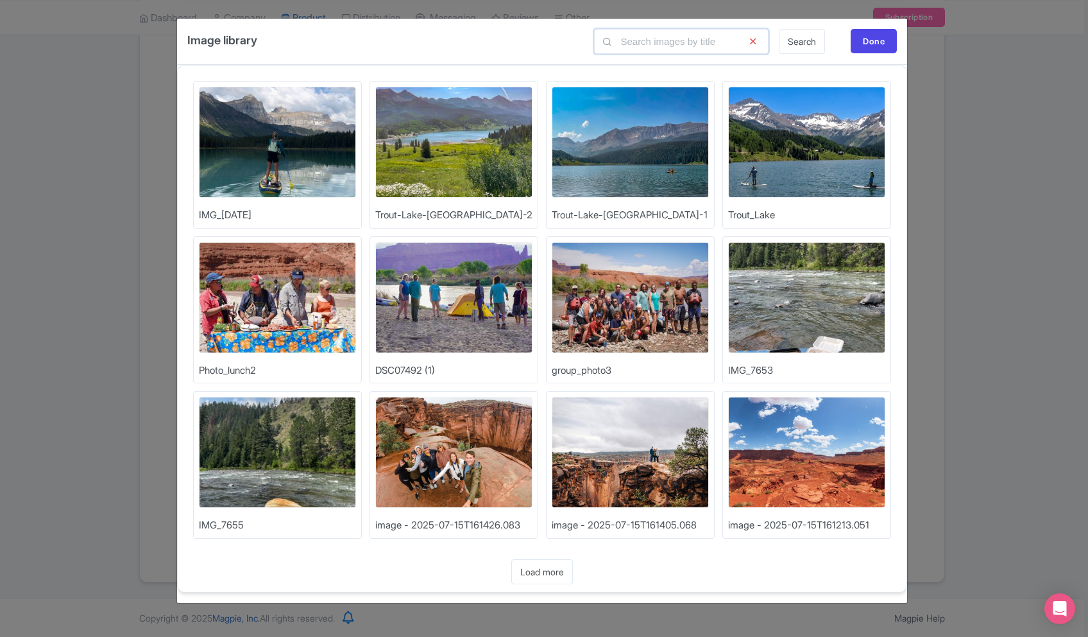
click at [664, 47] on input "text" at bounding box center [681, 41] width 175 height 25
type input "H"
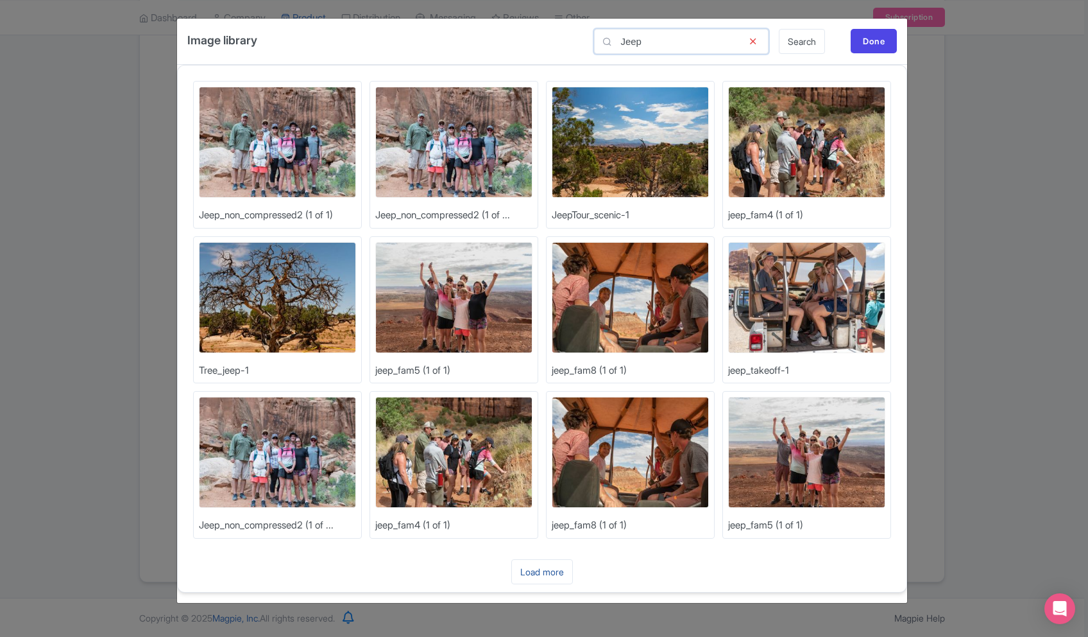
type input "Jeep"
click at [538, 572] on link "Load more" at bounding box center [542, 571] width 62 height 25
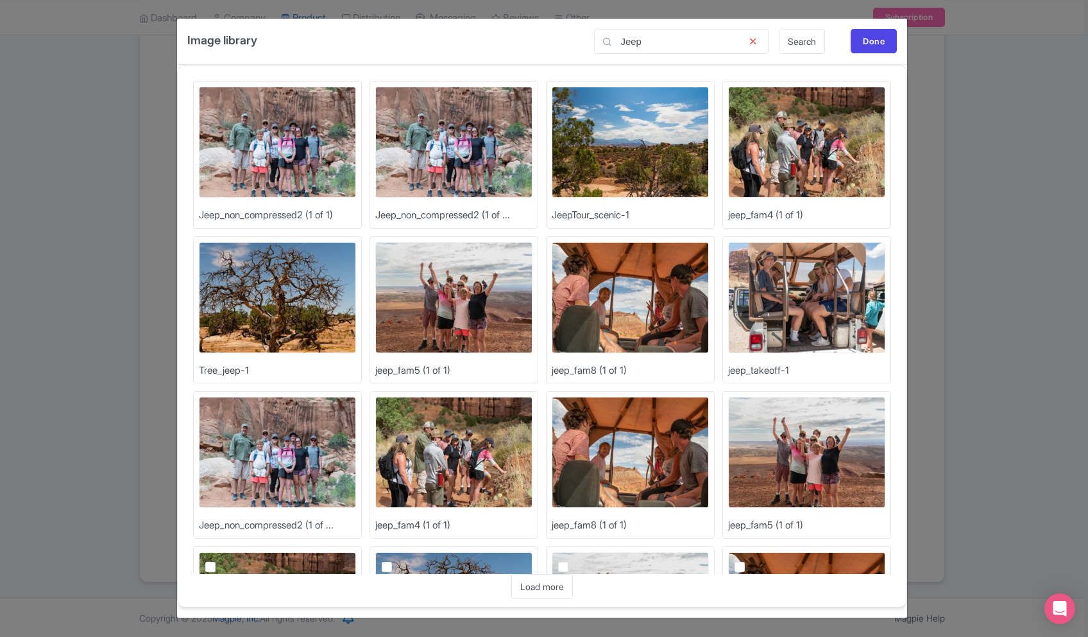
scroll to position [450, 0]
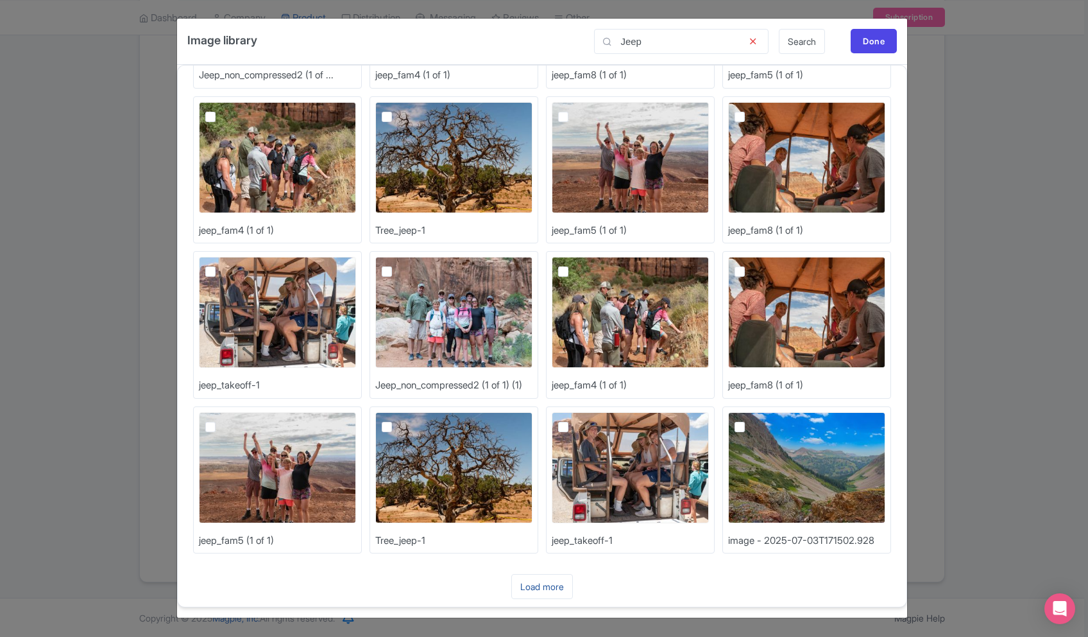
click at [565, 587] on link "Load more" at bounding box center [542, 586] width 62 height 25
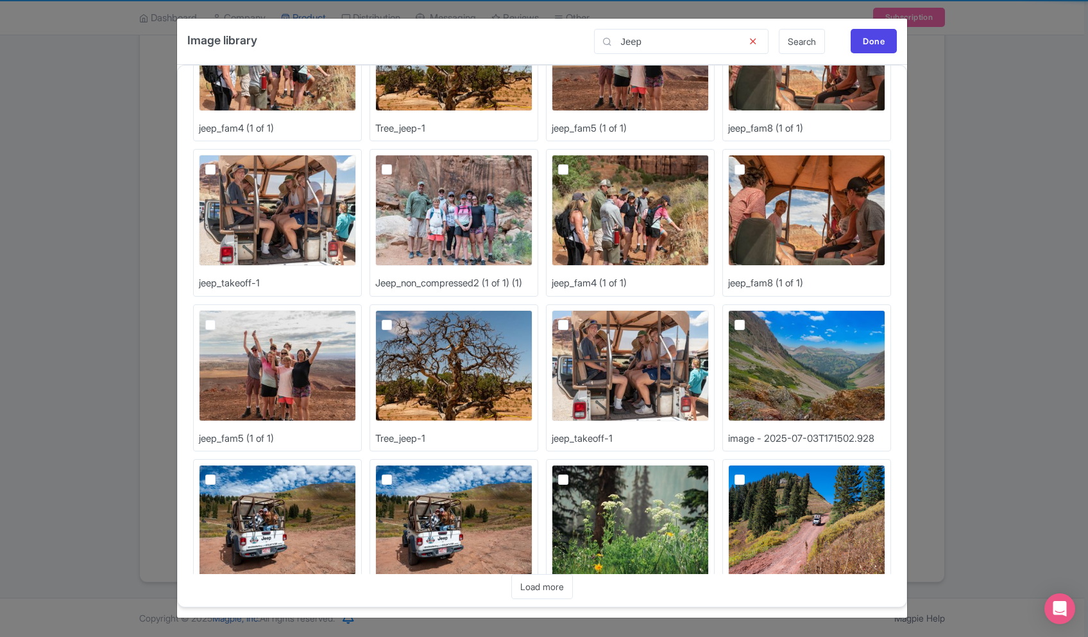
scroll to position [915, 0]
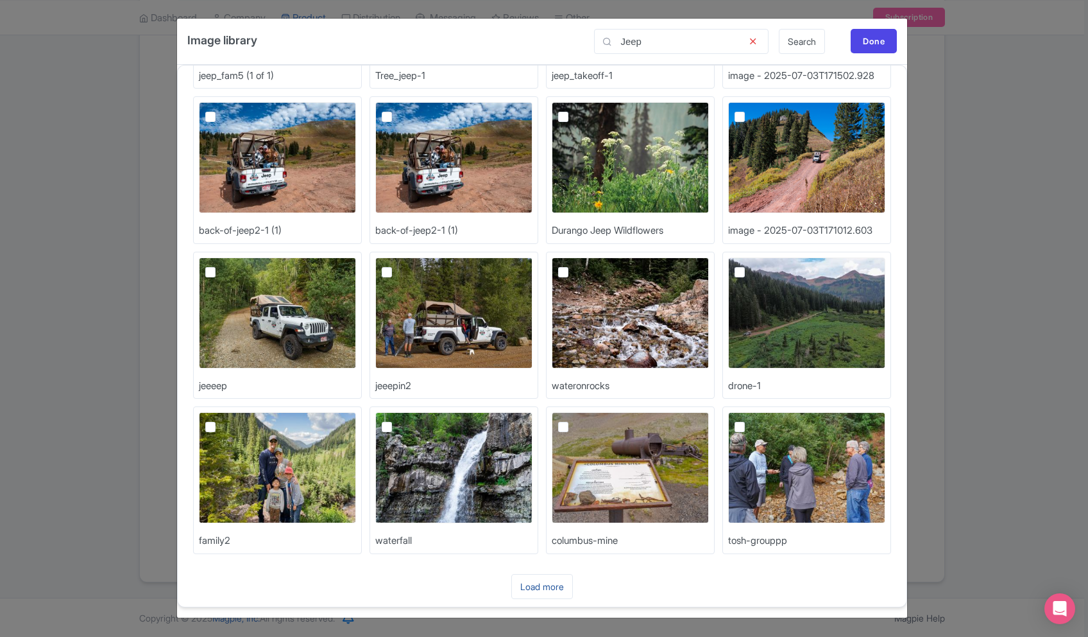
click at [537, 582] on link "Load more" at bounding box center [542, 586] width 62 height 25
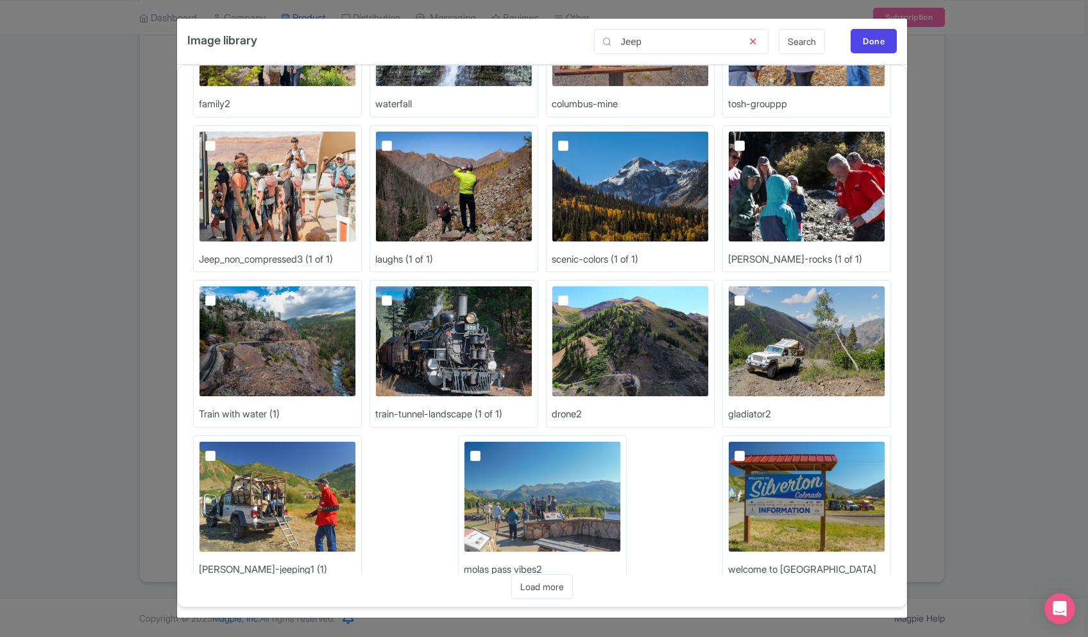
scroll to position [1380, 0]
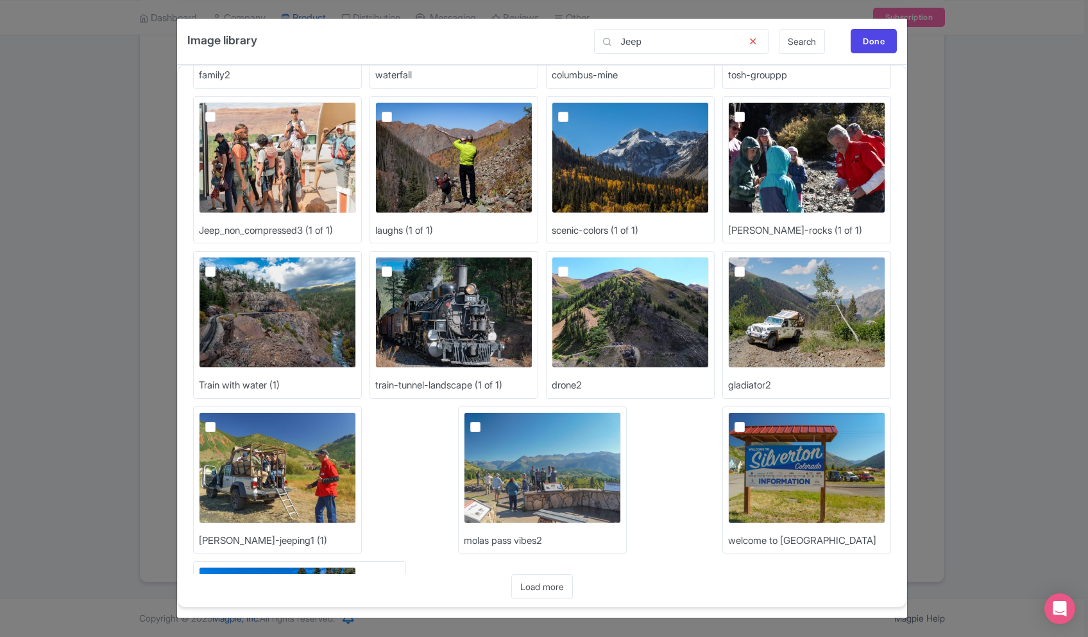
click at [551, 589] on link "Load more" at bounding box center [542, 586] width 62 height 25
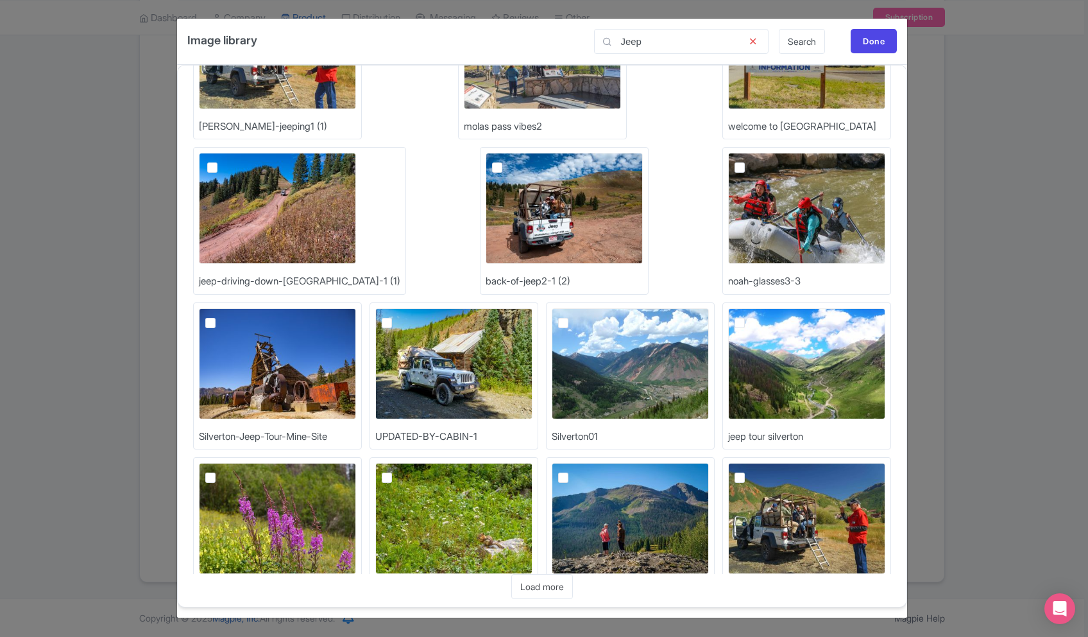
scroll to position [1830, 0]
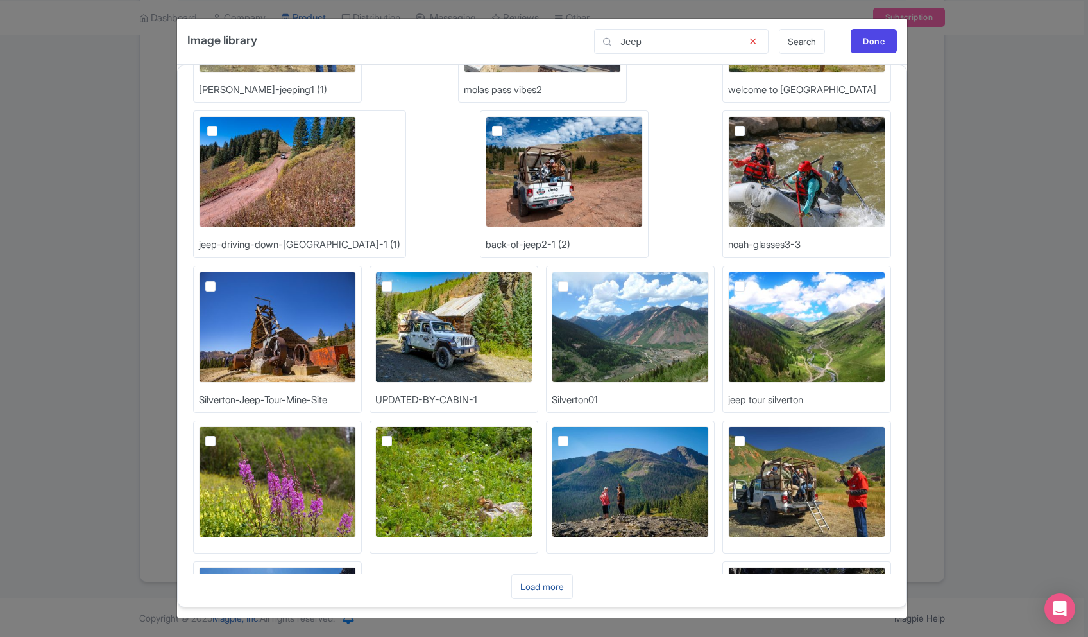
click at [553, 590] on link "Load more" at bounding box center [542, 586] width 62 height 25
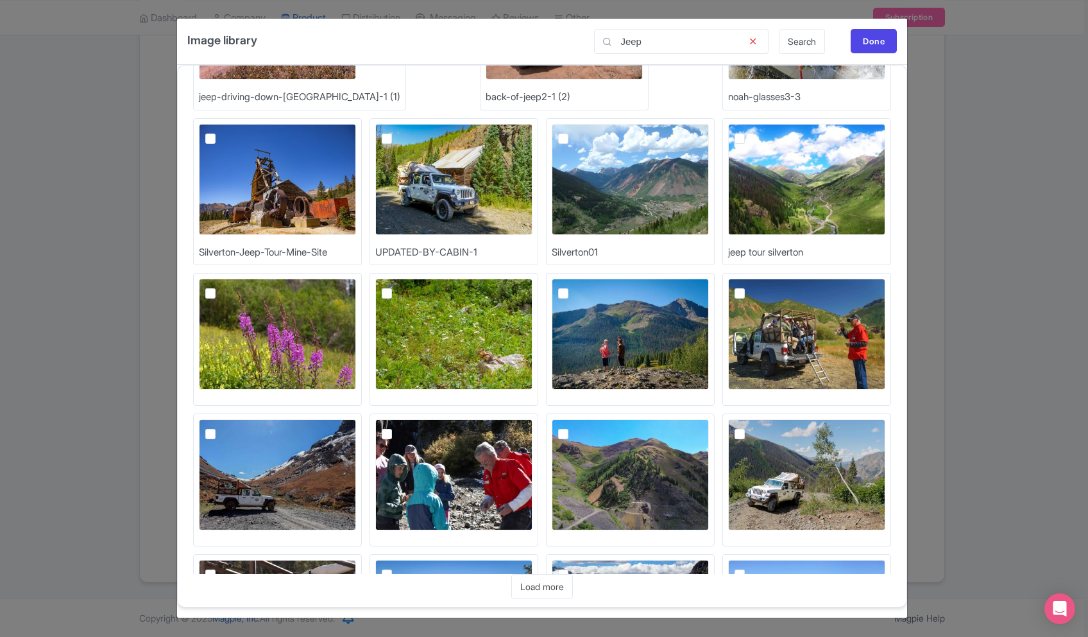
scroll to position [2185, 0]
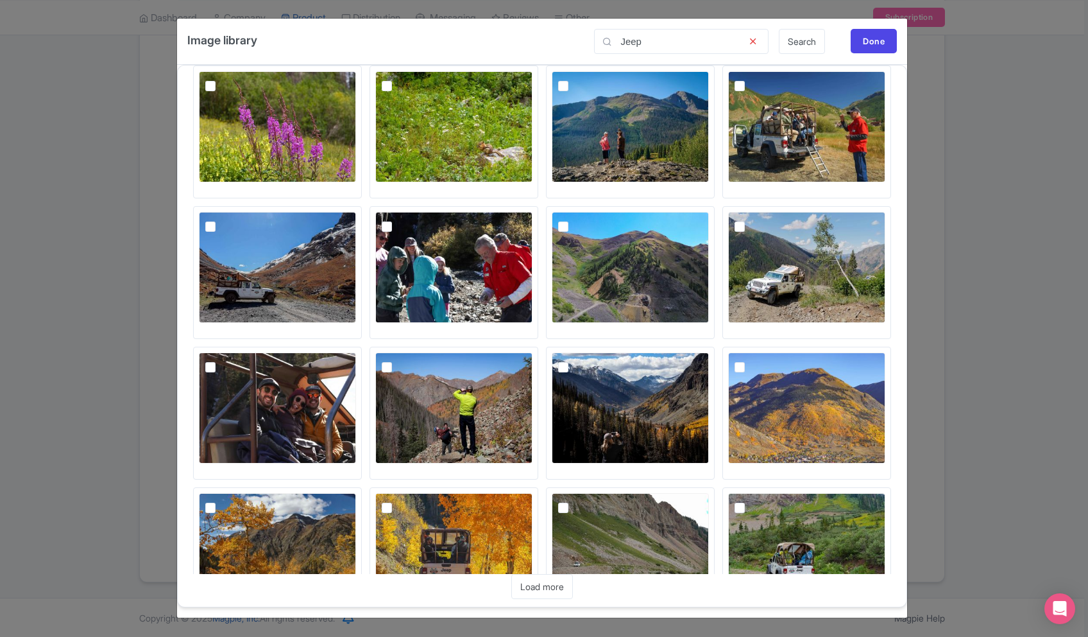
click at [728, 225] on img at bounding box center [806, 267] width 157 height 111
click at [750, 220] on input "checkbox" at bounding box center [754, 216] width 8 height 8
checkbox input "true"
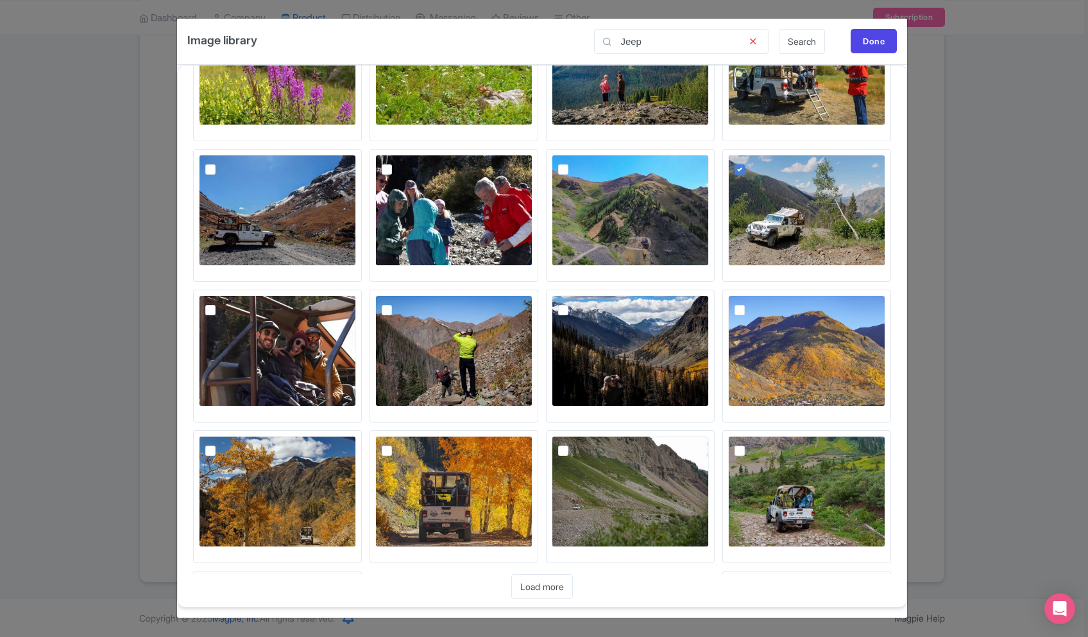
scroll to position [2252, 0]
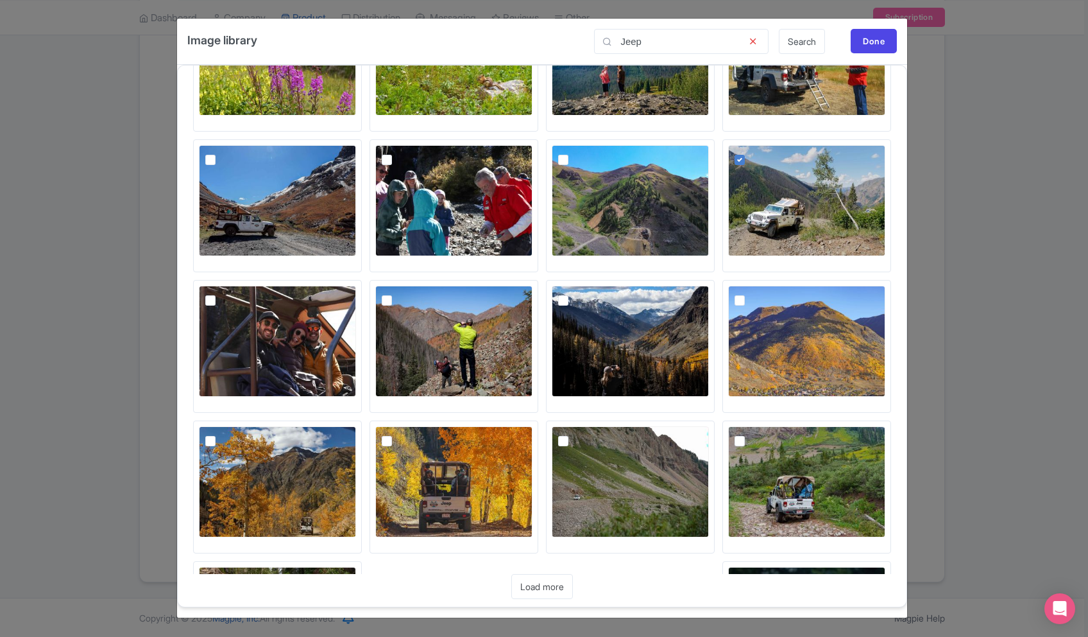
click at [533, 426] on img at bounding box center [453, 481] width 157 height 111
click at [406, 426] on input "checkbox" at bounding box center [401, 430] width 8 height 8
checkbox input "true"
click at [356, 567] on img at bounding box center [277, 622] width 157 height 111
click at [229, 567] on input "checkbox" at bounding box center [225, 571] width 8 height 8
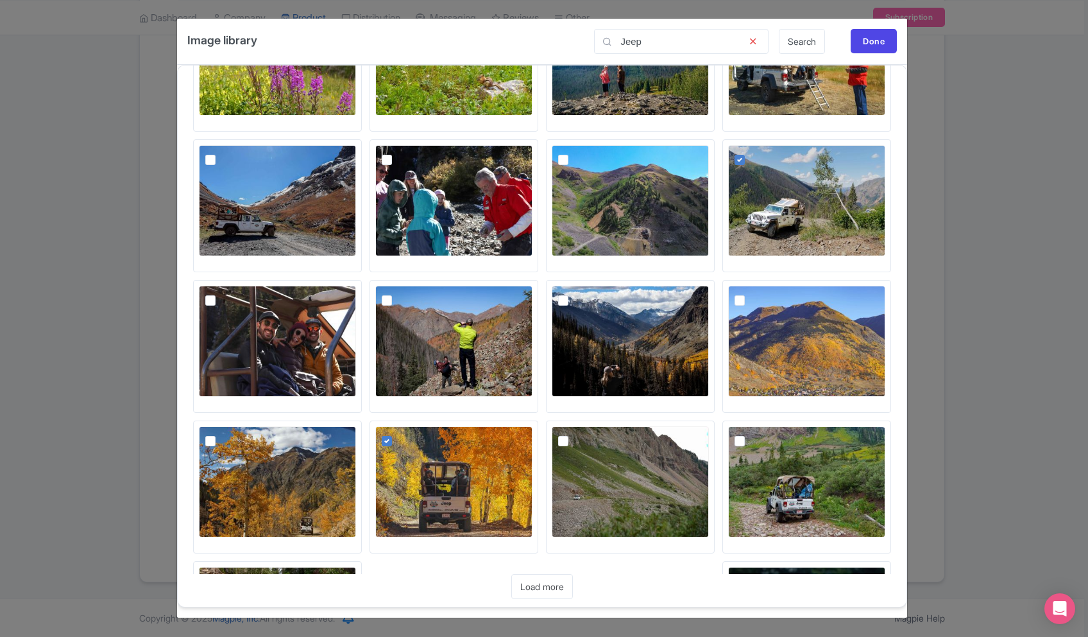
checkbox input "true"
click at [743, 567] on img at bounding box center [806, 622] width 157 height 111
click at [750, 567] on input "checkbox" at bounding box center [754, 571] width 8 height 8
checkbox input "true"
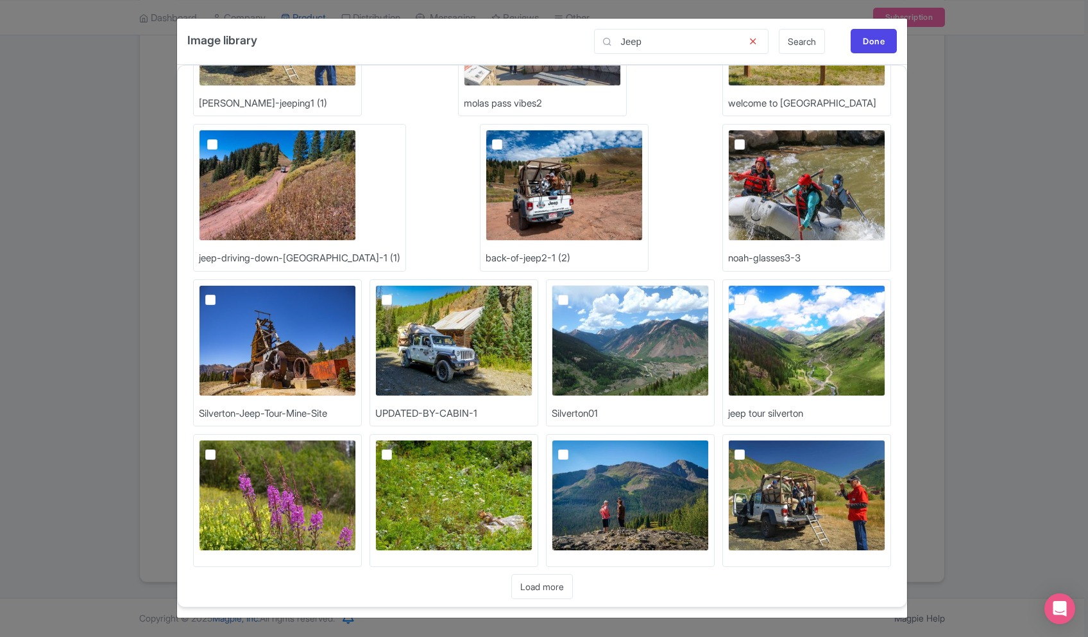
scroll to position [1825, 0]
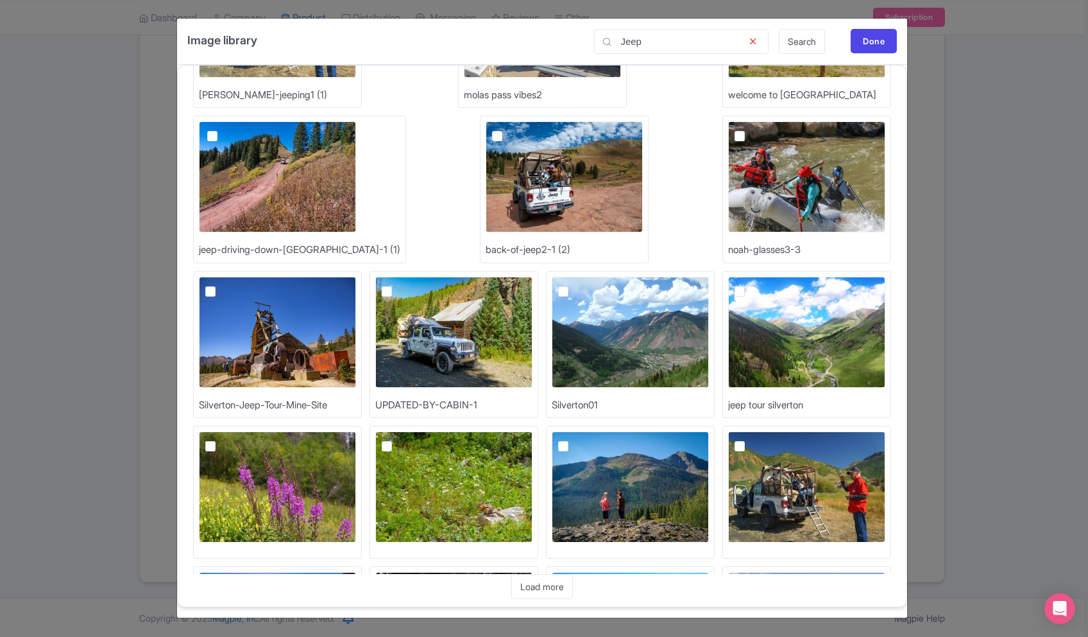
click at [552, 451] on img at bounding box center [630, 486] width 157 height 111
click at [574, 440] on input "checkbox" at bounding box center [578, 435] width 8 height 8
checkbox input "true"
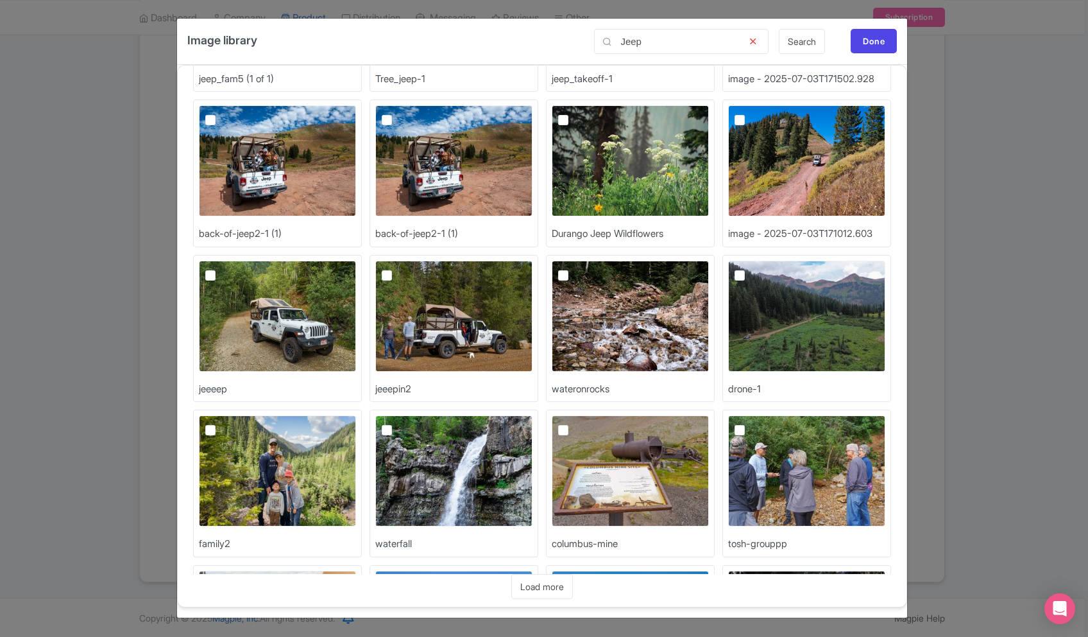
scroll to position [909, 0]
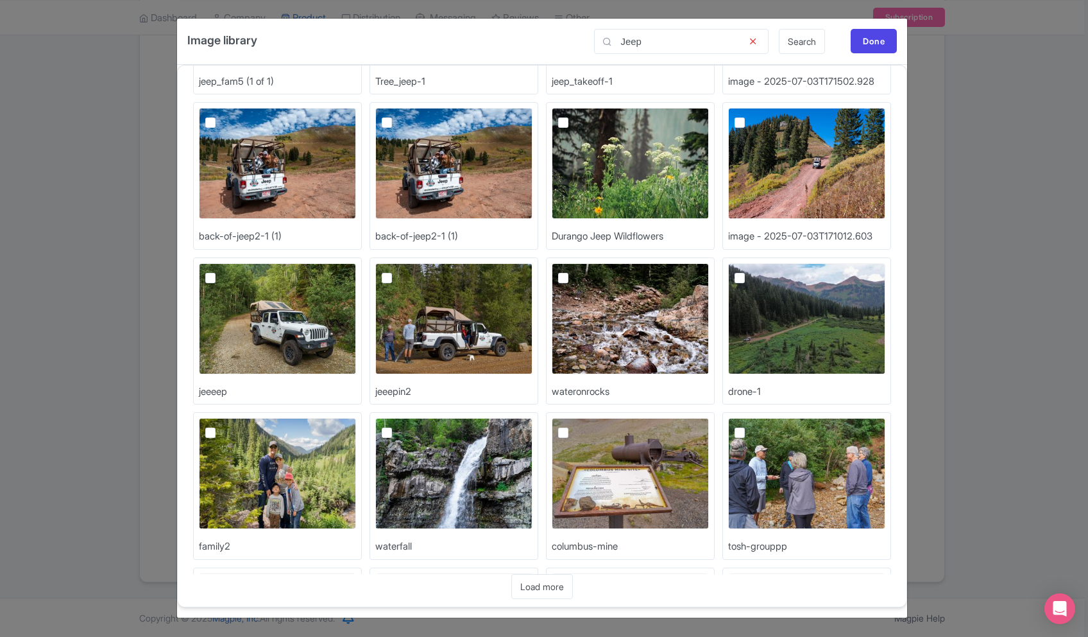
click at [573, 286] on img at bounding box center [630, 318] width 157 height 111
click at [574, 271] on input "checkbox" at bounding box center [578, 267] width 8 height 8
checkbox input "true"
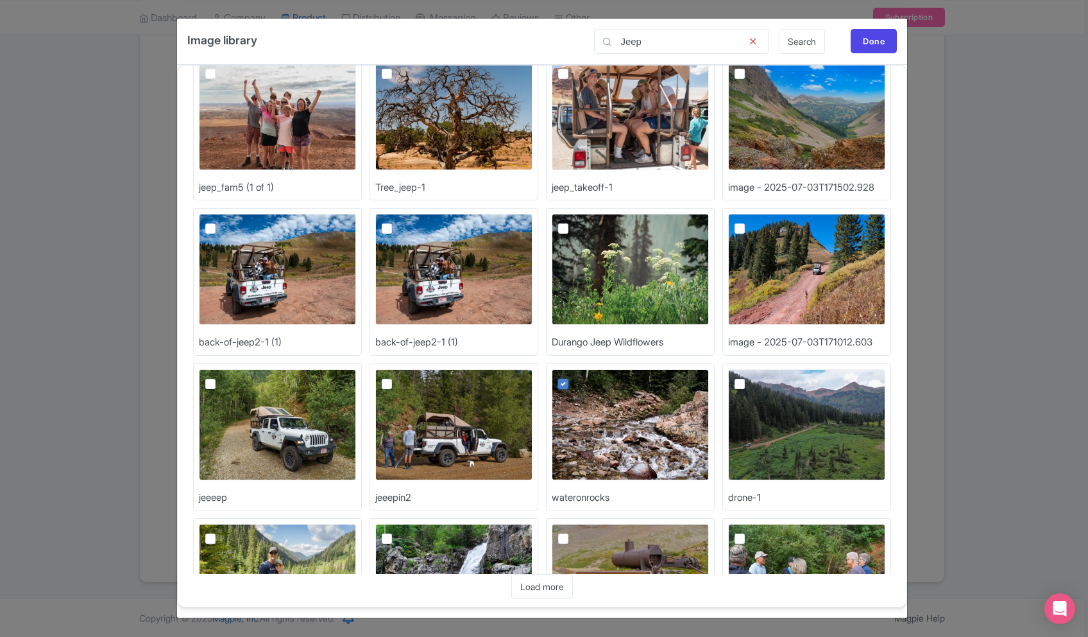
scroll to position [729, 0]
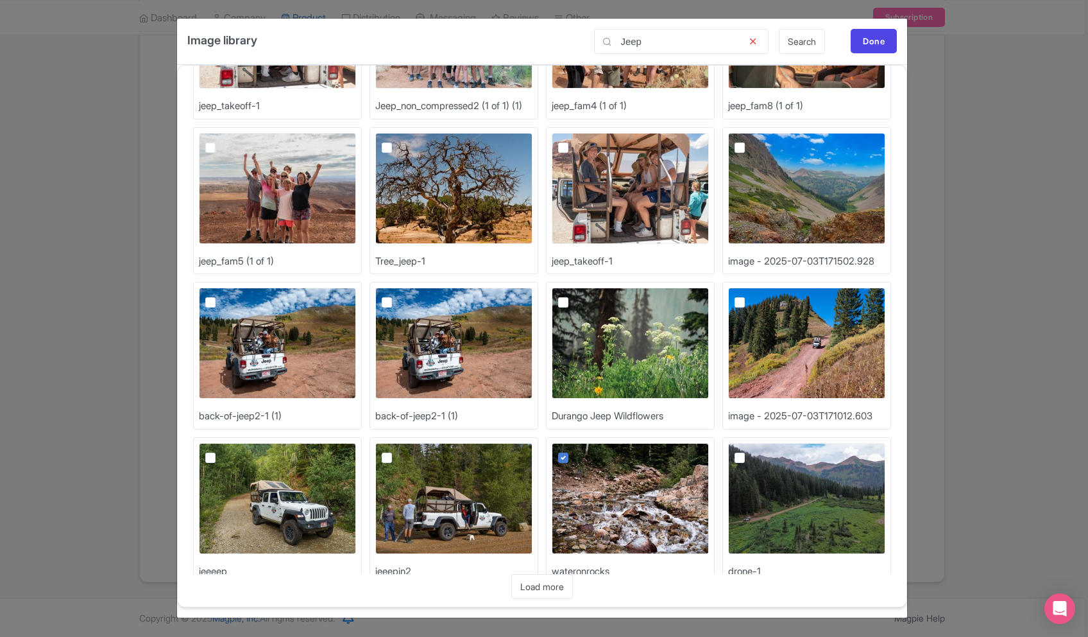
click at [554, 302] on img at bounding box center [630, 343] width 157 height 111
click at [574, 296] on input "checkbox" at bounding box center [578, 292] width 8 height 8
checkbox input "true"
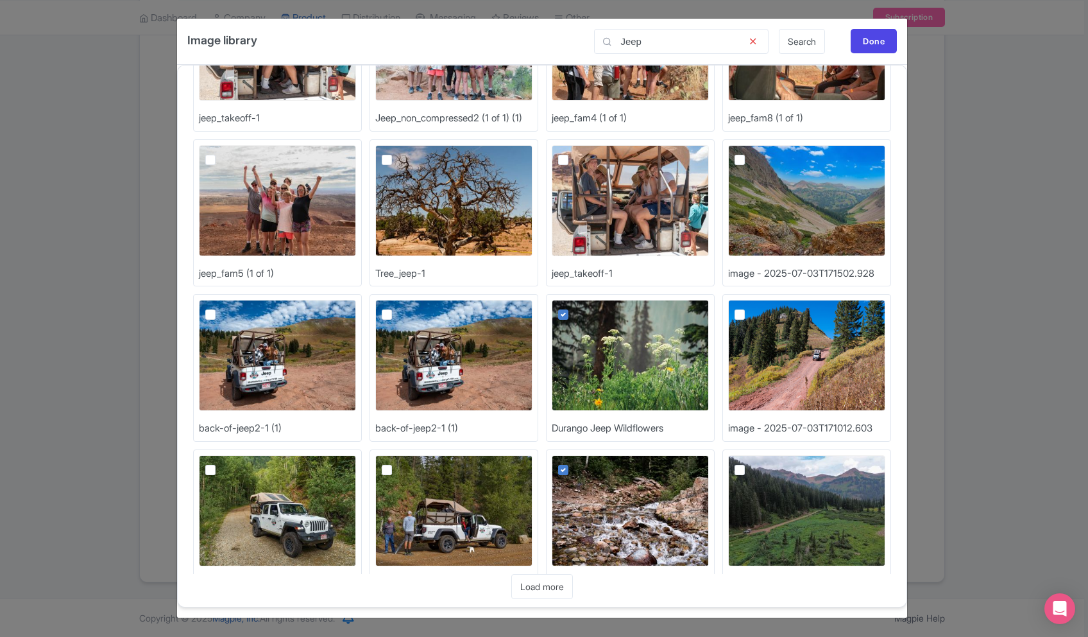
click at [785, 331] on img at bounding box center [806, 355] width 157 height 111
click at [759, 308] on input "checkbox" at bounding box center [754, 304] width 8 height 8
checkbox input "true"
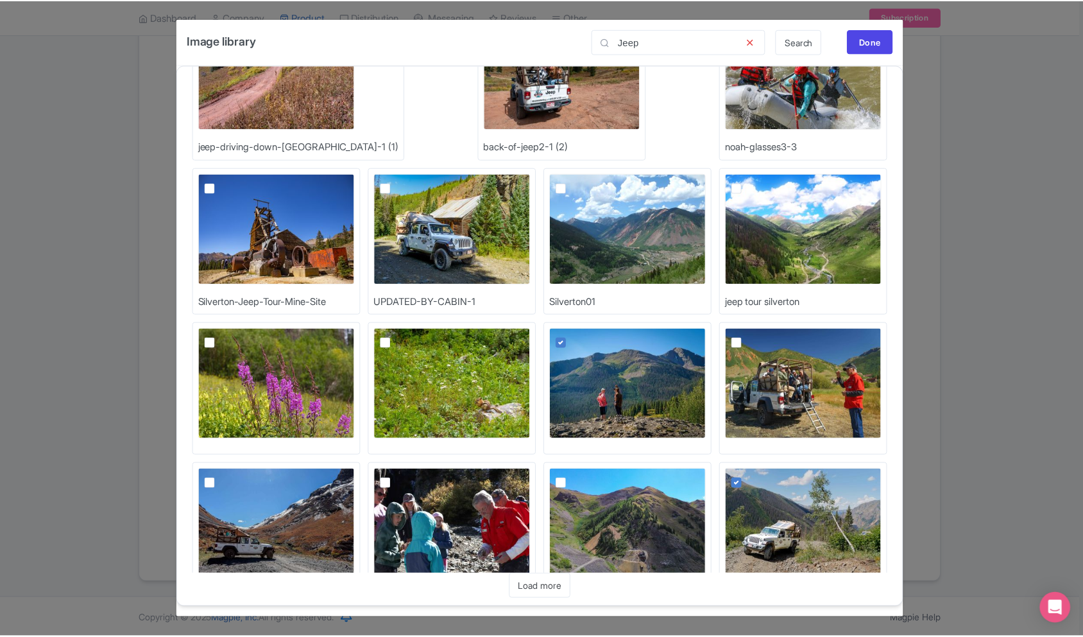
scroll to position [2139, 0]
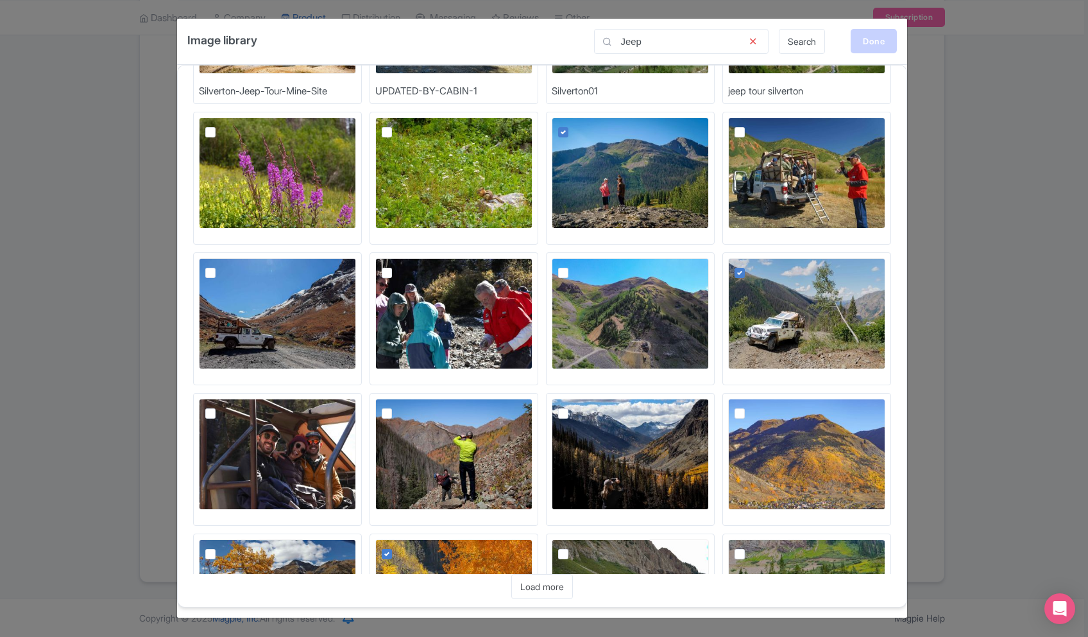
click at [868, 51] on div "Done" at bounding box center [874, 41] width 46 height 24
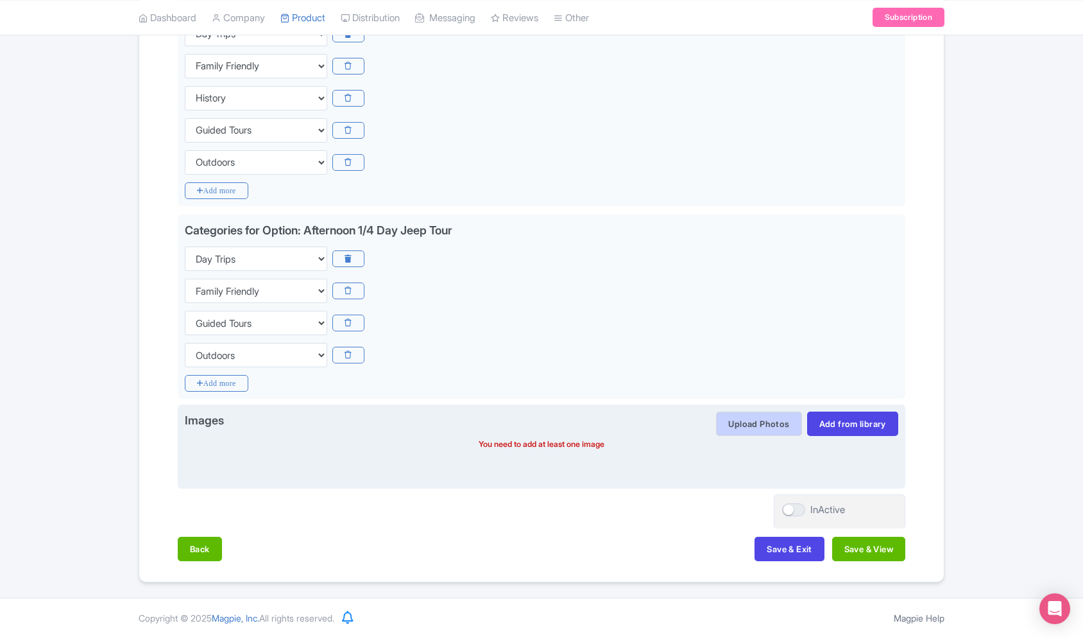
scroll to position [351, 0]
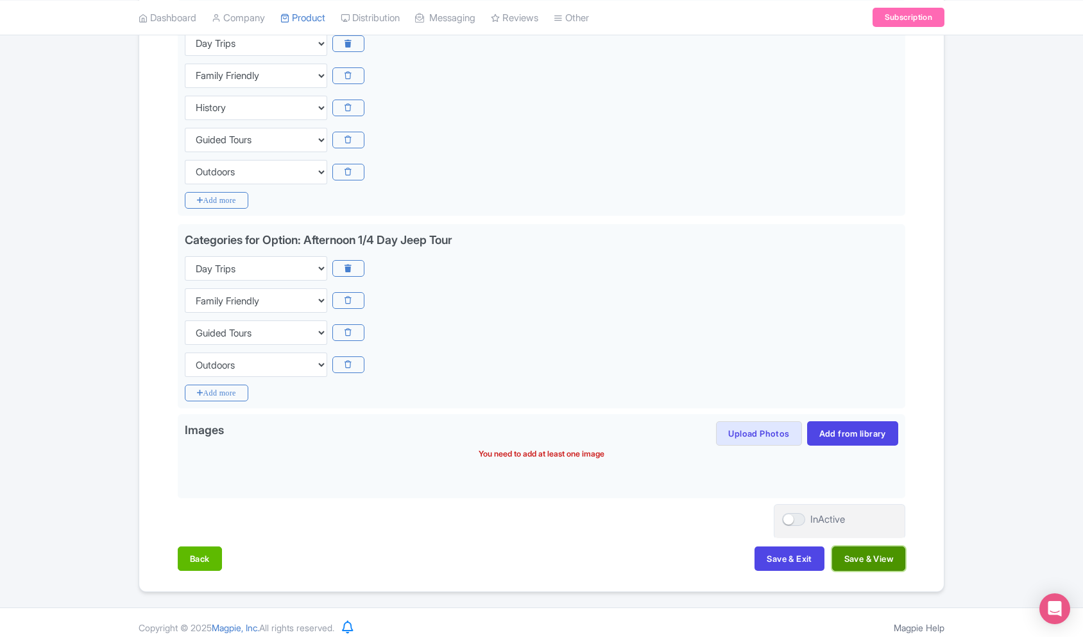
click at [848, 551] on button "Save & View" at bounding box center [868, 558] width 73 height 24
drag, startPoint x: 848, startPoint y: 551, endPoint x: 836, endPoint y: 553, distance: 12.3
click at [848, 551] on button "Save & View" at bounding box center [868, 558] width 73 height 24
click at [805, 556] on button "Save & Exit" at bounding box center [789, 558] width 69 height 24
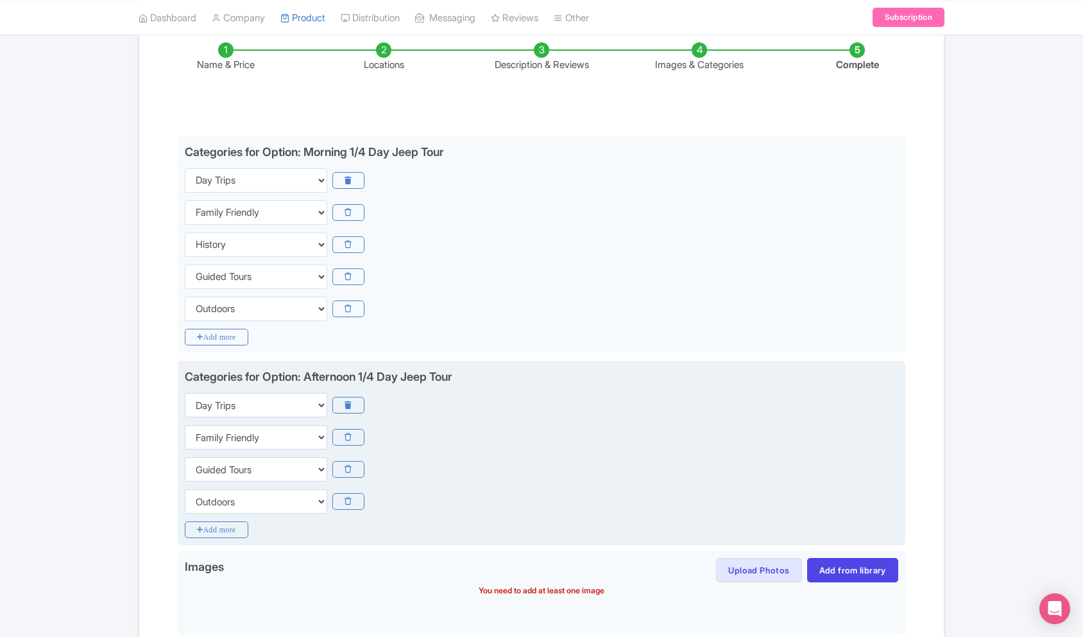
scroll to position [215, 0]
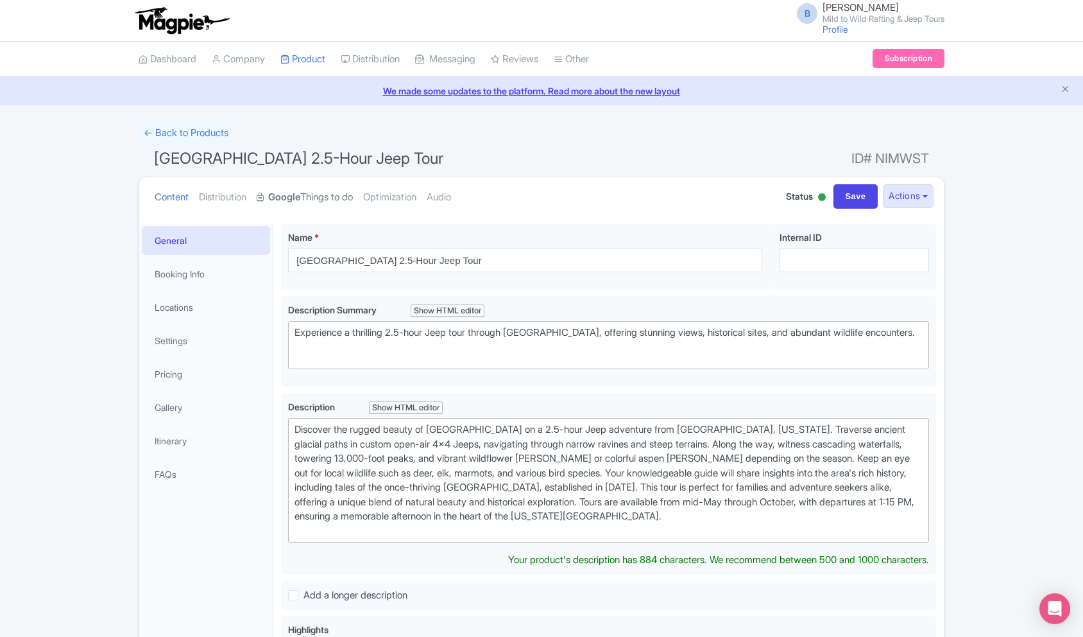
click at [348, 193] on link "Google Things to do" at bounding box center [305, 197] width 96 height 40
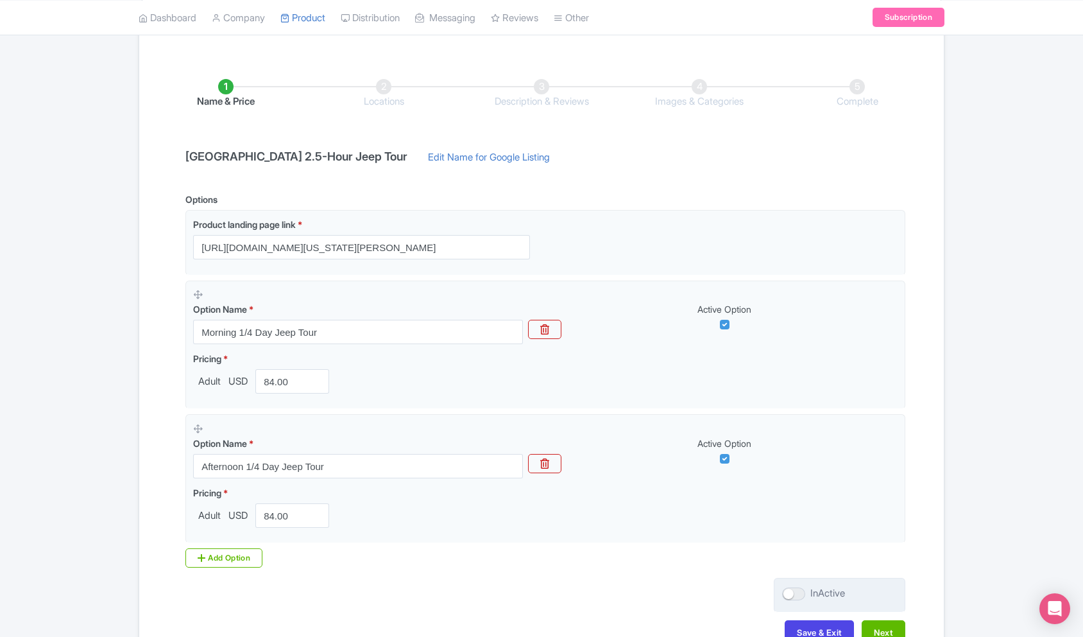
scroll to position [262, 0]
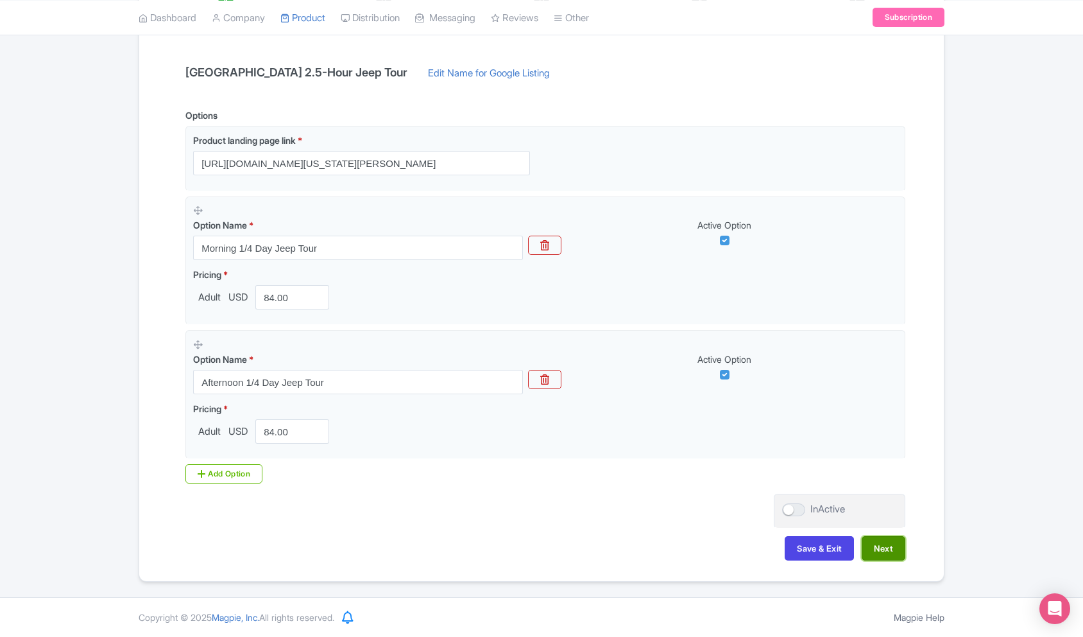
click at [868, 549] on button "Next" at bounding box center [884, 548] width 44 height 24
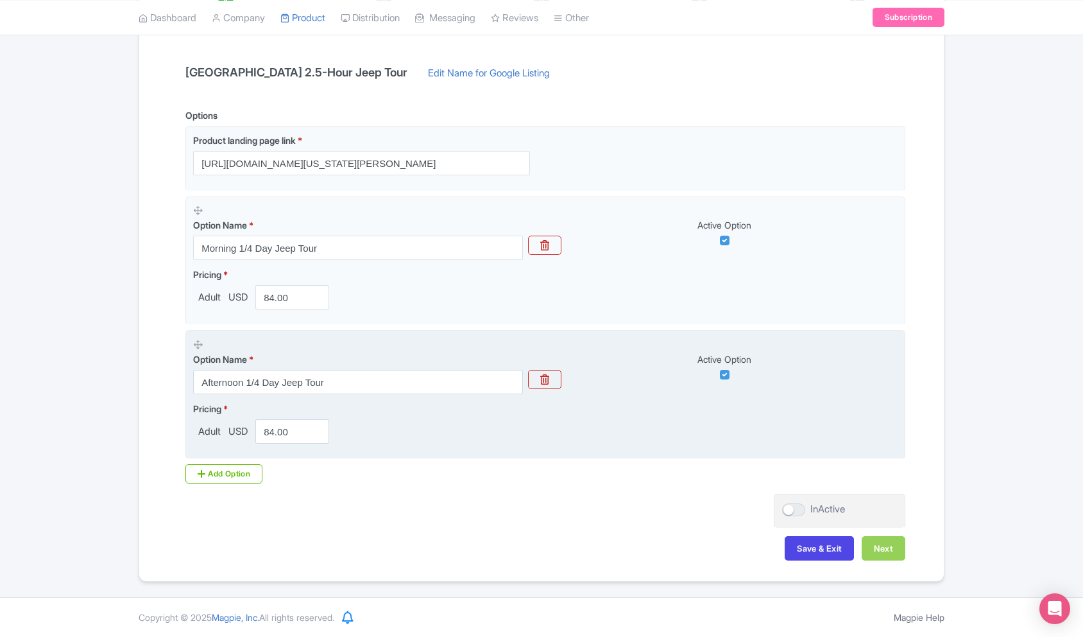
scroll to position [223, 0]
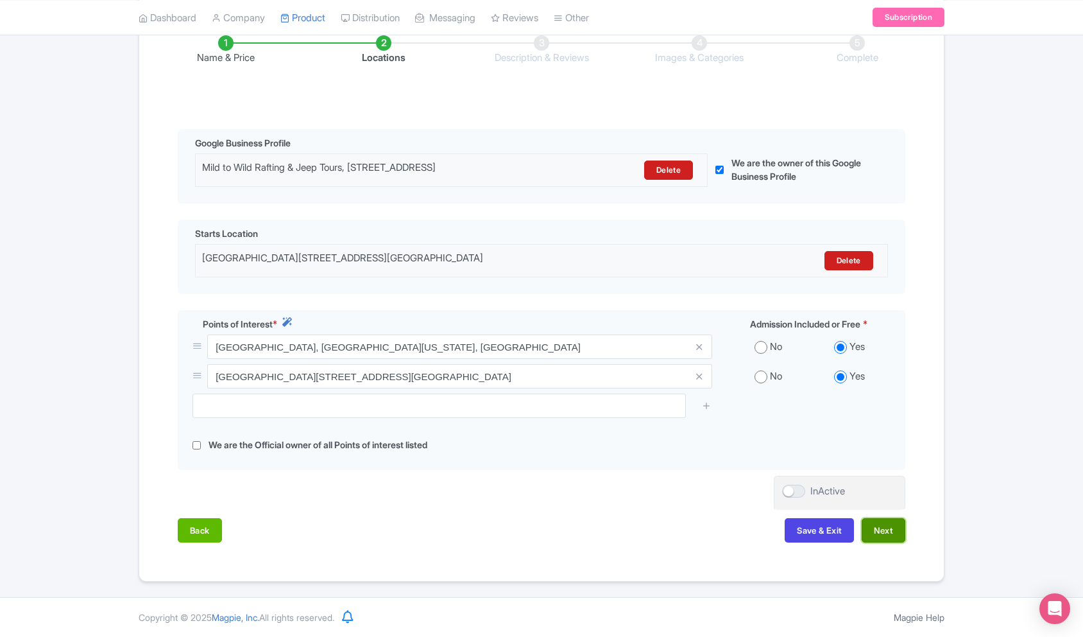
drag, startPoint x: 889, startPoint y: 534, endPoint x: 882, endPoint y: 533, distance: 7.1
click at [889, 534] on button "Next" at bounding box center [884, 530] width 44 height 24
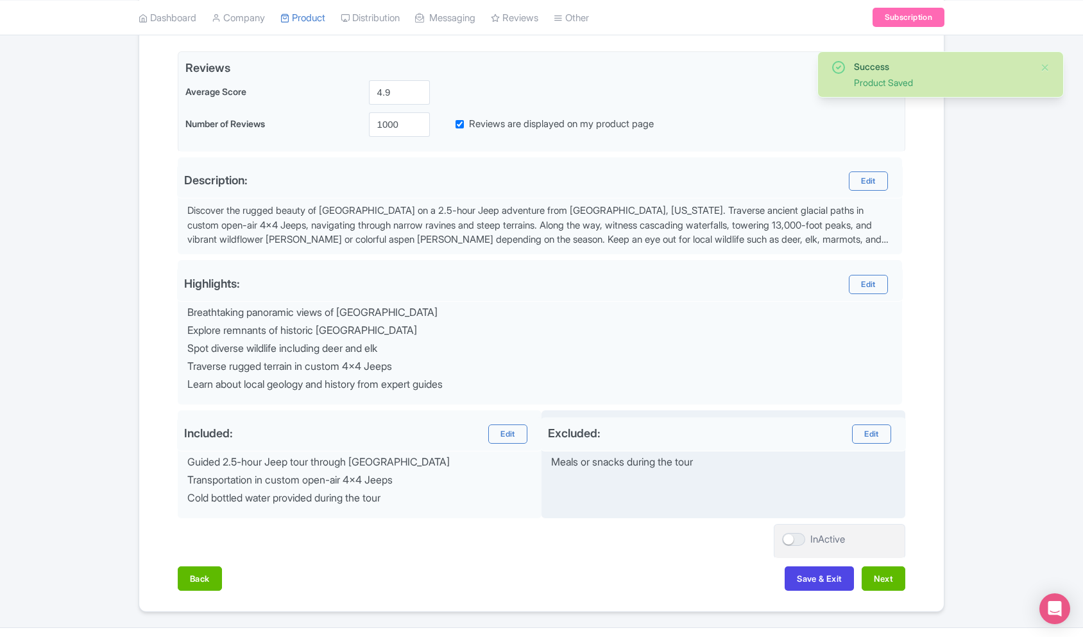
scroll to position [329, 0]
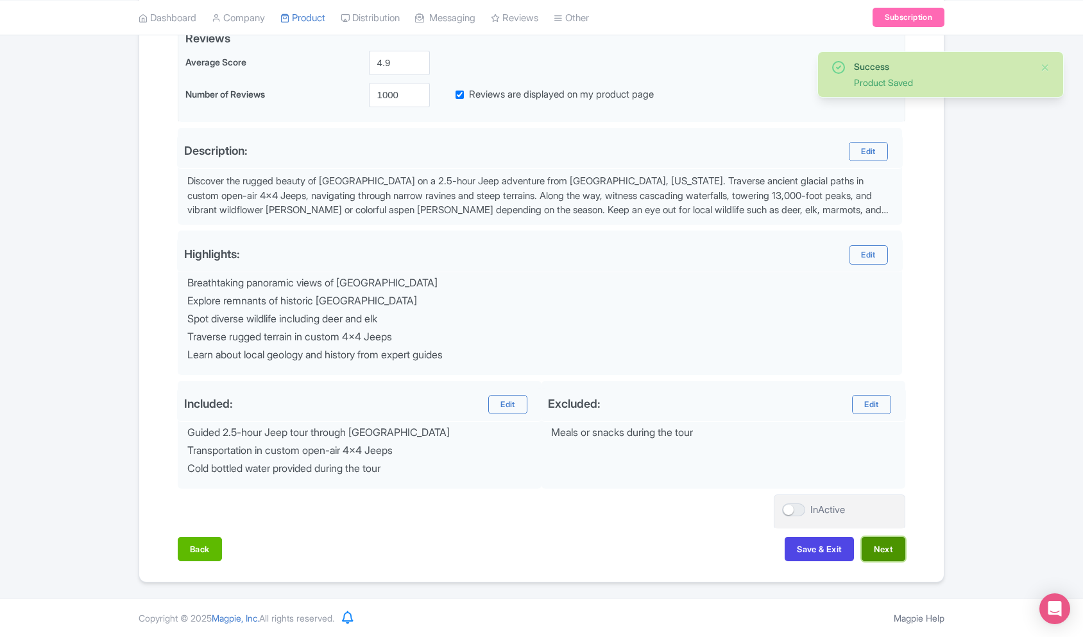
click at [886, 553] on button "Next" at bounding box center [884, 549] width 44 height 24
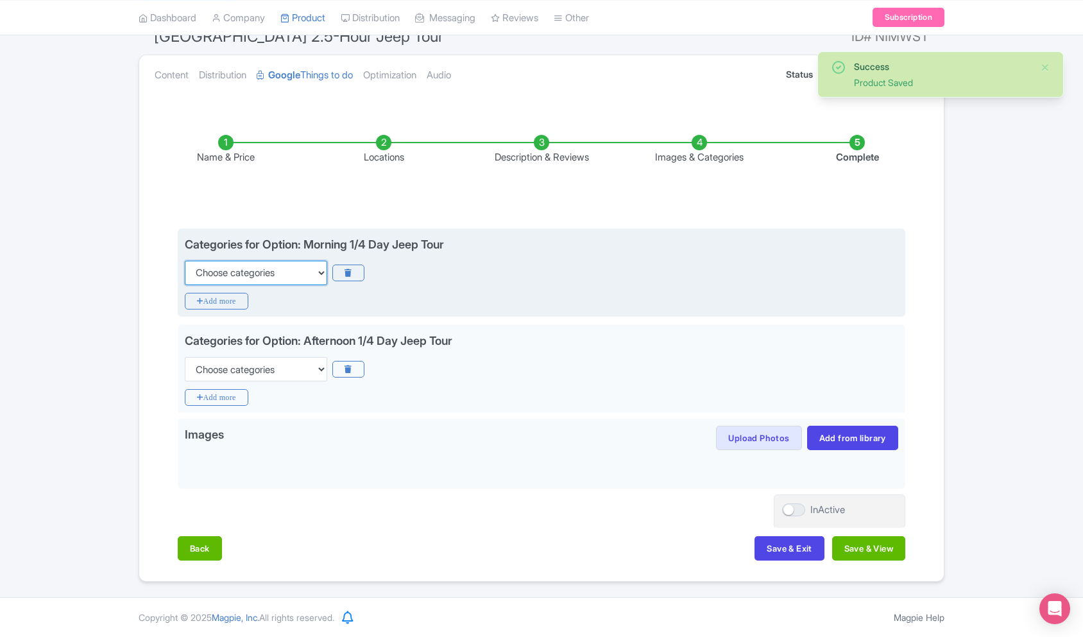
click at [266, 273] on select "Choose categories Adults Only Animals Audio Guide Beaches Bike Tours Boat Tours…" at bounding box center [256, 273] width 142 height 24
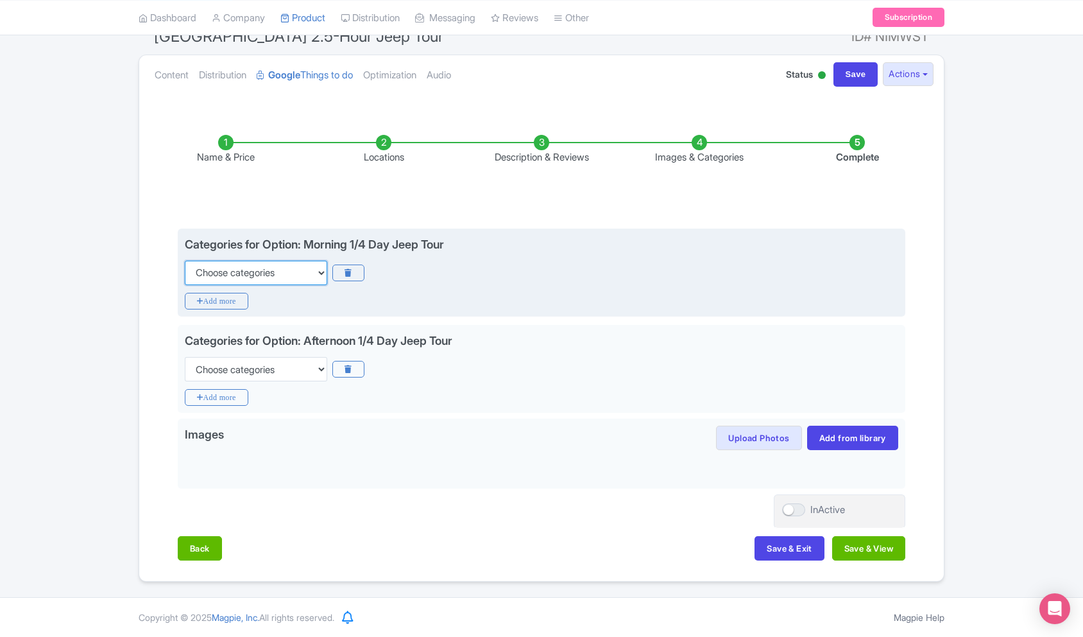
select select "day-trips"
click at [185, 261] on select "Choose categories Adults Only Animals Audio Guide Beaches Bike Tours Boat Tours…" at bounding box center [256, 273] width 142 height 24
click at [222, 293] on icon "Add more" at bounding box center [217, 301] width 64 height 17
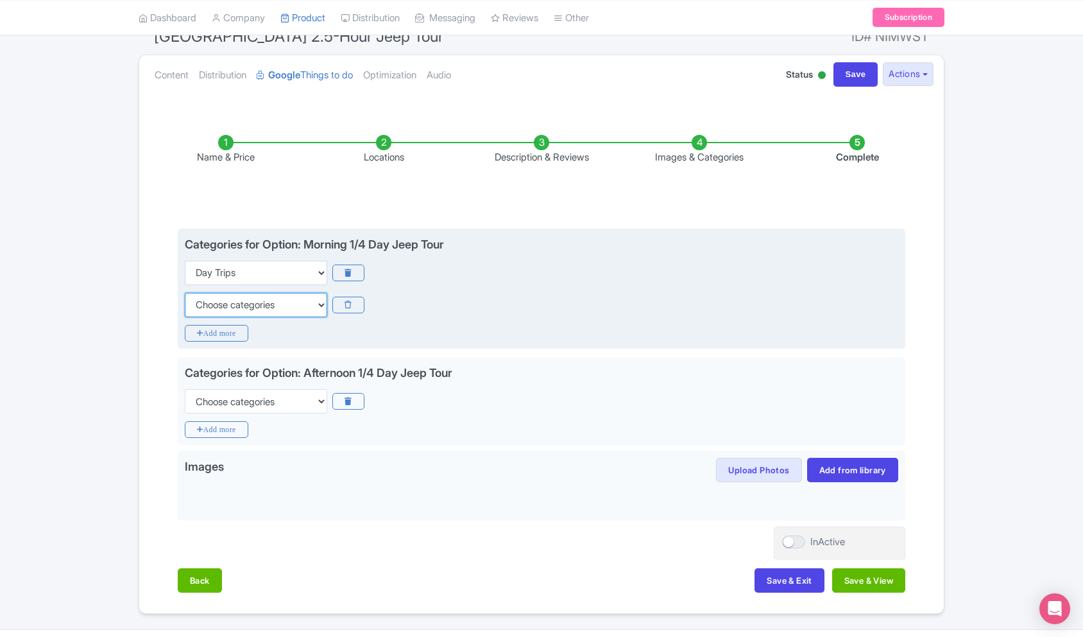
click at [225, 300] on select "Choose categories Adults Only Animals Audio Guide Beaches Bike Tours Boat Tours…" at bounding box center [256, 305] width 142 height 24
select select "guided-tours"
click at [185, 293] on select "Choose categories Adults Only Animals Audio Guide Beaches Bike Tours Boat Tours…" at bounding box center [256, 305] width 142 height 24
click at [219, 337] on icon "Add more" at bounding box center [217, 333] width 64 height 17
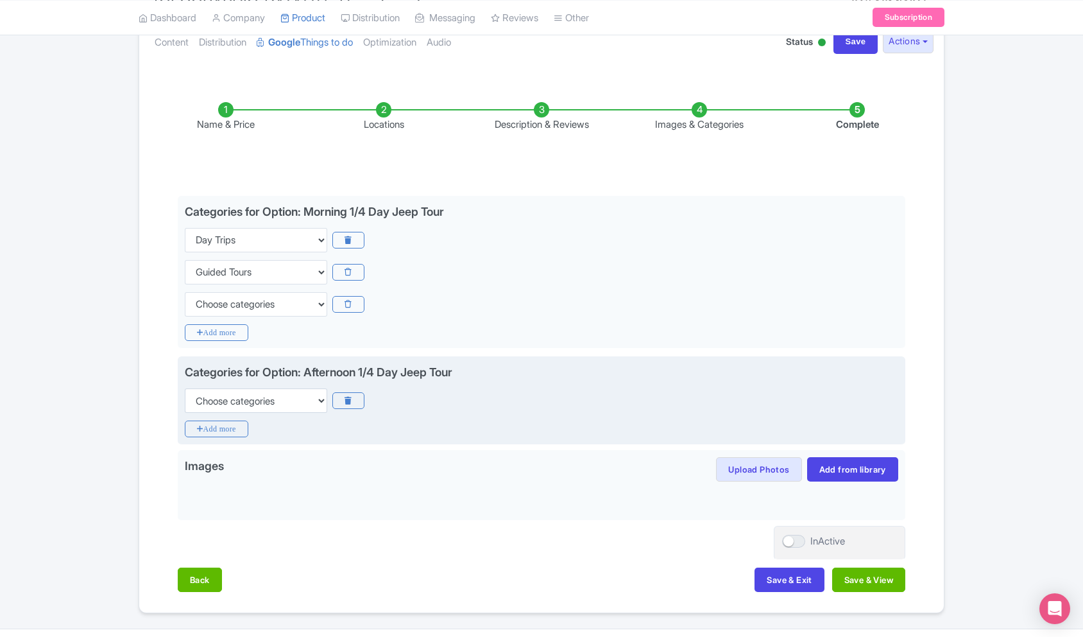
scroll to position [156, 0]
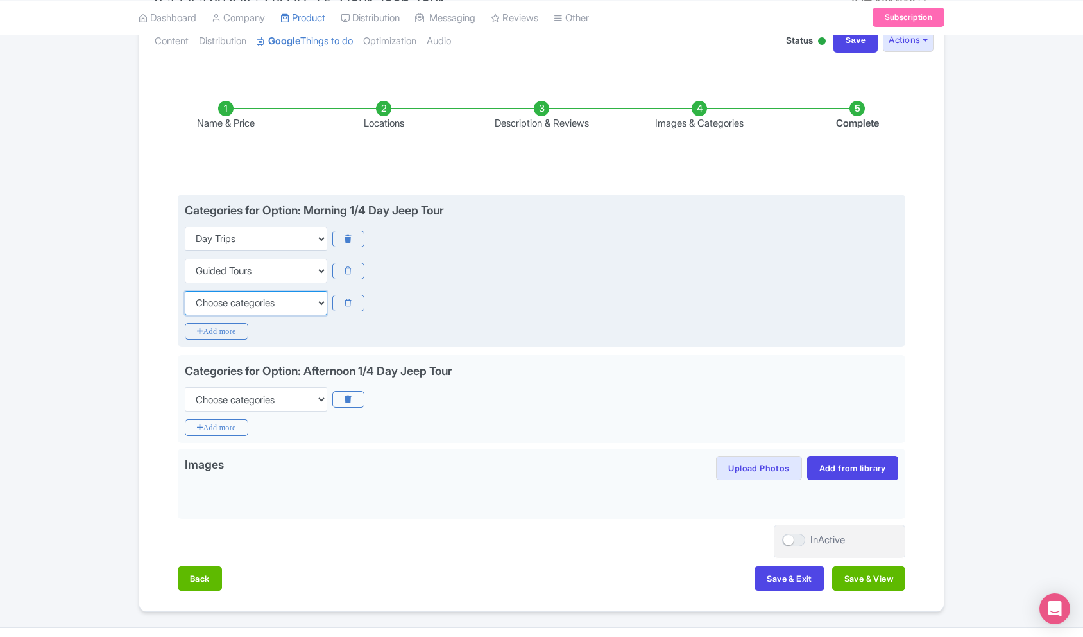
click at [230, 299] on select "Choose categories Adults Only Animals Audio Guide Beaches Bike Tours Boat Tours…" at bounding box center [256, 303] width 142 height 24
select select "outdoors"
click at [185, 291] on select "Choose categories Adults Only Animals Audio Guide Beaches Bike Tours Boat Tours…" at bounding box center [256, 303] width 142 height 24
click at [219, 326] on icon "Add more" at bounding box center [217, 331] width 64 height 17
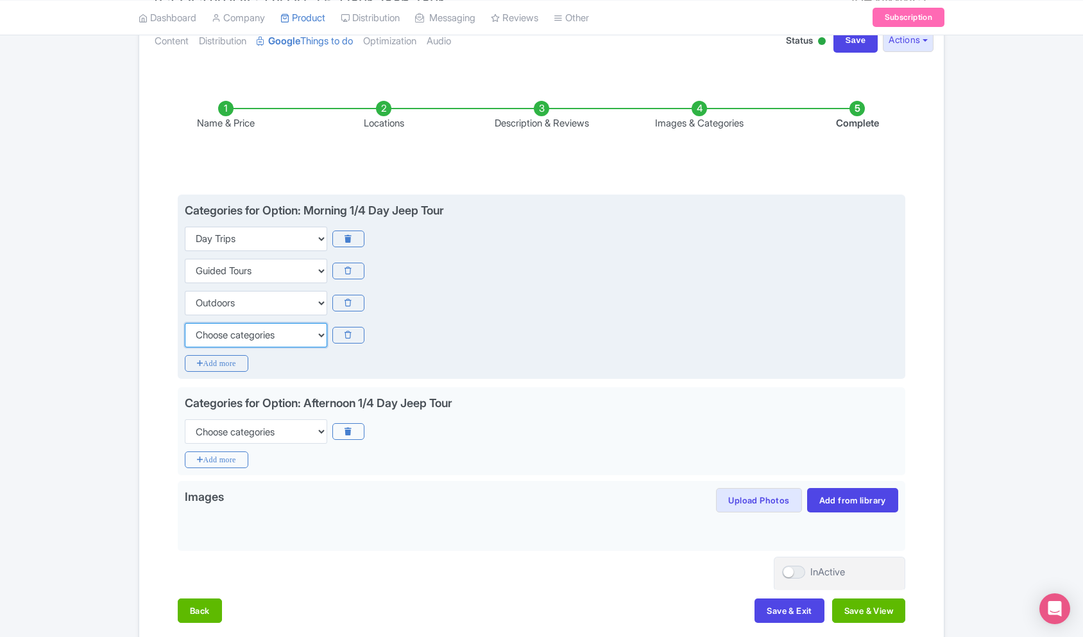
click at [247, 335] on select "Choose categories Adults Only Animals Audio Guide Beaches Bike Tours Boat Tours…" at bounding box center [256, 335] width 142 height 24
select select "family-friendly"
click at [185, 323] on select "Choose categories Adults Only Animals Audio Guide Beaches Bike Tours Boat Tours…" at bounding box center [256, 335] width 142 height 24
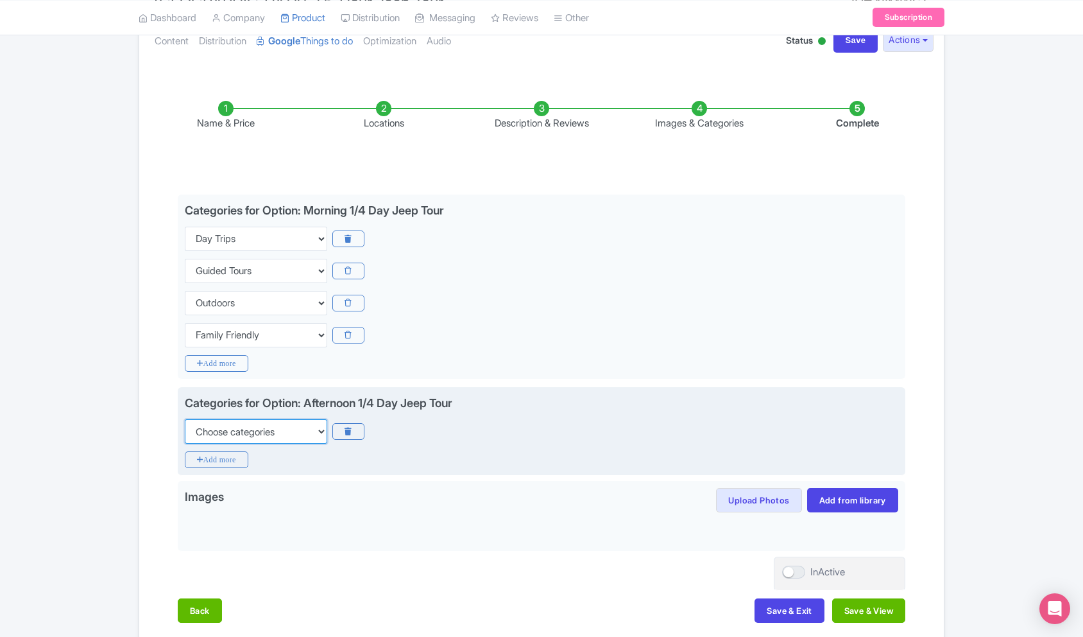
click at [239, 433] on select "Choose categories Adults Only Animals Audio Guide Beaches Bike Tours Boat Tours…" at bounding box center [256, 431] width 142 height 24
select select "day-trips"
click at [185, 419] on select "Choose categories Adults Only Animals Audio Guide Beaches Bike Tours Boat Tours…" at bounding box center [256, 431] width 142 height 24
click at [216, 461] on icon "Add more" at bounding box center [217, 459] width 64 height 17
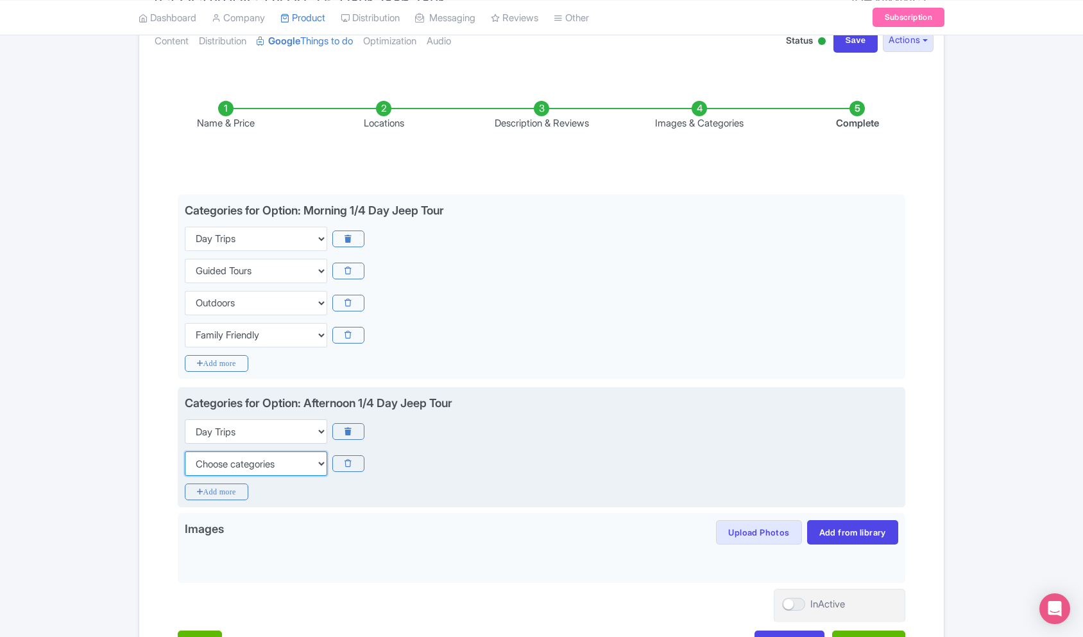
click at [230, 463] on select "Choose categories Adults Only Animals Audio Guide Beaches Bike Tours Boat Tours…" at bounding box center [256, 463] width 142 height 24
select select "family-friendly"
click at [185, 451] on select "Choose categories Adults Only Animals Audio Guide Beaches Bike Tours Boat Tours…" at bounding box center [256, 463] width 142 height 24
click at [230, 496] on icon "Add more" at bounding box center [217, 491] width 64 height 17
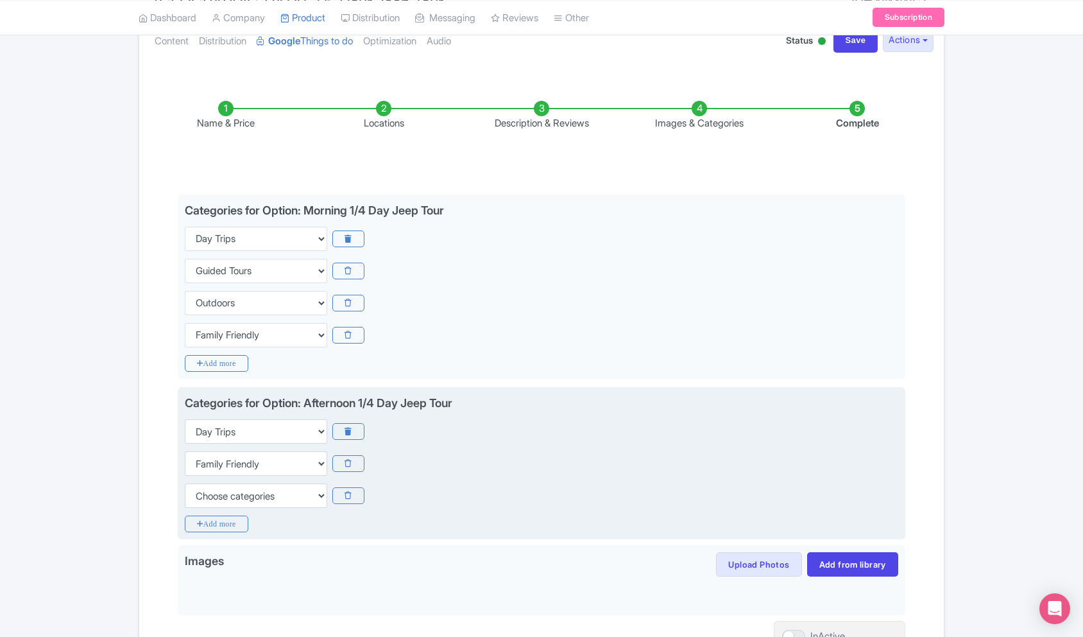
scroll to position [180, 0]
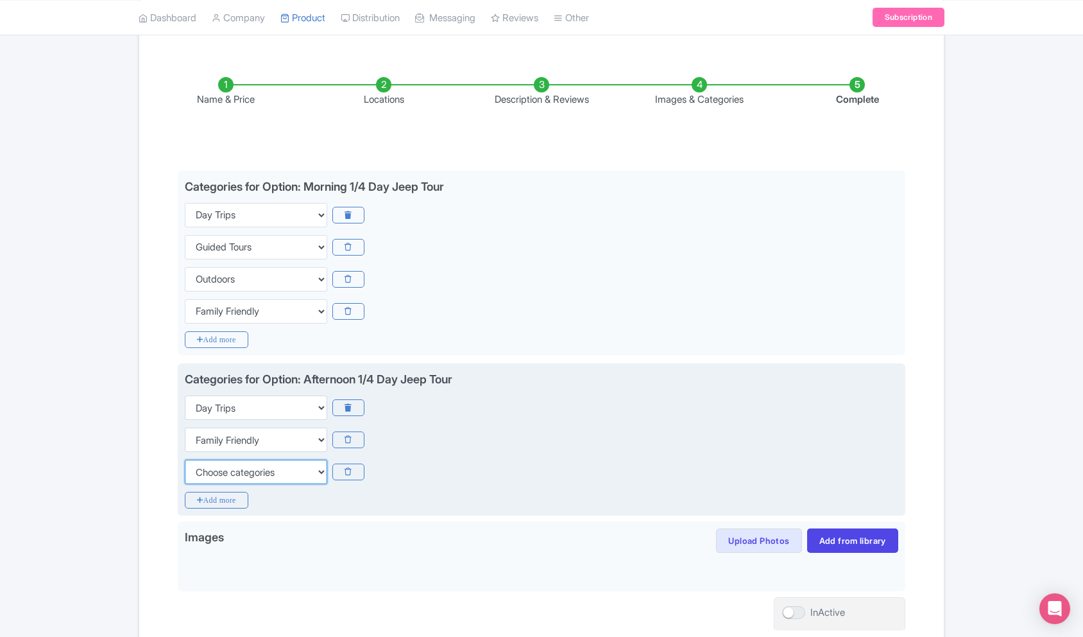
click at [251, 480] on select "Choose categories Adults Only Animals Audio Guide Beaches Bike Tours Boat Tours…" at bounding box center [256, 472] width 142 height 24
select select "guided-tours"
click at [185, 460] on select "Choose categories Adults Only Animals Audio Guide Beaches Bike Tours Boat Tours…" at bounding box center [256, 472] width 142 height 24
click at [214, 501] on icon "Add more" at bounding box center [217, 500] width 64 height 17
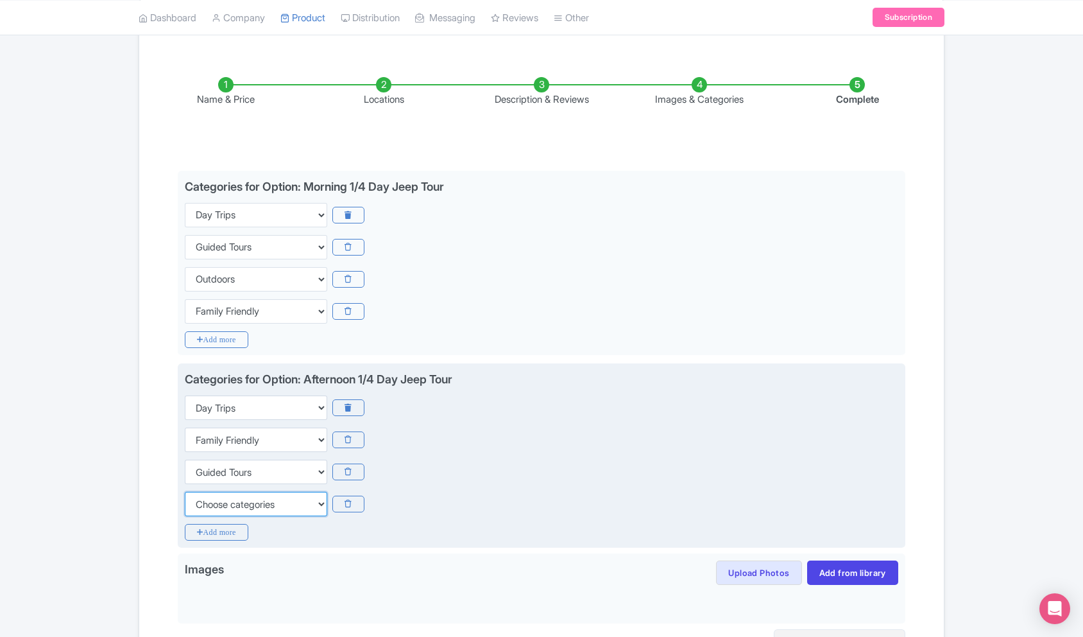
click at [220, 504] on select "Choose categories Adults Only Animals Audio Guide Beaches Bike Tours Boat Tours…" at bounding box center [256, 504] width 142 height 24
select select "outdoors"
click at [185, 492] on select "Choose categories Adults Only Animals Audio Guide Beaches Bike Tours Boat Tours…" at bounding box center [256, 504] width 142 height 24
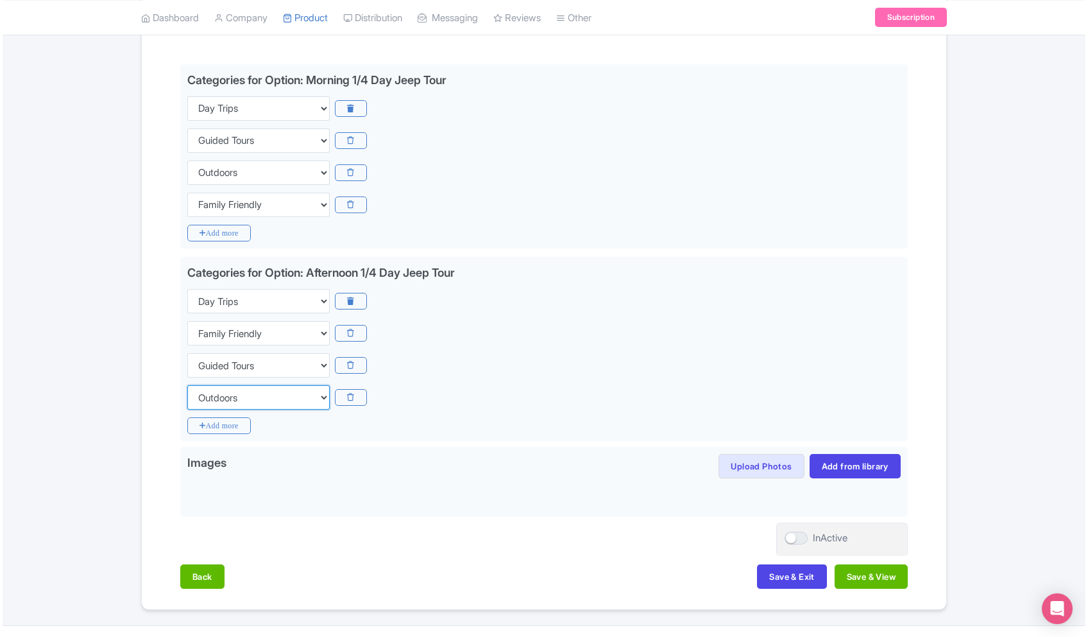
scroll to position [314, 0]
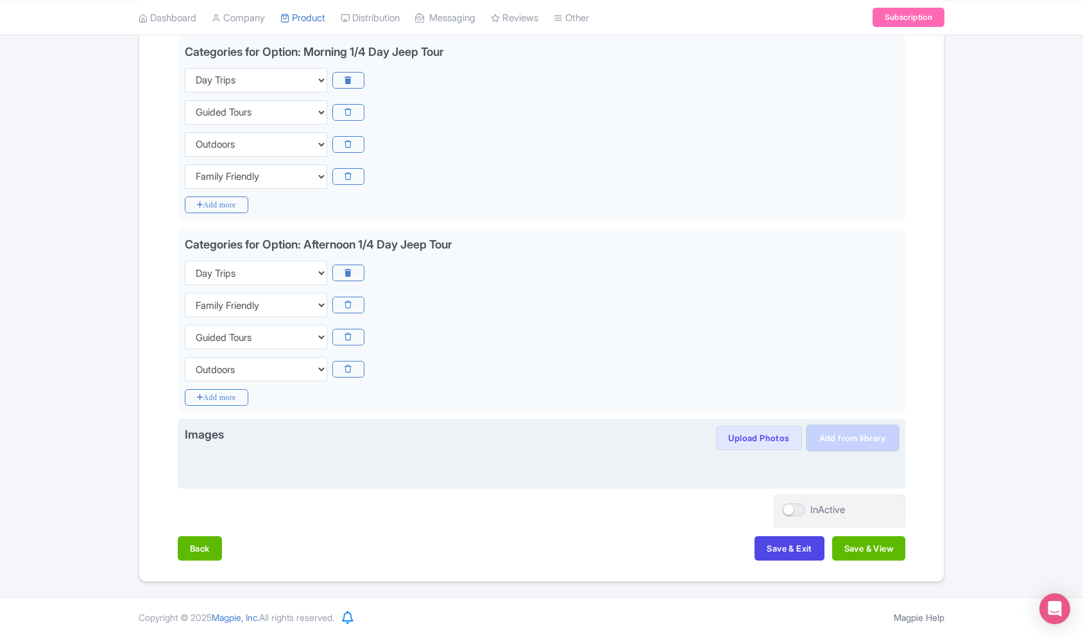
click at [837, 434] on link "Add from library" at bounding box center [852, 437] width 91 height 24
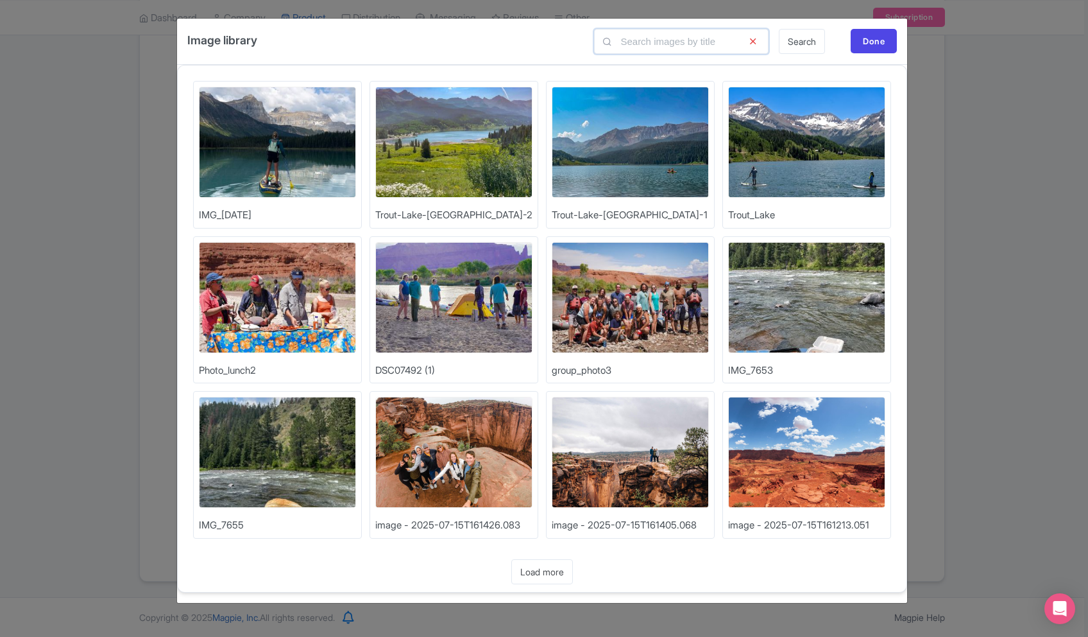
click at [714, 37] on input "text" at bounding box center [681, 41] width 175 height 25
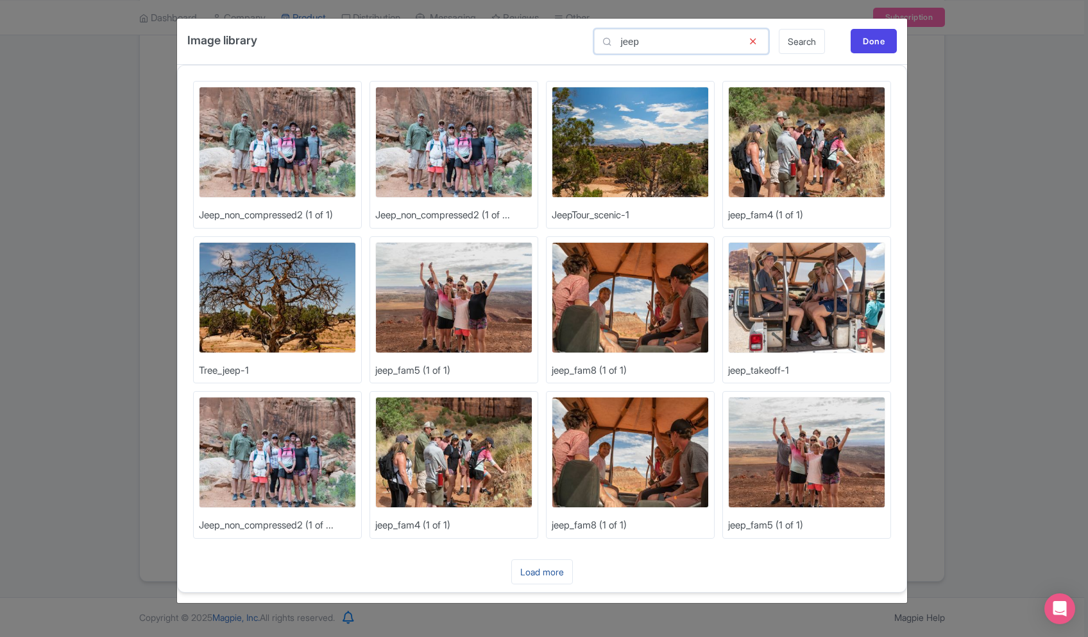
type input "jeep"
click at [549, 563] on link "Load more" at bounding box center [542, 571] width 62 height 25
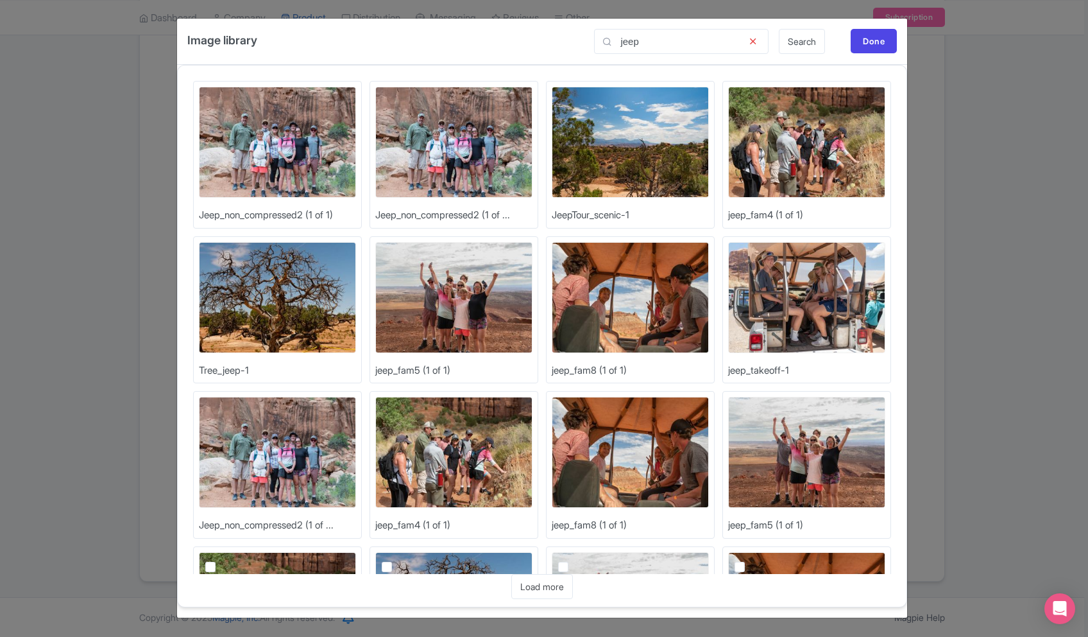
scroll to position [450, 0]
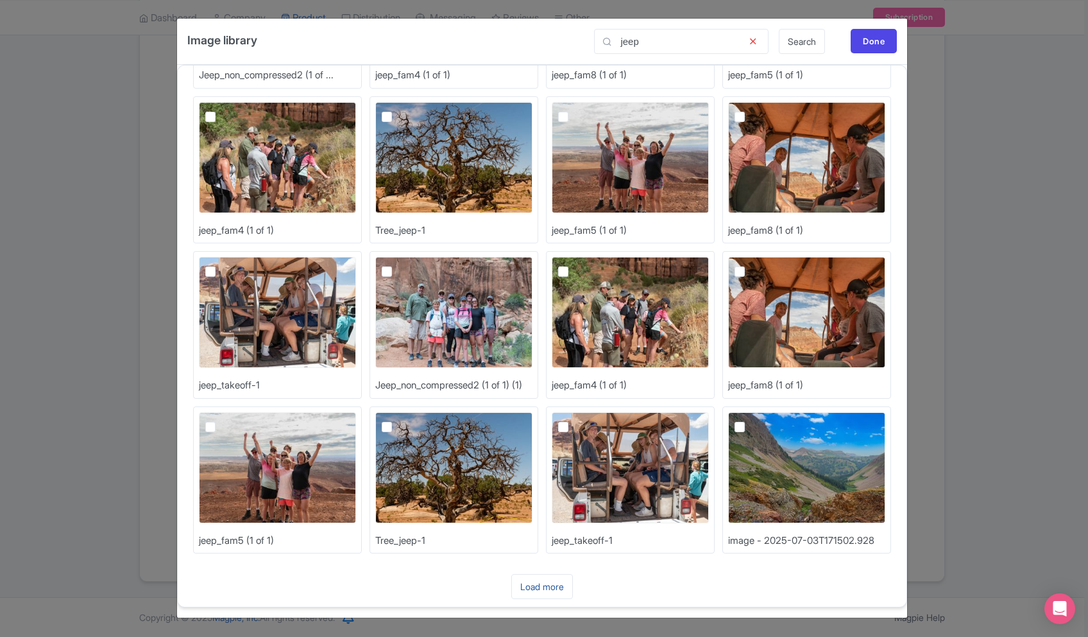
click at [566, 590] on link "Load more" at bounding box center [542, 586] width 62 height 25
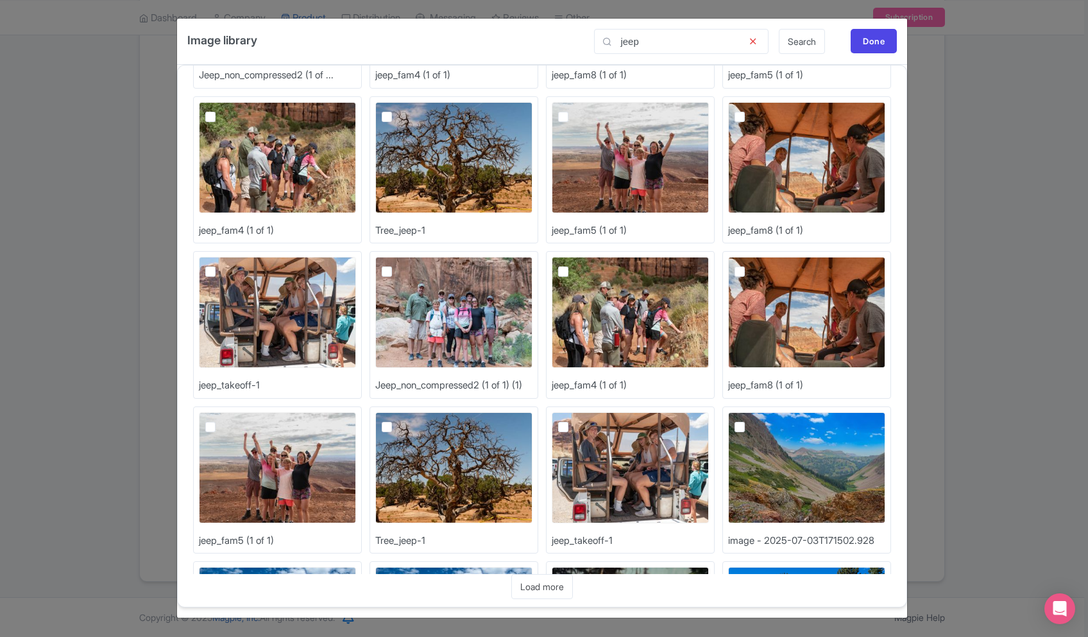
scroll to position [915, 0]
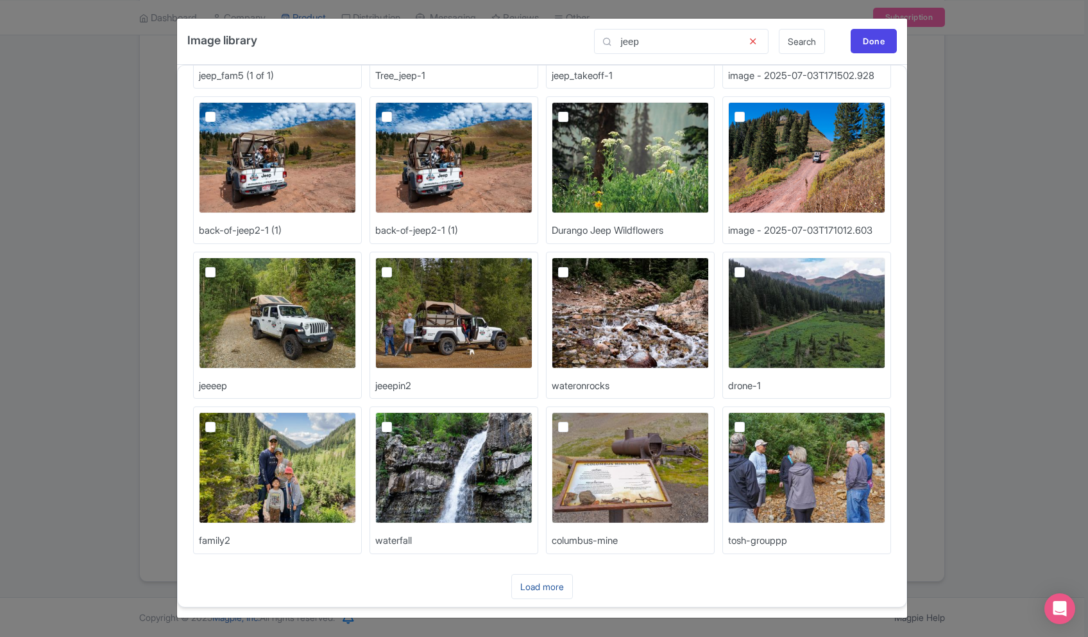
click at [543, 583] on link "Load more" at bounding box center [542, 586] width 62 height 25
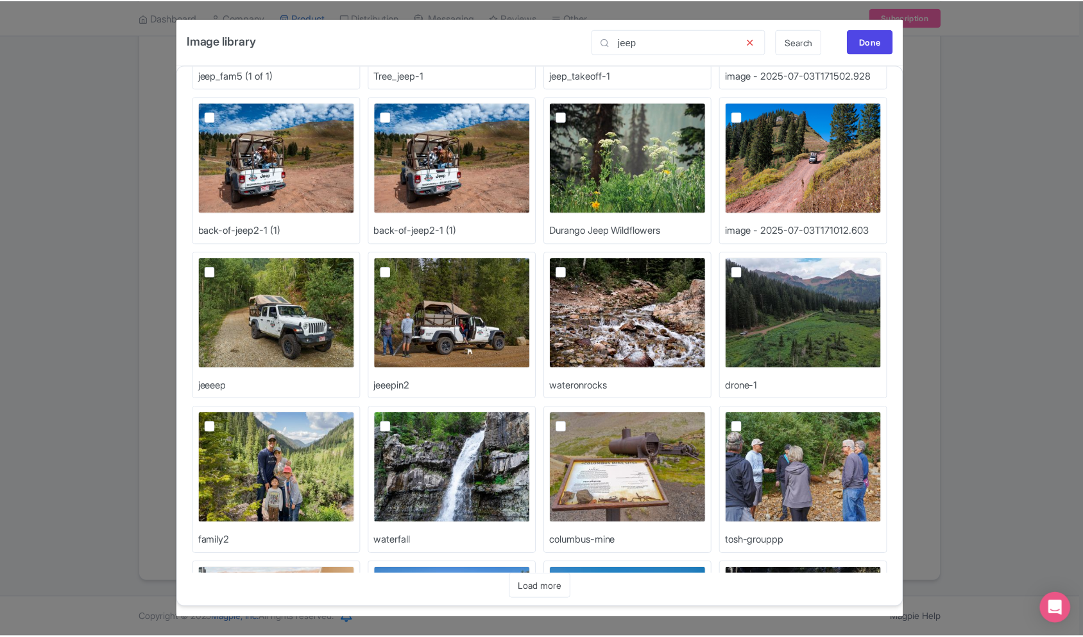
scroll to position [1380, 0]
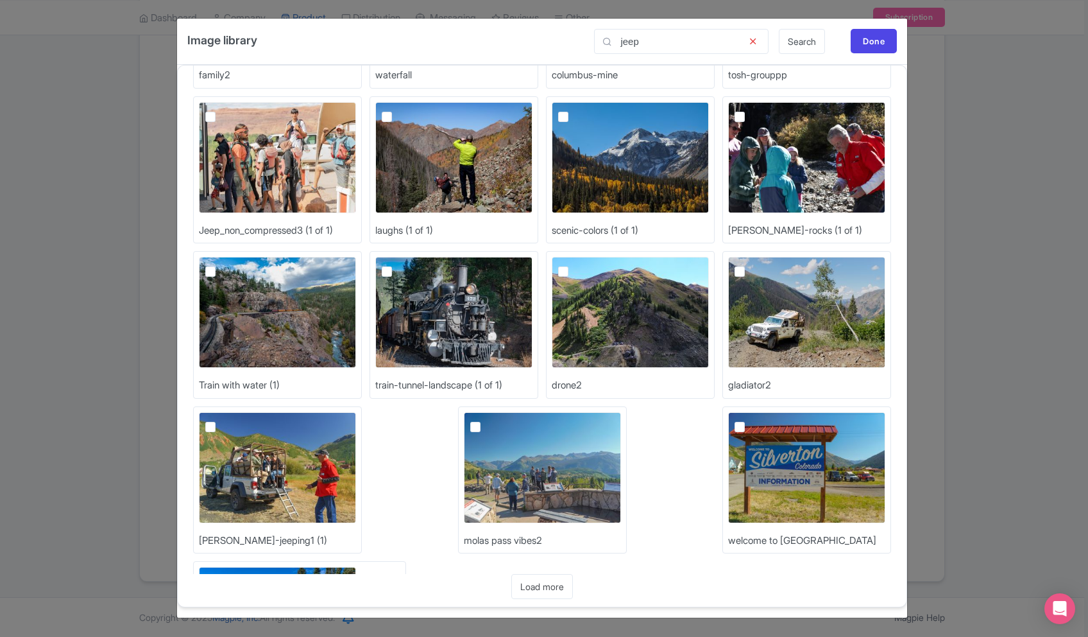
click at [750, 264] on label at bounding box center [750, 264] width 0 height 0
click at [750, 265] on input "checkbox" at bounding box center [754, 261] width 8 height 8
checkbox input "true"
click at [867, 44] on div "Done" at bounding box center [874, 41] width 46 height 24
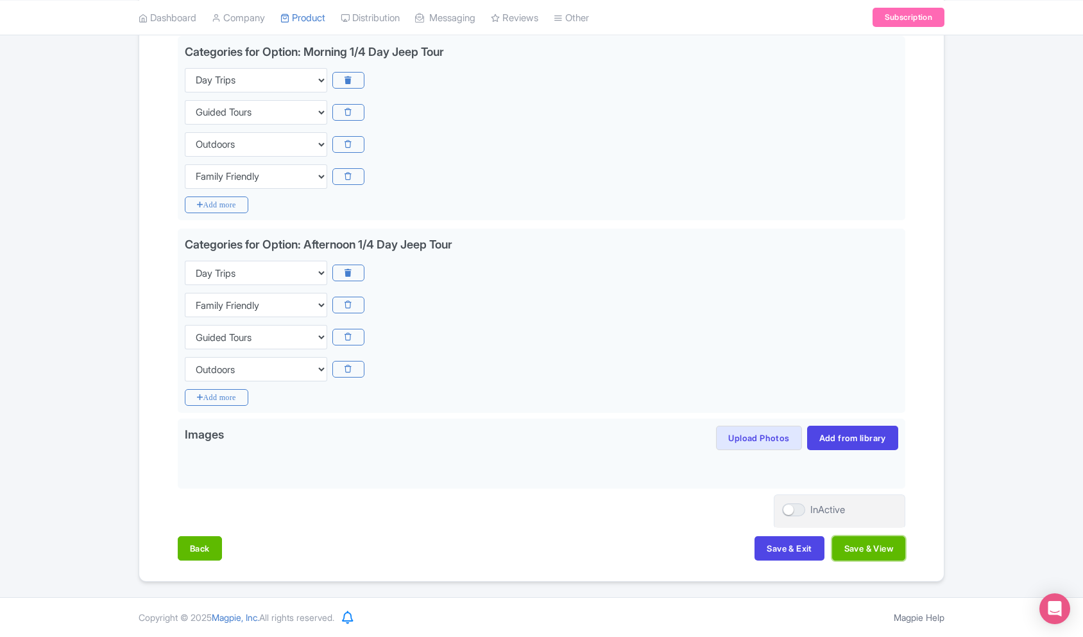
click at [854, 549] on button "Save & View" at bounding box center [868, 548] width 73 height 24
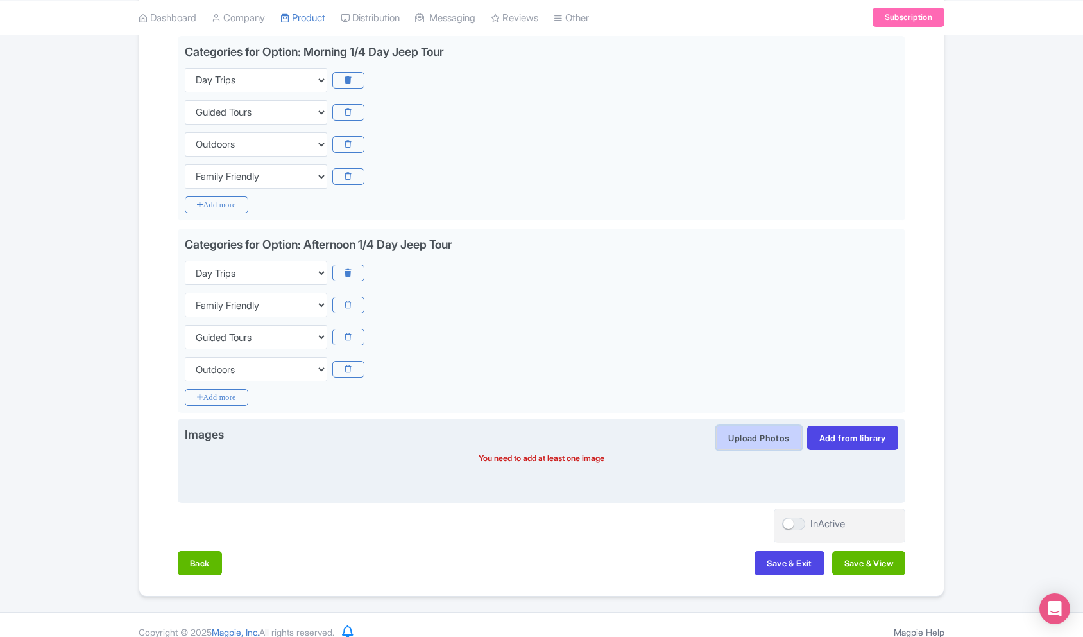
click at [752, 442] on button "Upload Photos" at bounding box center [758, 437] width 85 height 24
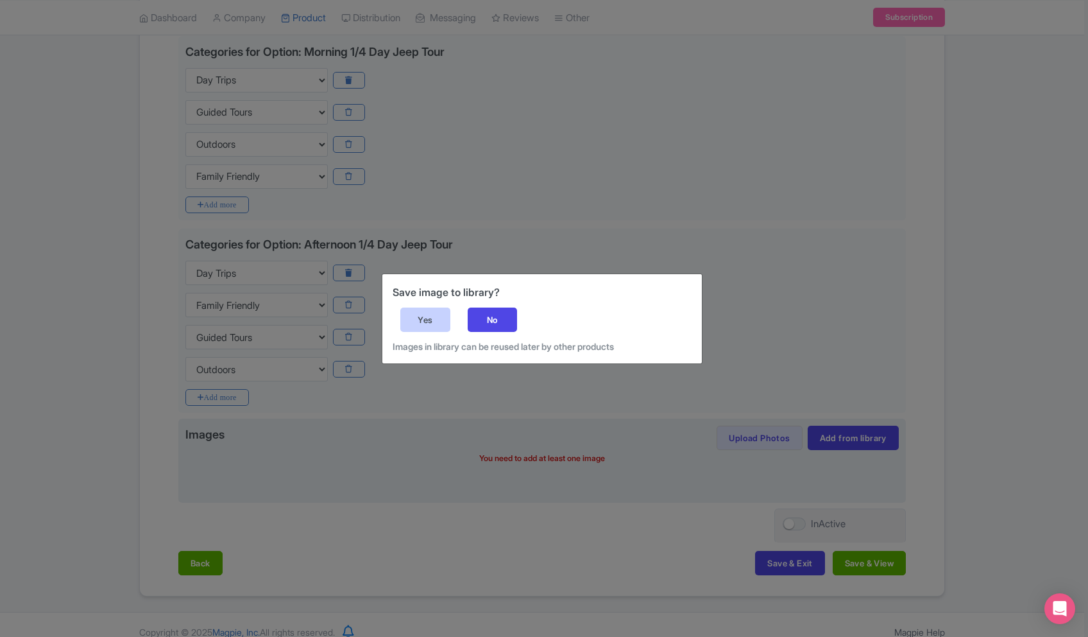
click at [428, 323] on div "Yes" at bounding box center [425, 319] width 50 height 24
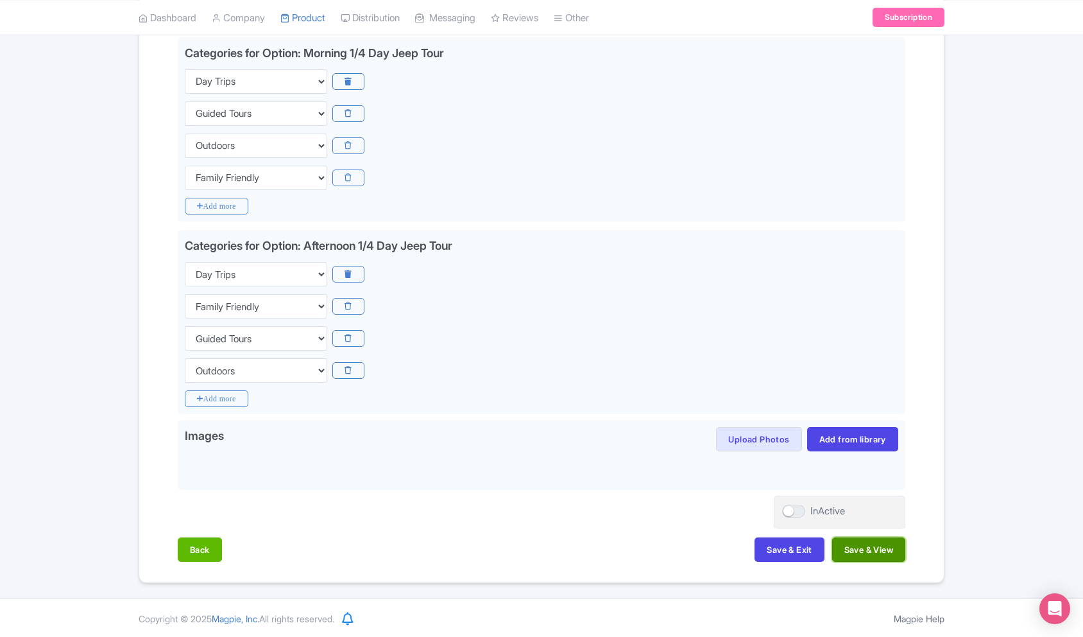
click at [870, 556] on button "Save & View" at bounding box center [868, 549] width 73 height 24
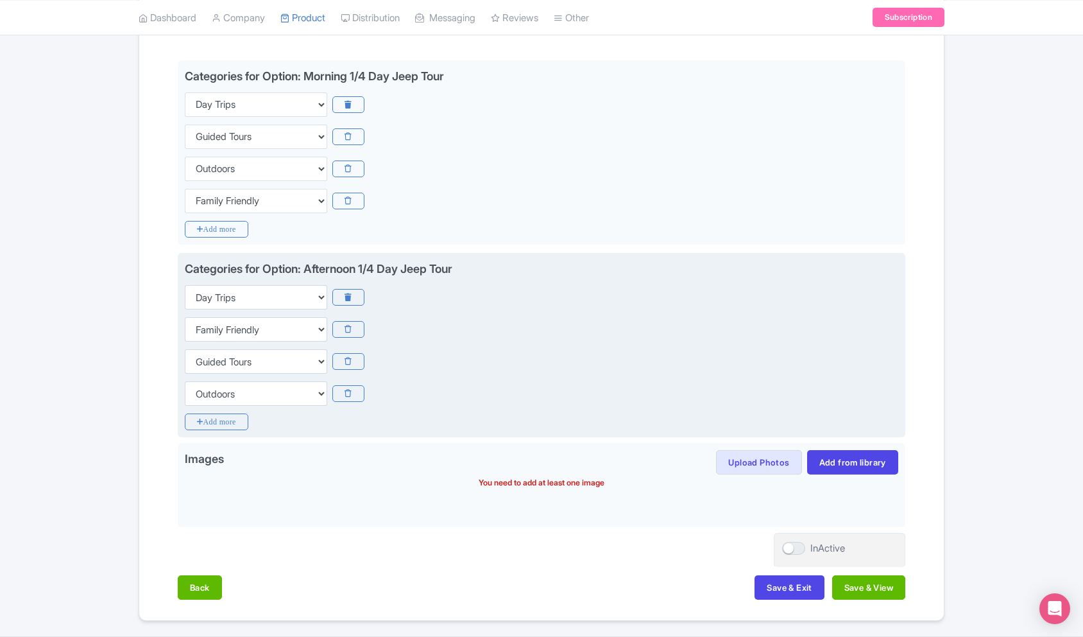
scroll to position [0, 0]
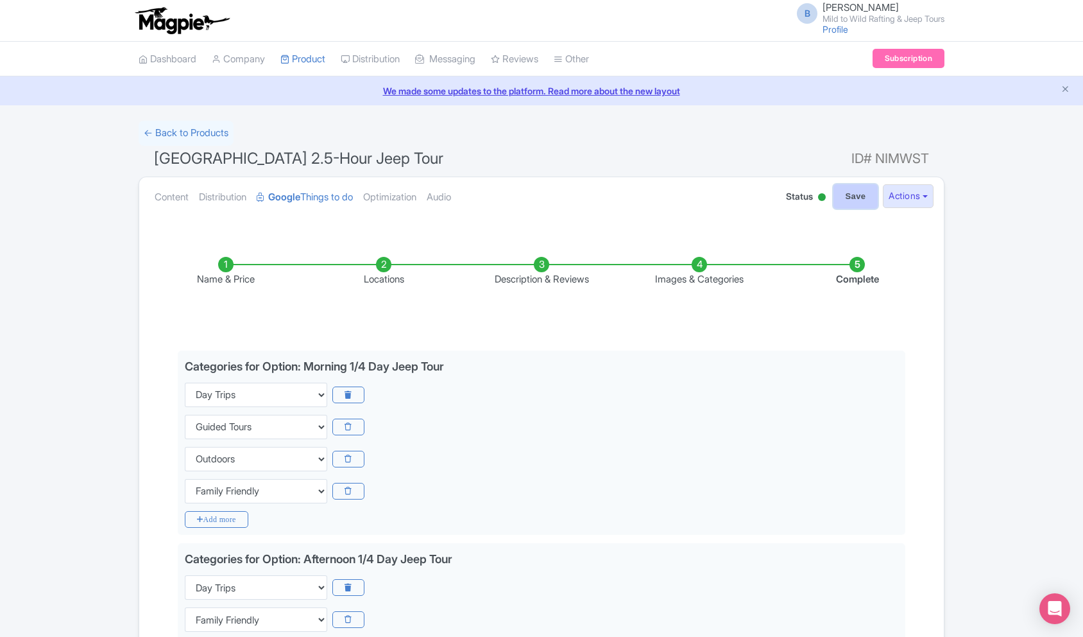
click at [855, 199] on input "Save" at bounding box center [856, 196] width 45 height 24
type input "Saving..."
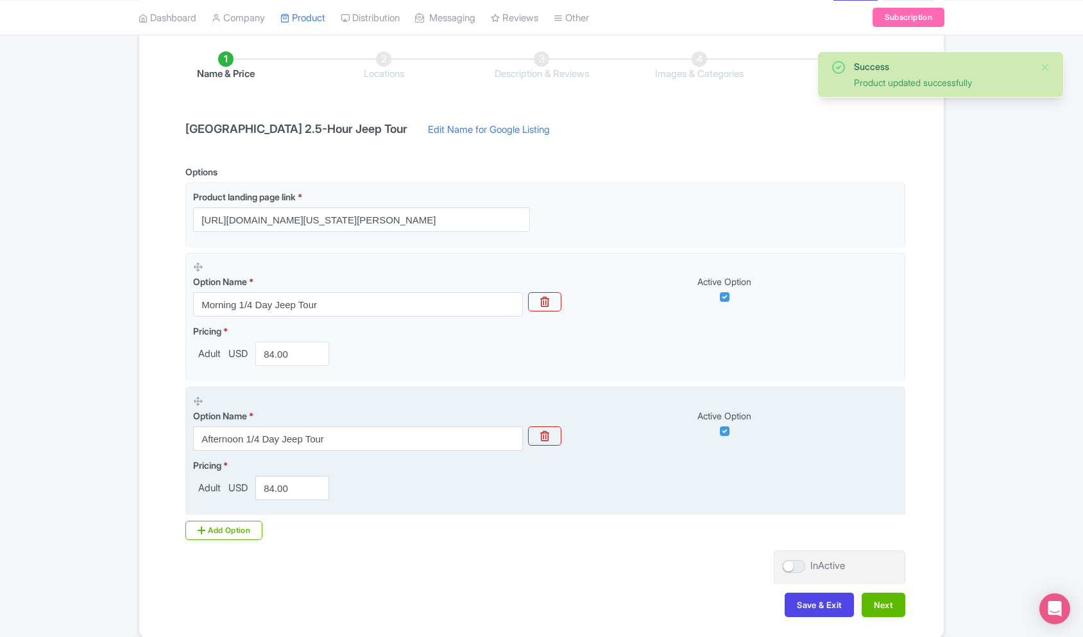
scroll to position [262, 0]
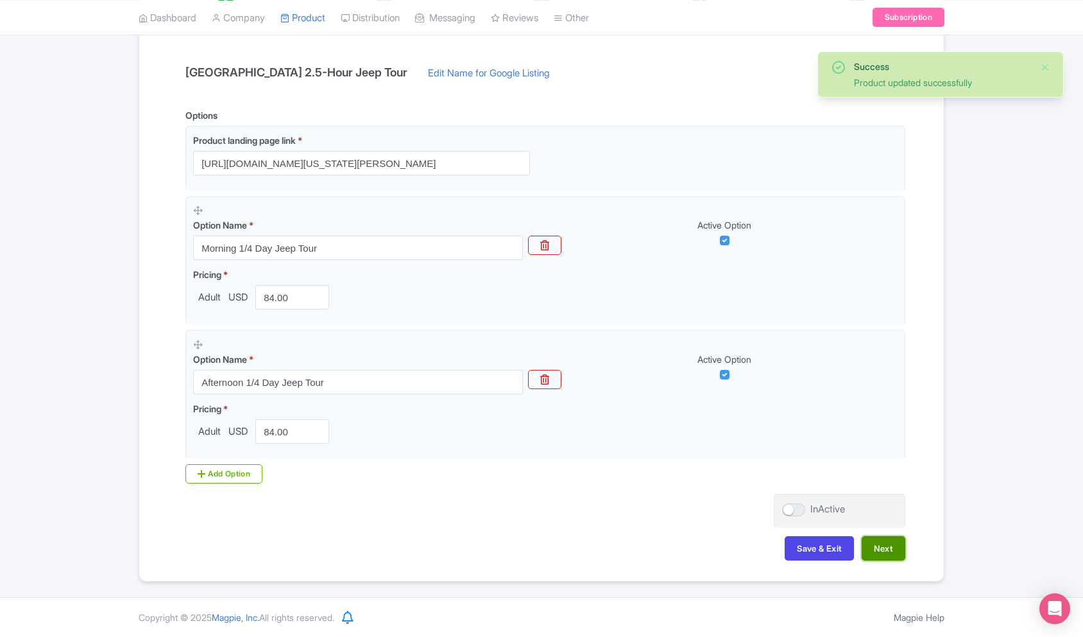
click at [885, 553] on button "Next" at bounding box center [884, 548] width 44 height 24
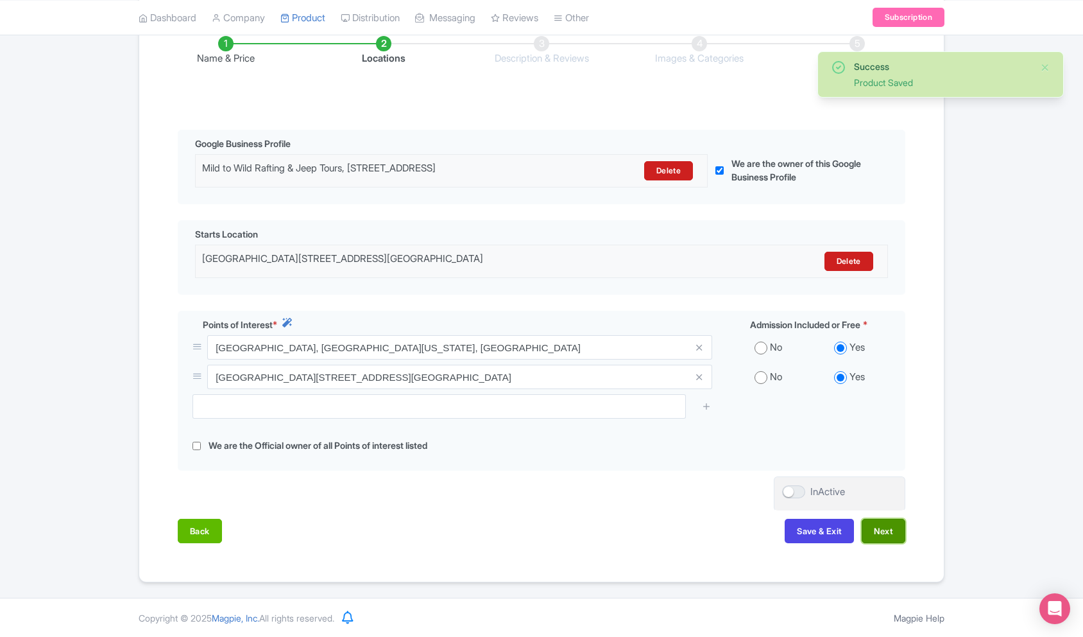
click at [883, 535] on button "Next" at bounding box center [884, 531] width 44 height 24
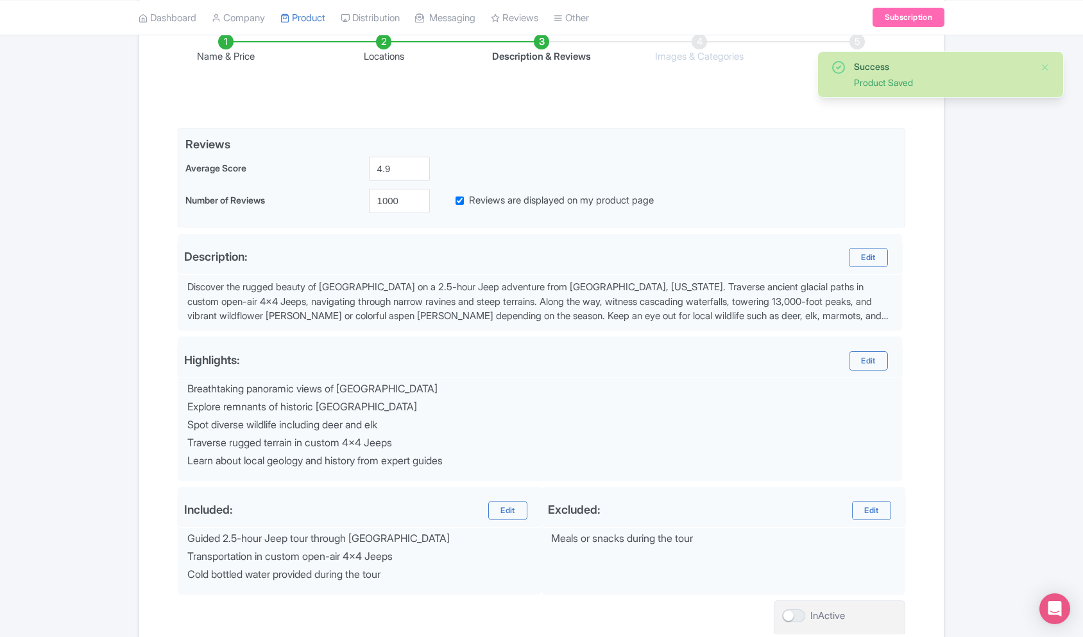
scroll to position [329, 0]
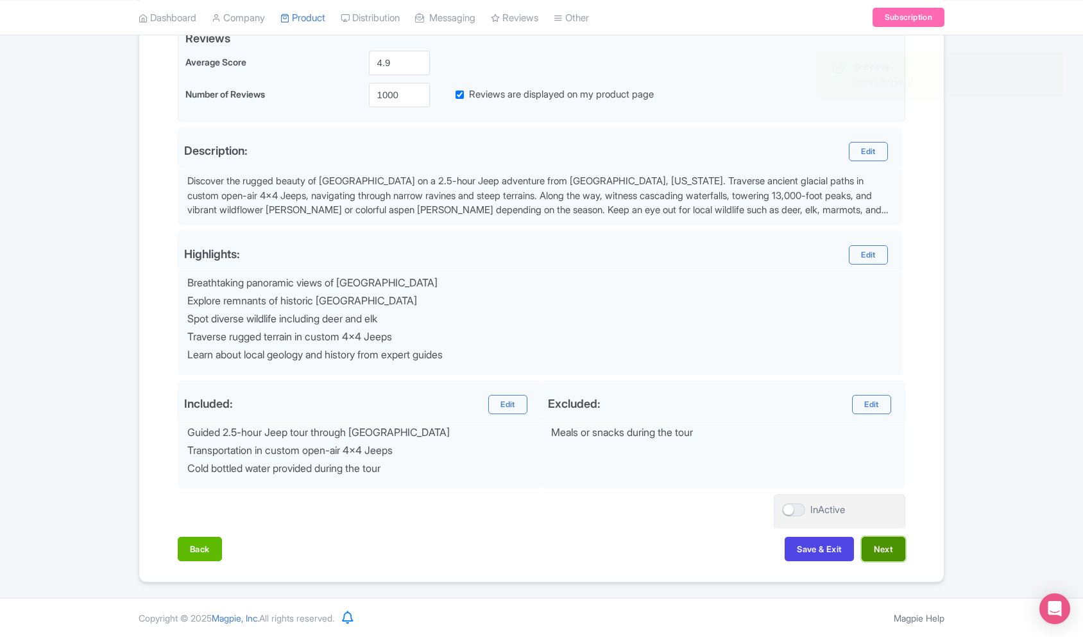
click at [884, 546] on button "Next" at bounding box center [884, 549] width 44 height 24
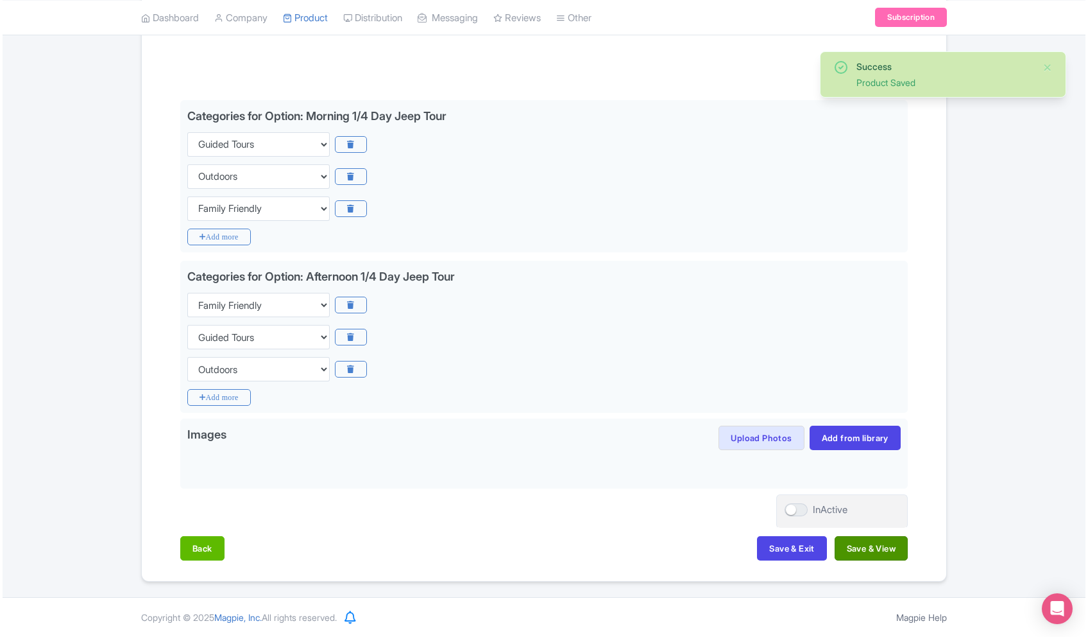
scroll to position [250, 0]
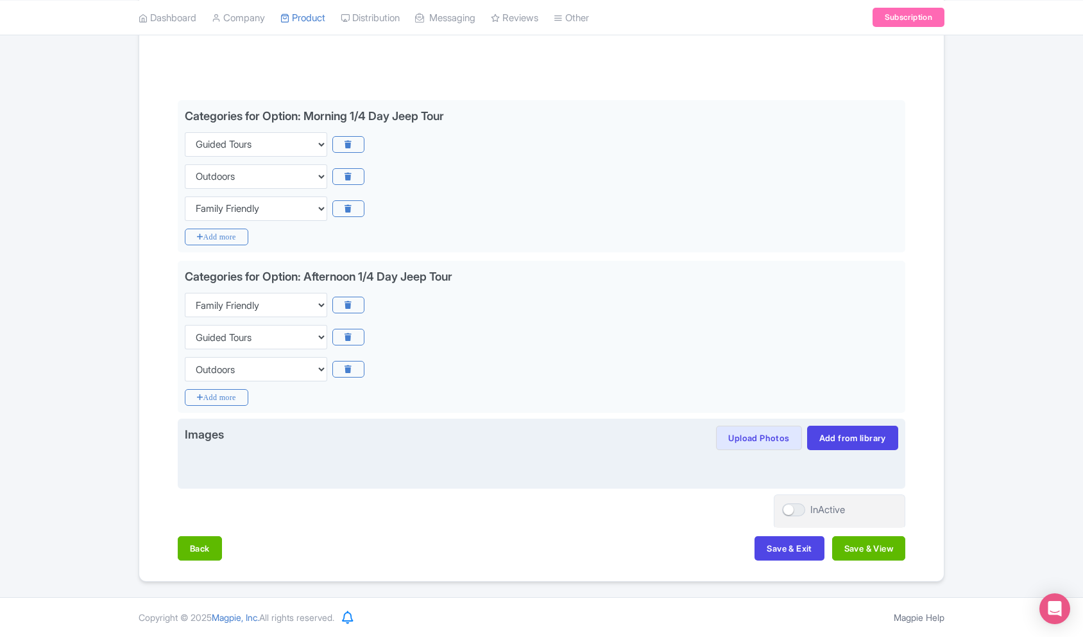
click at [845, 452] on div at bounding box center [542, 465] width 714 height 31
click at [845, 443] on link "Add from library" at bounding box center [852, 437] width 91 height 24
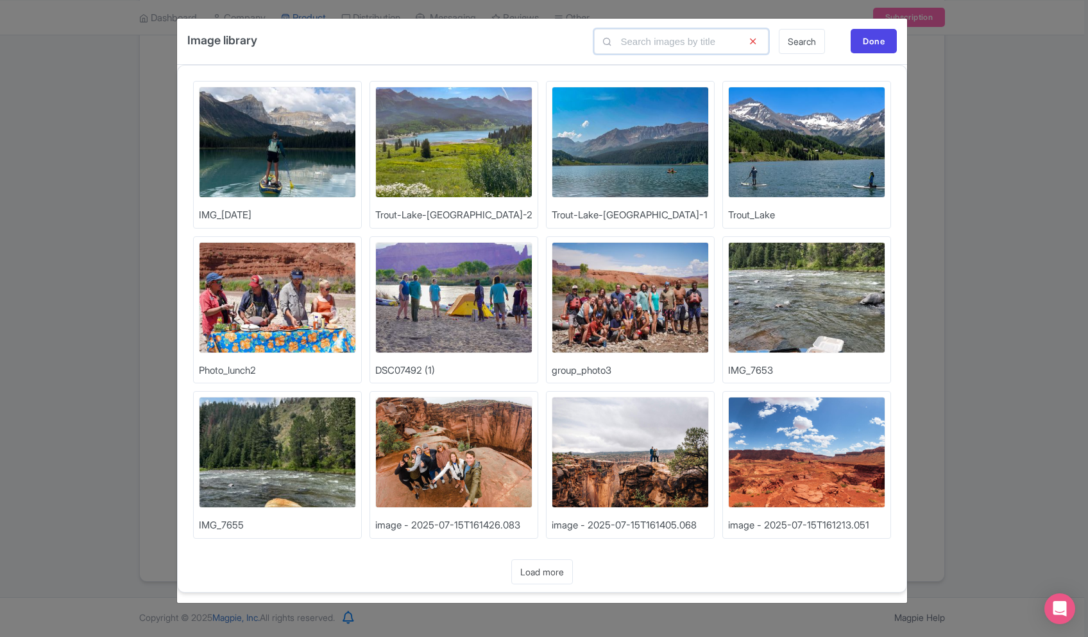
click at [660, 42] on input "text" at bounding box center [681, 41] width 175 height 25
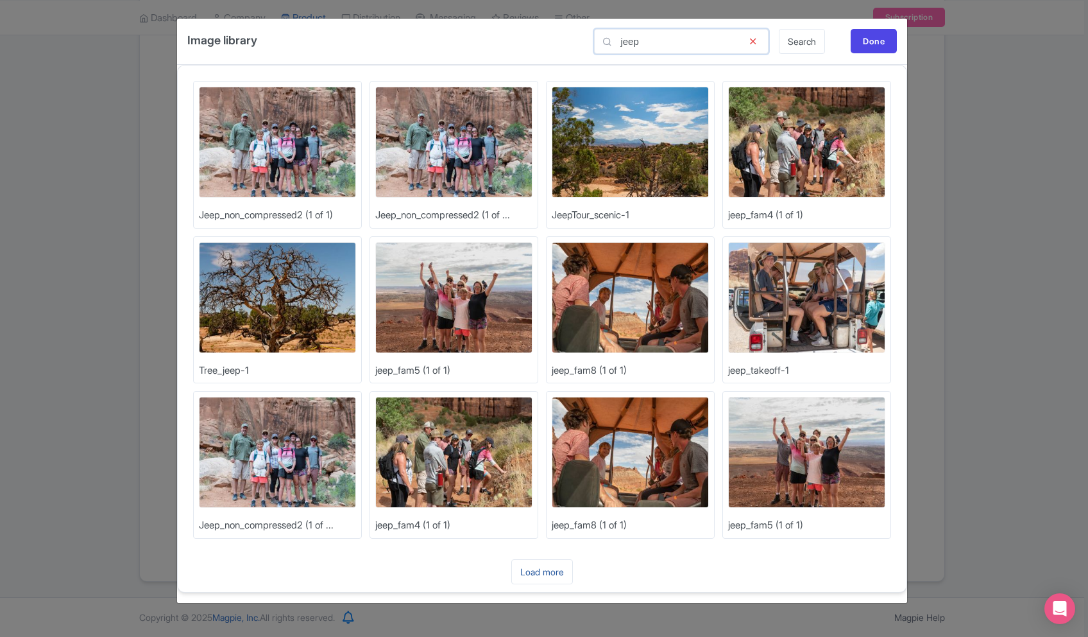
type input "jeep"
click at [558, 569] on link "Load more" at bounding box center [542, 571] width 62 height 25
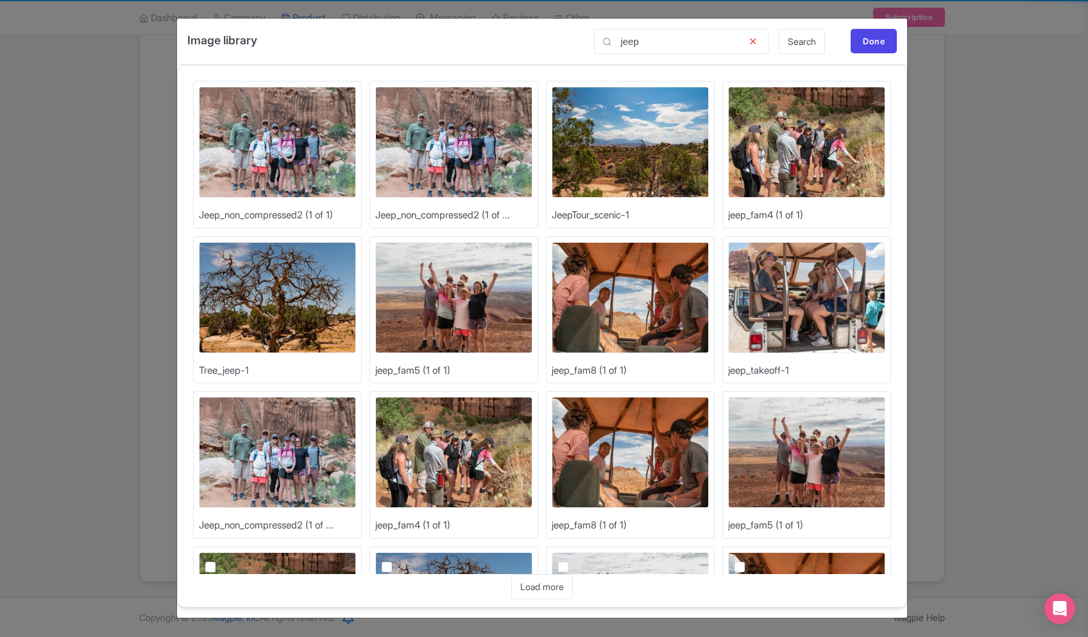
scroll to position [450, 0]
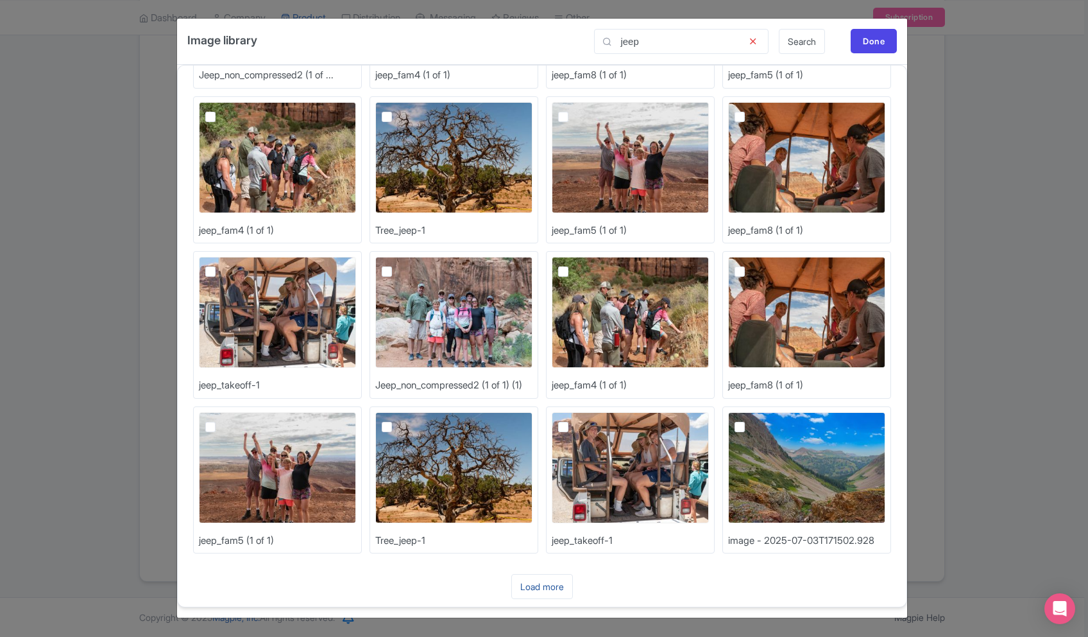
click at [553, 585] on link "Load more" at bounding box center [542, 586] width 62 height 25
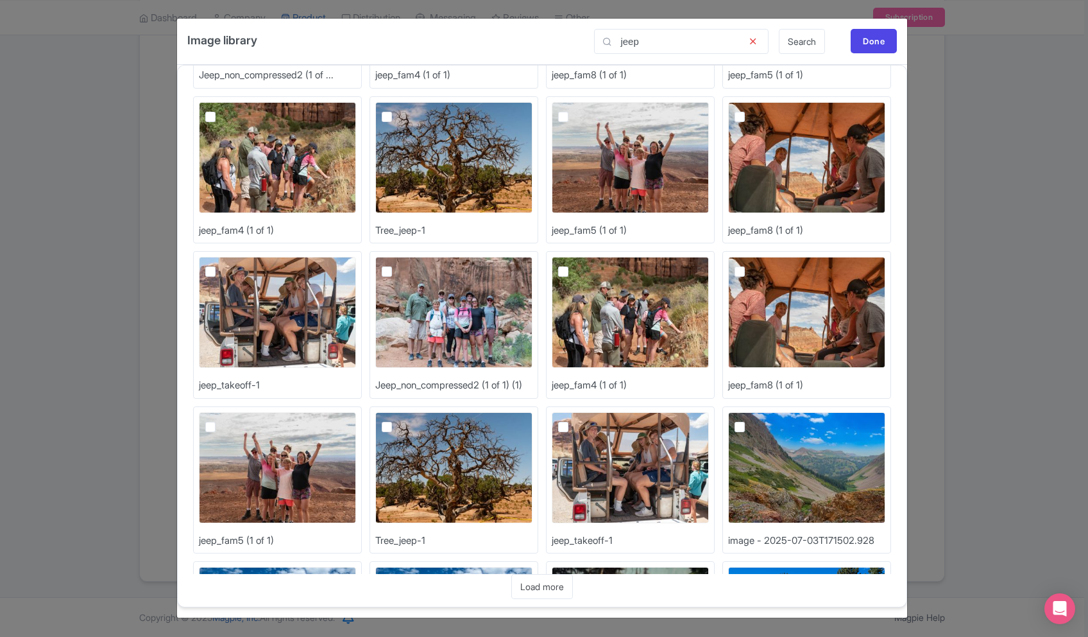
scroll to position [915, 0]
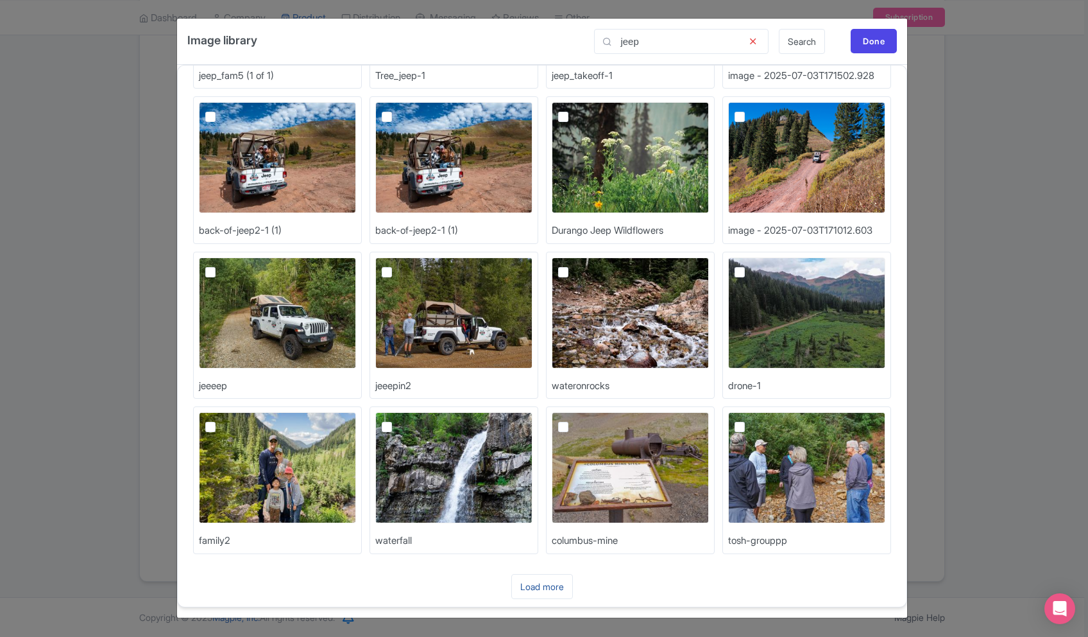
click at [545, 580] on link "Load more" at bounding box center [542, 586] width 62 height 25
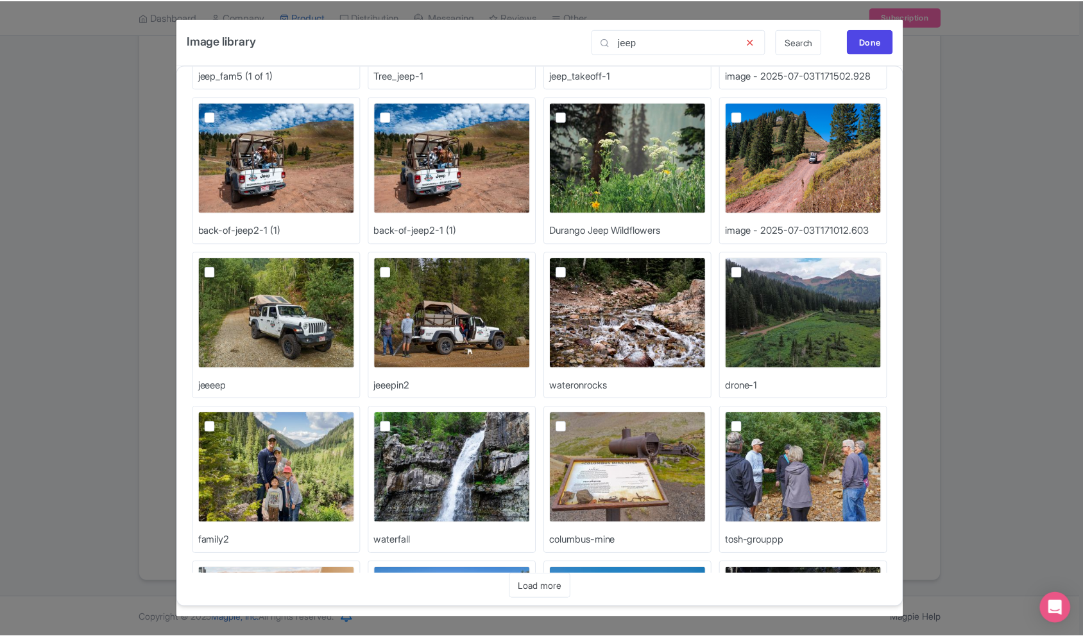
scroll to position [1380, 0]
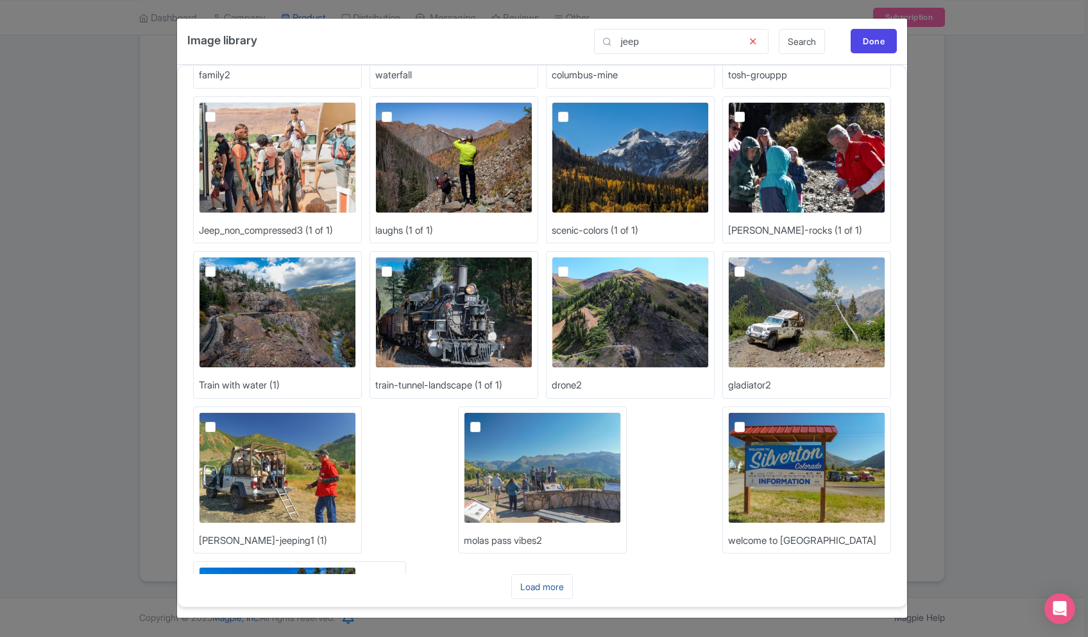
drag, startPoint x: 558, startPoint y: 588, endPoint x: 565, endPoint y: 566, distance: 23.1
click at [558, 588] on link "Load more" at bounding box center [542, 586] width 62 height 25
drag, startPoint x: 735, startPoint y: 274, endPoint x: 741, endPoint y: 262, distance: 13.2
click at [750, 264] on label at bounding box center [750, 264] width 0 height 0
click at [750, 265] on input "checkbox" at bounding box center [754, 261] width 8 height 8
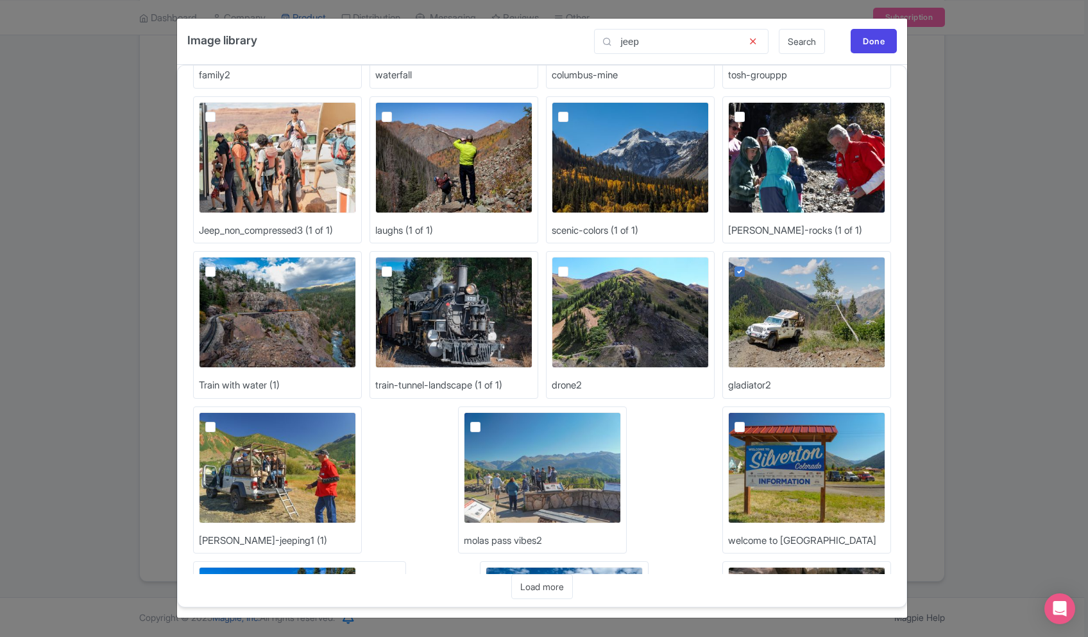
click at [823, 329] on img at bounding box center [806, 312] width 157 height 111
click at [759, 265] on input "checkbox" at bounding box center [754, 261] width 8 height 8
click at [777, 379] on div "gladiator2" at bounding box center [807, 325] width 169 height 148
drag, startPoint x: 782, startPoint y: 300, endPoint x: 775, endPoint y: 294, distance: 9.1
click at [782, 300] on img at bounding box center [806, 312] width 157 height 111
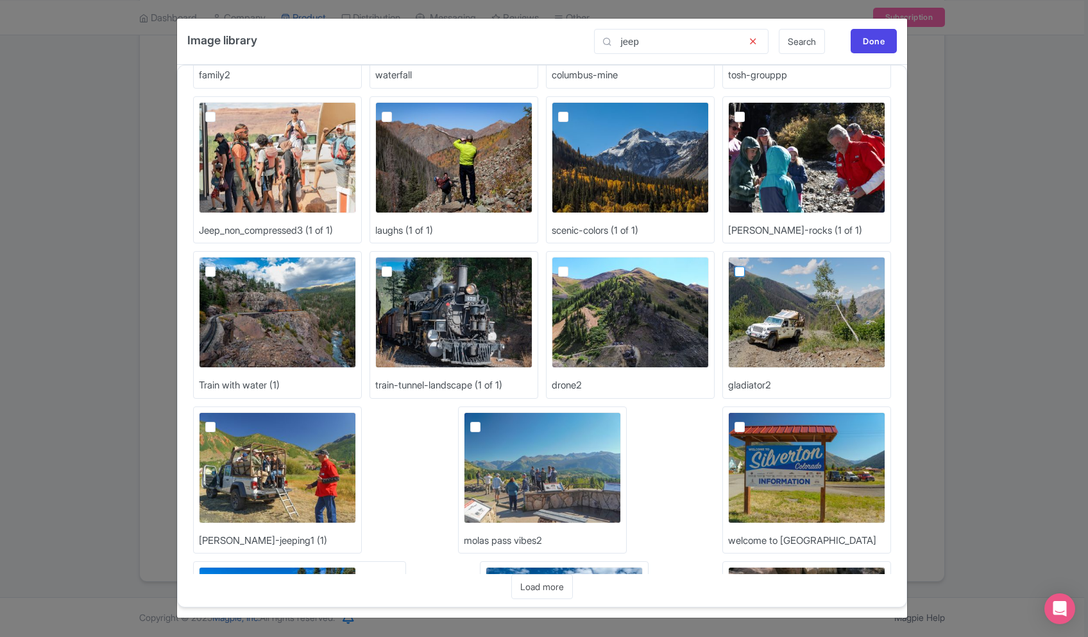
click at [759, 265] on input "checkbox" at bounding box center [754, 261] width 8 height 8
checkbox input "true"
click at [861, 35] on div "Done" at bounding box center [874, 41] width 46 height 24
